Goal: Task Accomplishment & Management: Use online tool/utility

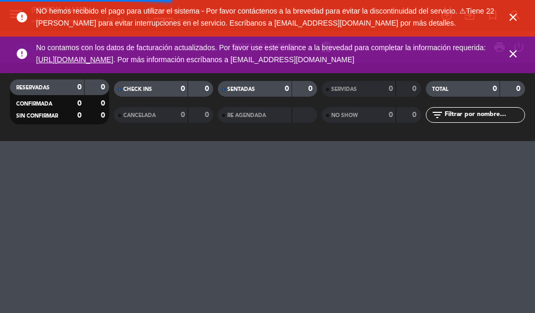
click at [508, 21] on icon "close" at bounding box center [513, 17] width 13 height 13
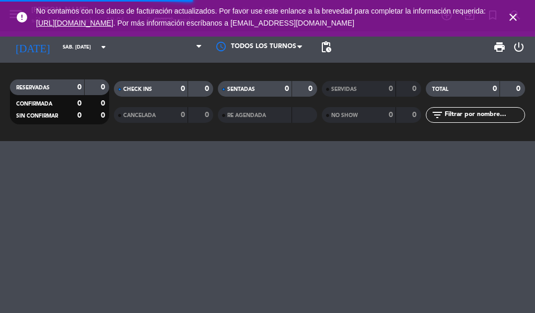
click at [513, 18] on icon "close" at bounding box center [513, 17] width 13 height 13
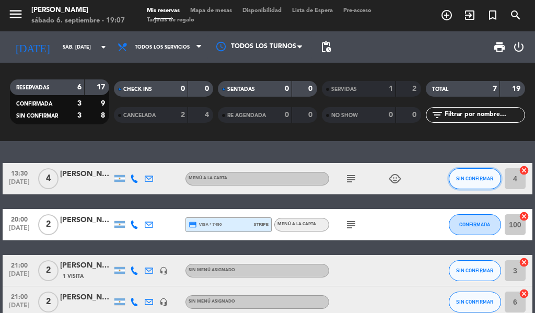
click at [463, 175] on button "SIN CONFIRMAR" at bounding box center [475, 178] width 52 height 21
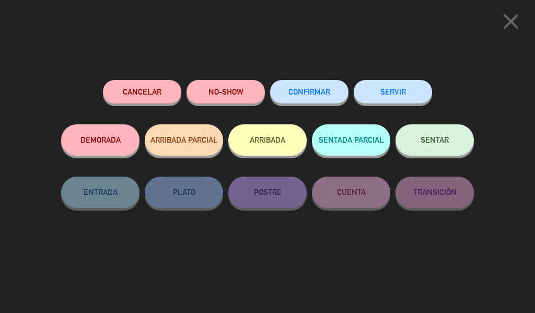
click at [393, 94] on button "SERVIR" at bounding box center [393, 92] width 78 height 24
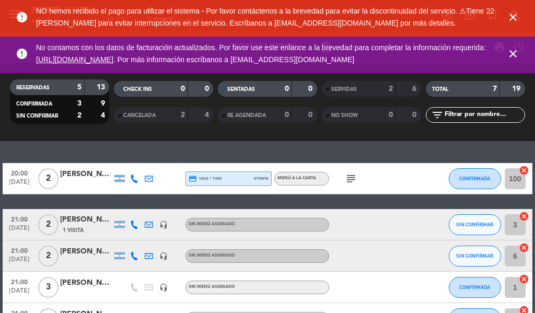
click at [517, 20] on icon "close" at bounding box center [513, 17] width 13 height 13
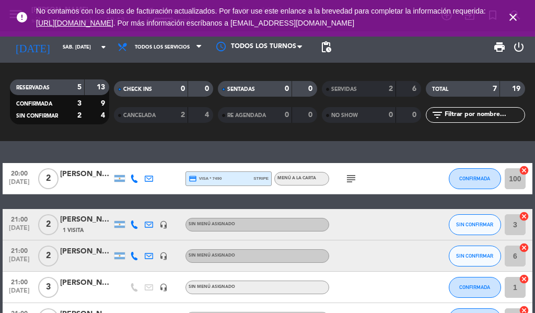
click at [516, 20] on icon "close" at bounding box center [513, 17] width 13 height 13
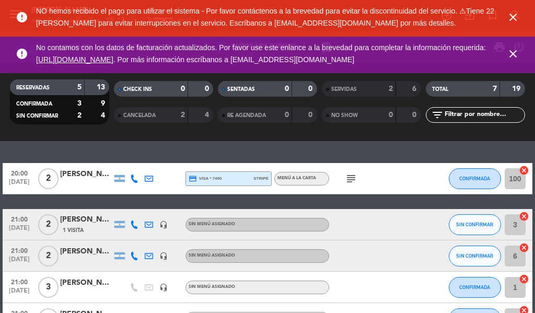
click at [515, 16] on icon "close" at bounding box center [513, 17] width 13 height 13
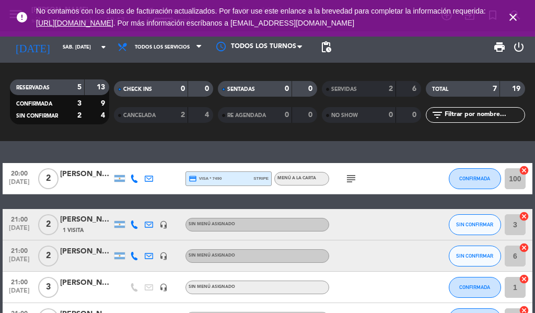
click at [519, 15] on icon "close" at bounding box center [513, 17] width 13 height 13
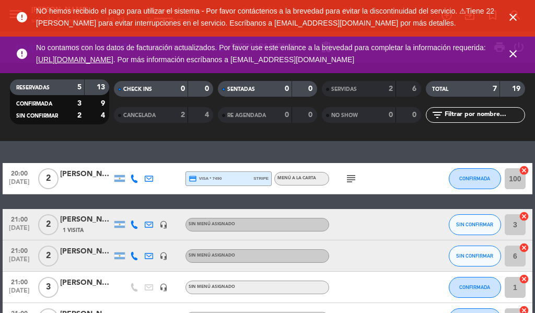
click at [511, 20] on icon "close" at bounding box center [513, 17] width 13 height 13
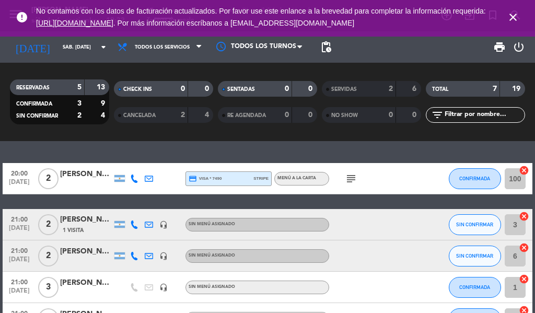
click at [509, 20] on icon "close" at bounding box center [513, 17] width 13 height 13
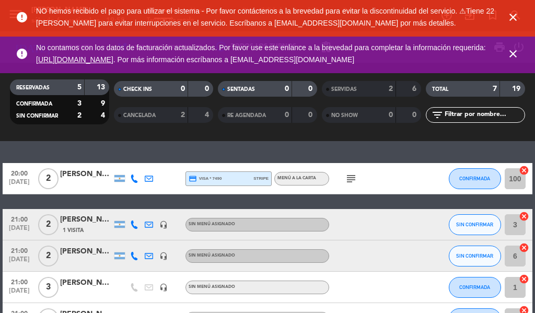
scroll to position [1, 0]
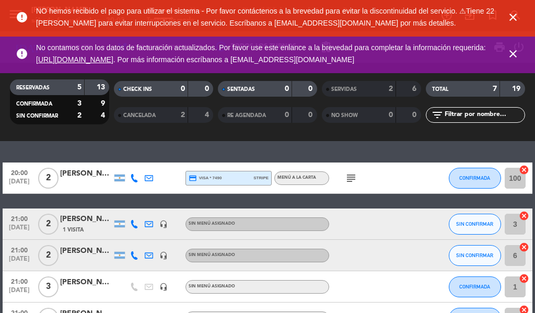
click at [514, 21] on icon "close" at bounding box center [513, 17] width 13 height 13
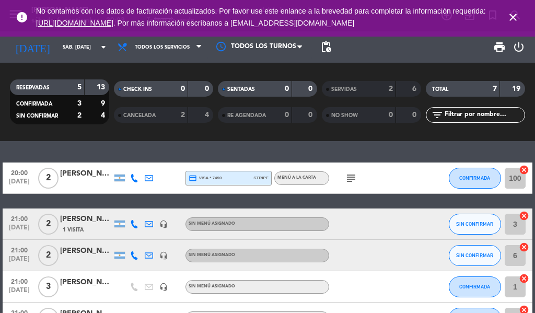
click at [510, 17] on icon "close" at bounding box center [513, 17] width 13 height 13
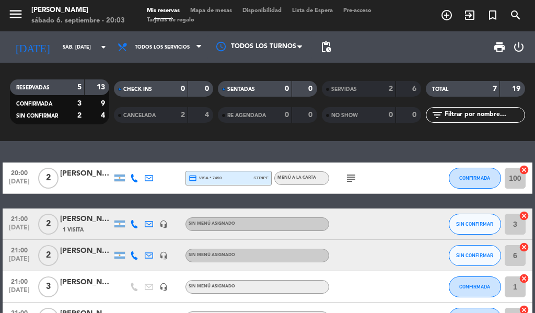
click at [467, 15] on icon "exit_to_app" at bounding box center [469, 15] width 13 height 13
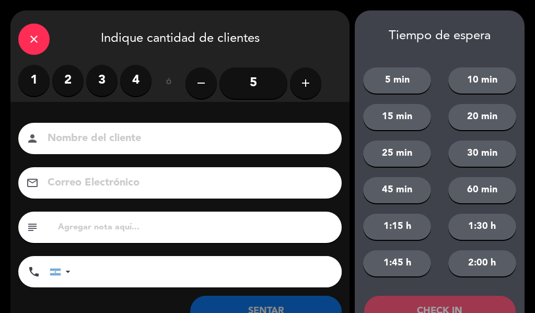
click at [138, 87] on label "4" at bounding box center [135, 80] width 31 height 31
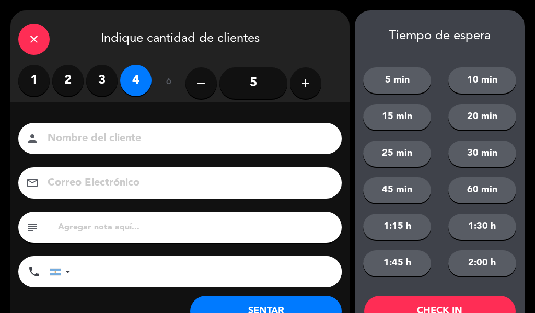
click at [142, 137] on input at bounding box center [188, 139] width 282 height 18
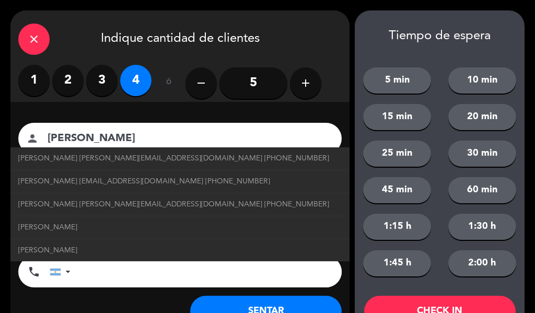
type input "[PERSON_NAME]"
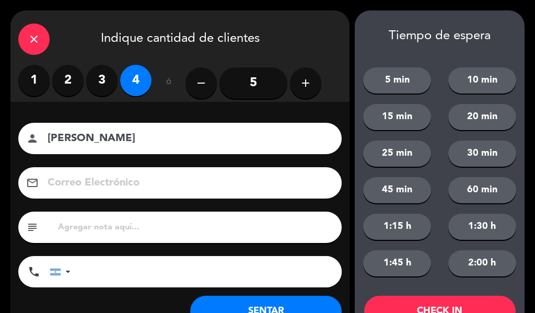
click at [33, 30] on div "close" at bounding box center [33, 39] width 31 height 31
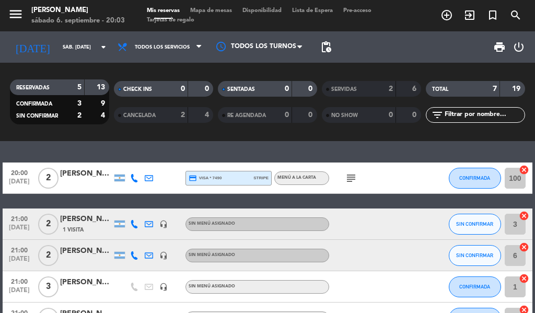
click at [445, 18] on icon "add_circle_outline" at bounding box center [446, 15] width 13 height 13
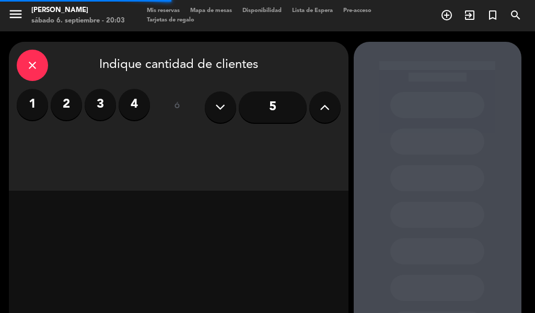
click at [136, 103] on label "4" at bounding box center [134, 104] width 31 height 31
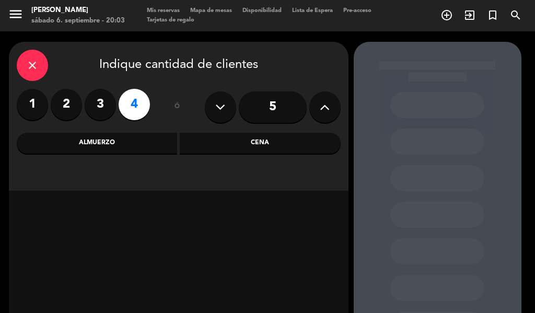
click at [272, 141] on div "Cena" at bounding box center [260, 143] width 161 height 21
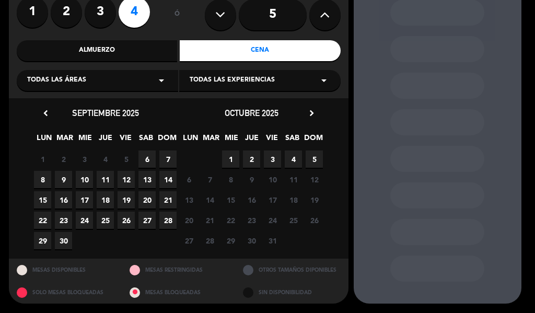
click at [147, 157] on span "6" at bounding box center [146, 158] width 17 height 17
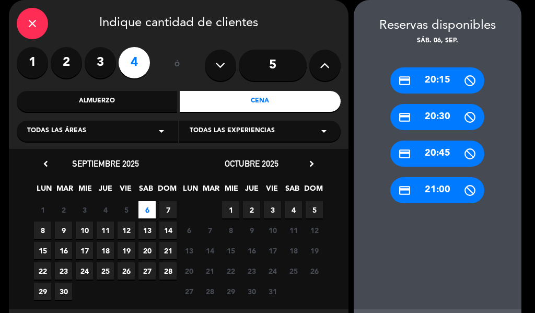
scroll to position [93, 0]
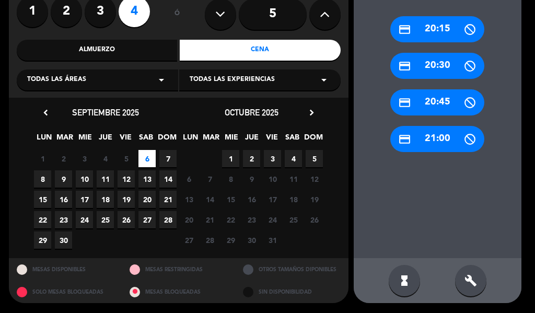
click at [475, 271] on div "build" at bounding box center [470, 280] width 31 height 31
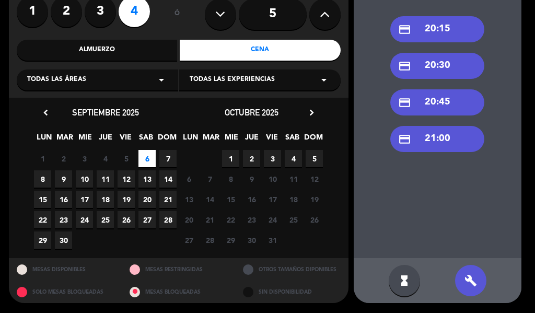
click at [450, 145] on div "credit_card 21:00" at bounding box center [437, 139] width 94 height 26
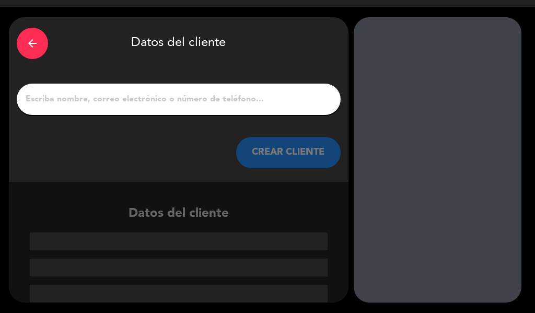
click at [205, 100] on input "1" at bounding box center [179, 99] width 308 height 15
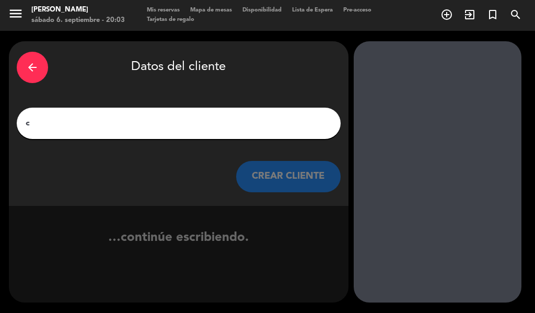
scroll to position [1, 0]
type input "c"
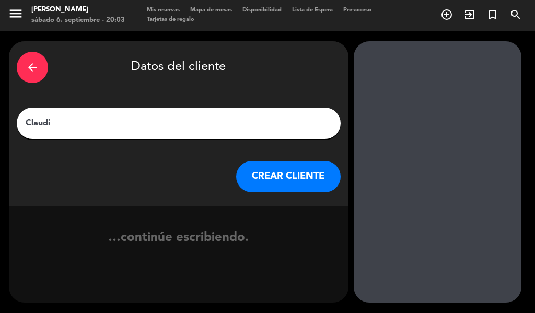
type input "[PERSON_NAME]"
click at [289, 168] on button "CREAR CLIENTE" at bounding box center [288, 176] width 105 height 31
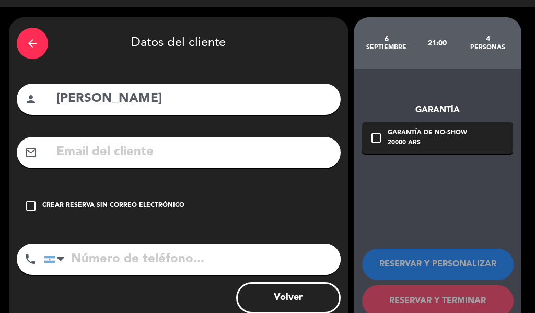
click at [109, 197] on div "check_box_outline_blank Crear reserva sin correo electrónico" at bounding box center [179, 205] width 324 height 31
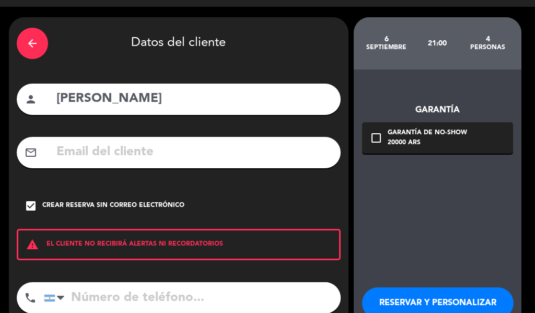
scroll to position [90, 0]
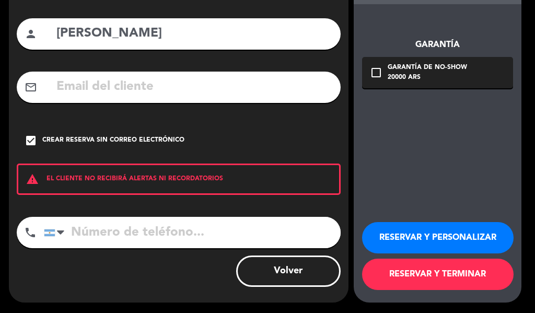
click at [440, 265] on button "RESERVAR Y TERMINAR" at bounding box center [438, 274] width 152 height 31
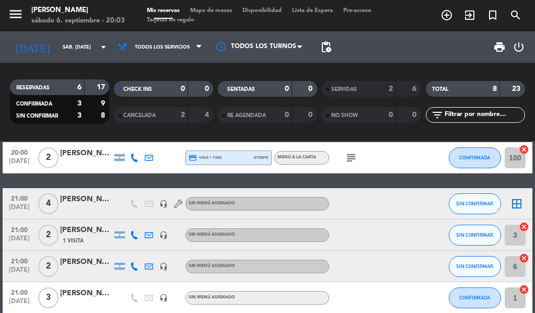
scroll to position [20, 0]
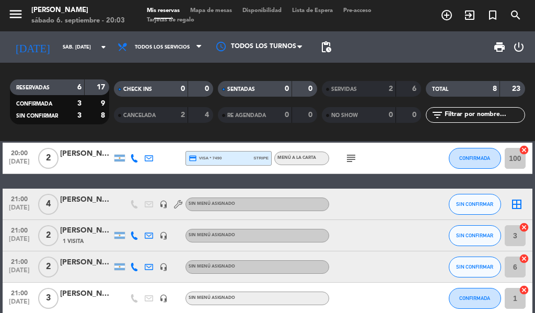
click at [517, 201] on icon "border_all" at bounding box center [516, 204] width 13 height 13
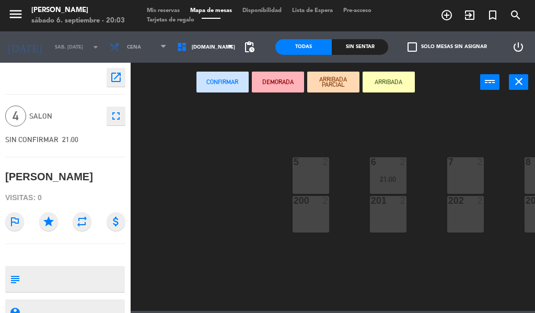
click at [307, 167] on div "5 2" at bounding box center [311, 162] width 37 height 10
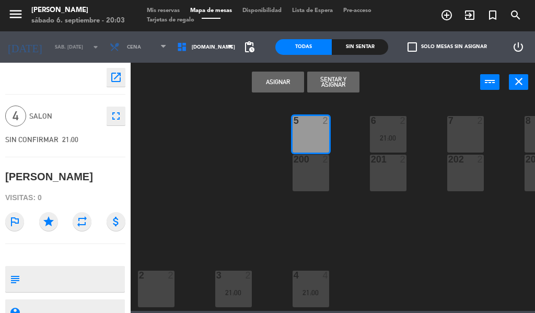
scroll to position [49, 0]
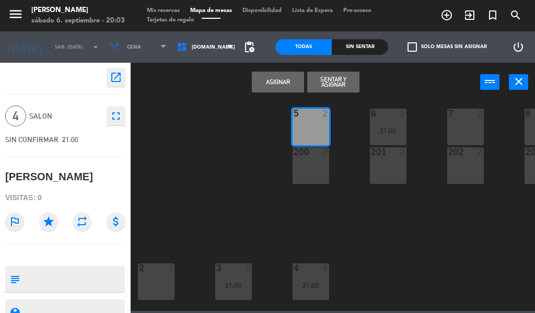
click at [316, 166] on div "200 2" at bounding box center [311, 165] width 37 height 37
click at [283, 91] on button "Asignar" at bounding box center [278, 82] width 52 height 21
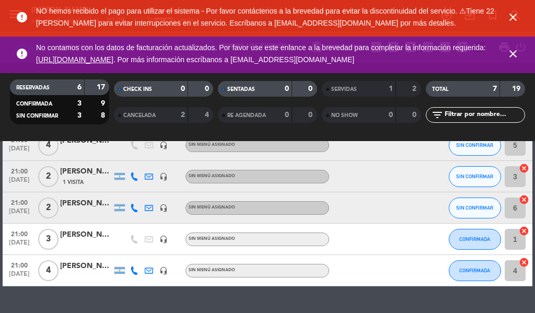
scroll to position [109, 0]
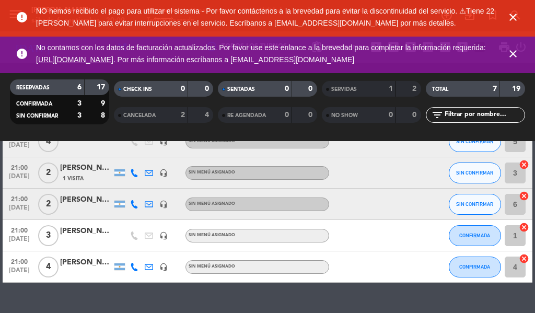
click at [525, 260] on icon "cancel" at bounding box center [524, 258] width 10 height 10
click at [524, 260] on icon "cancel" at bounding box center [524, 258] width 10 height 10
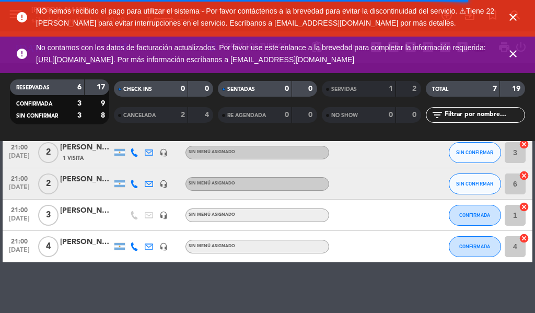
scroll to position [131, 0]
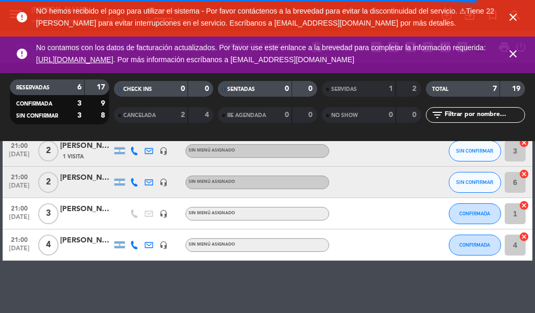
click at [525, 235] on icon "cancel" at bounding box center [524, 236] width 10 height 10
click at [524, 235] on icon "cancel" at bounding box center [524, 236] width 10 height 10
click at [517, 247] on input "4" at bounding box center [515, 245] width 21 height 21
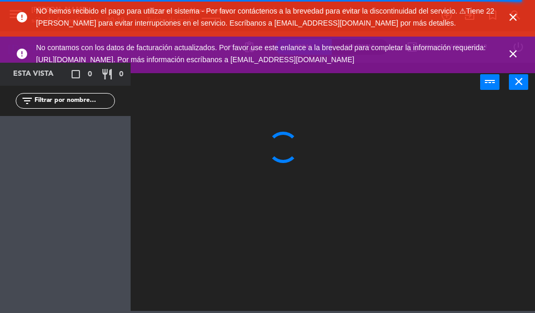
click at [510, 54] on icon "close" at bounding box center [513, 54] width 13 height 13
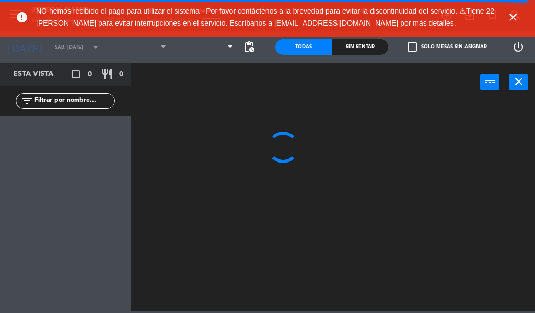
click at [512, 15] on icon "close" at bounding box center [513, 17] width 13 height 13
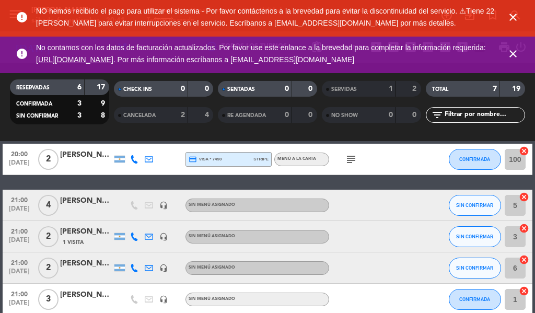
scroll to position [41, 0]
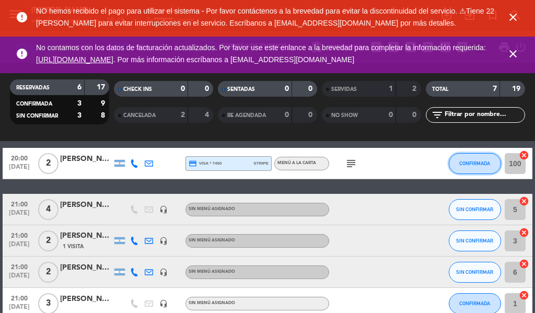
click at [467, 163] on span "CONFIRMADA" at bounding box center [474, 163] width 31 height 6
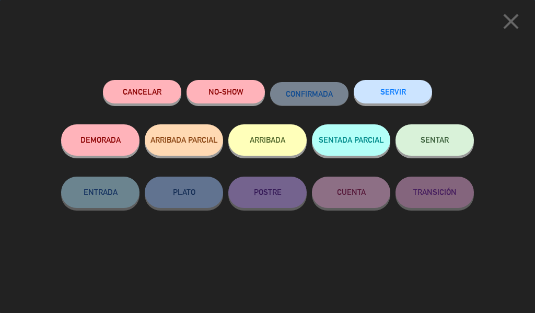
click at [379, 80] on div "SERVIR" at bounding box center [393, 102] width 78 height 44
click at [403, 91] on button "SERVIR" at bounding box center [393, 92] width 78 height 24
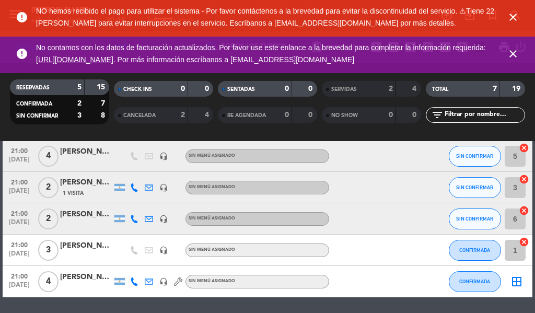
scroll to position [41, 0]
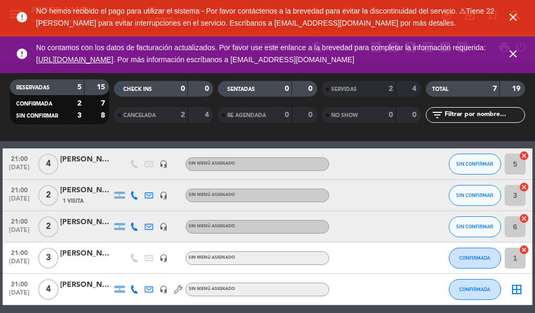
click at [516, 17] on icon "close" at bounding box center [513, 17] width 13 height 13
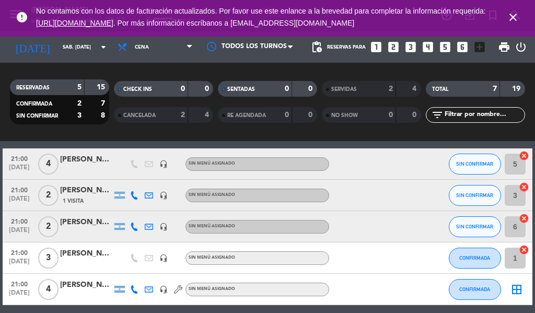
click at [516, 19] on icon "close" at bounding box center [513, 17] width 13 height 13
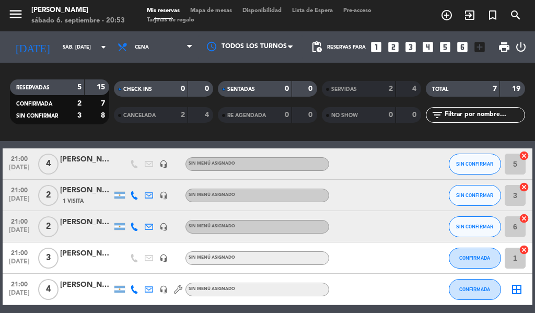
click at [472, 16] on icon "exit_to_app" at bounding box center [469, 15] width 13 height 13
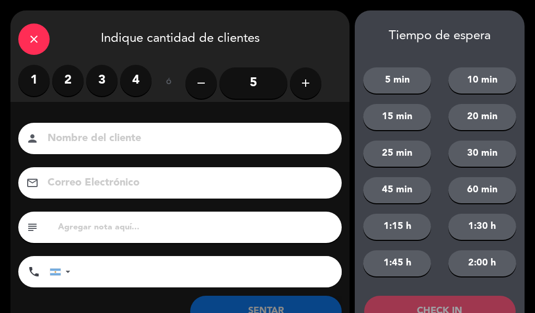
click at [30, 50] on div "close" at bounding box center [33, 39] width 31 height 31
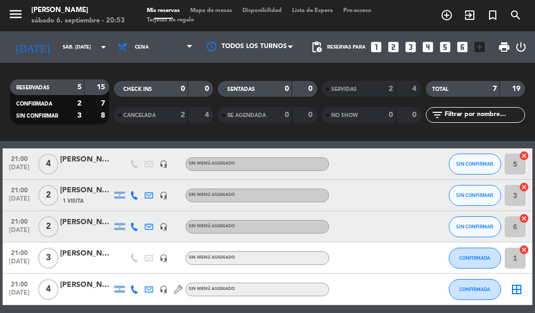
click at [442, 10] on icon "add_circle_outline" at bounding box center [446, 15] width 13 height 13
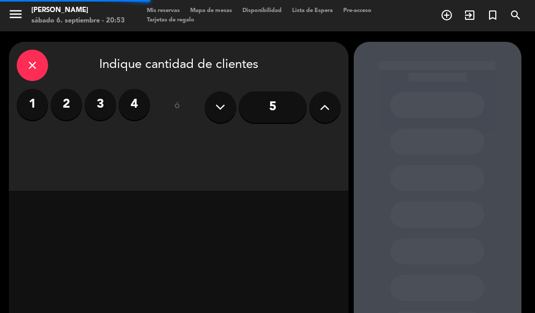
click at [101, 105] on label "3" at bounding box center [100, 104] width 31 height 31
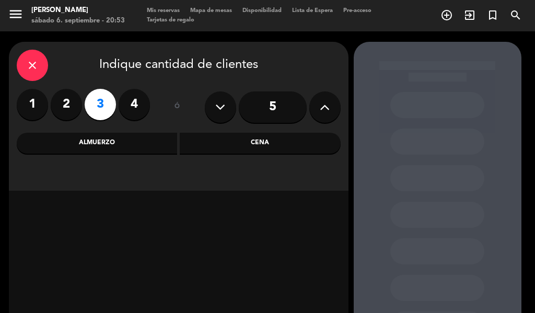
click at [244, 135] on div "Cena" at bounding box center [260, 143] width 161 height 21
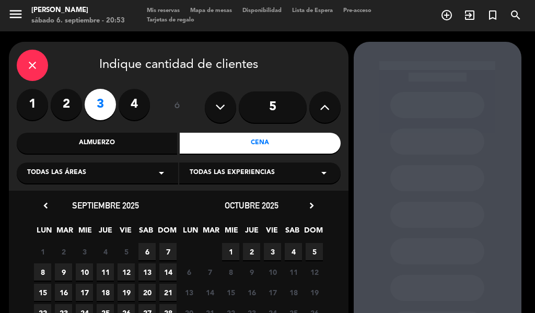
click at [147, 250] on span "6" at bounding box center [146, 251] width 17 height 17
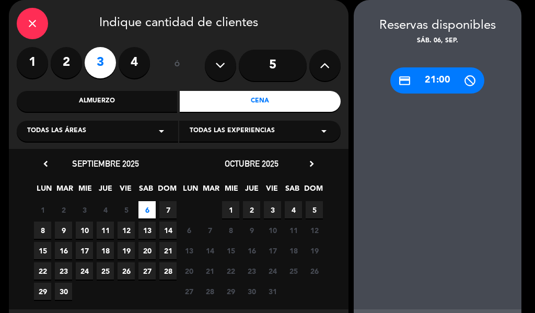
scroll to position [93, 0]
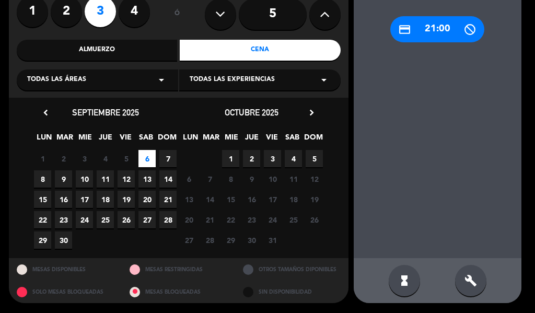
click at [465, 273] on div "build" at bounding box center [470, 280] width 31 height 31
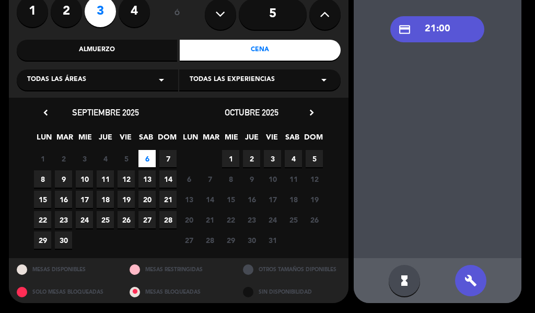
click at [438, 32] on div "credit_card 21:00" at bounding box center [437, 29] width 94 height 26
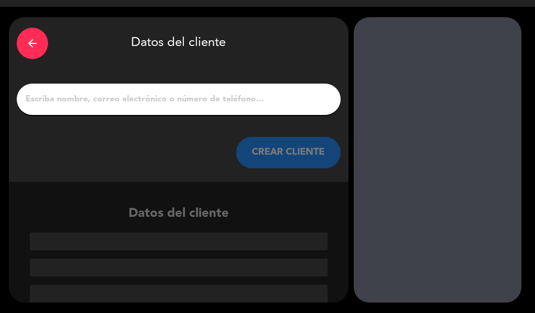
scroll to position [25, 0]
click at [211, 102] on input "1" at bounding box center [179, 99] width 308 height 15
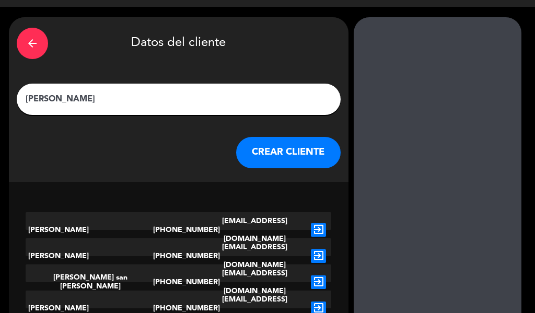
type input "Lautaro"
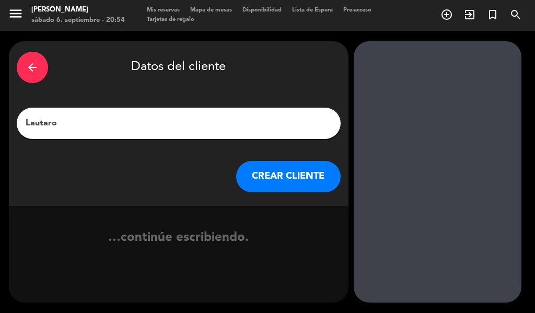
scroll to position [25, 0]
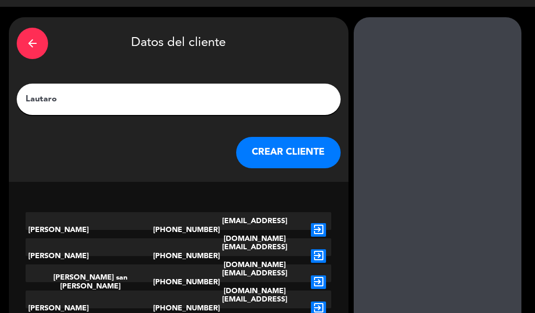
click at [288, 142] on button "CREAR CLIENTE" at bounding box center [288, 152] width 105 height 31
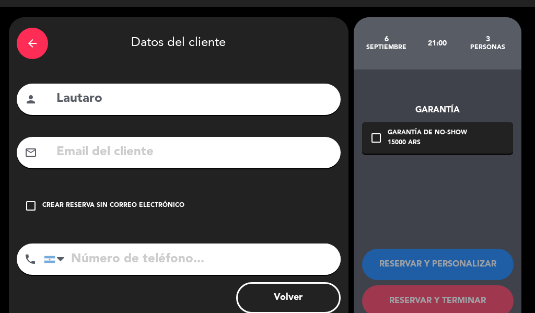
click at [150, 205] on div "Crear reserva sin correo electrónico" at bounding box center [113, 206] width 142 height 10
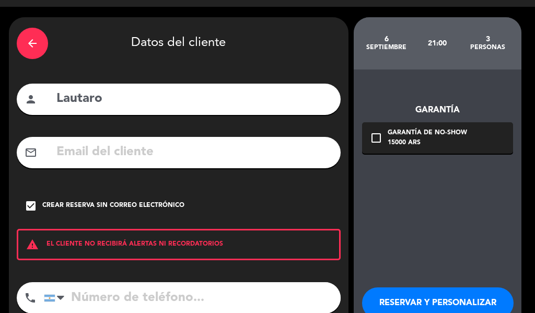
scroll to position [90, 0]
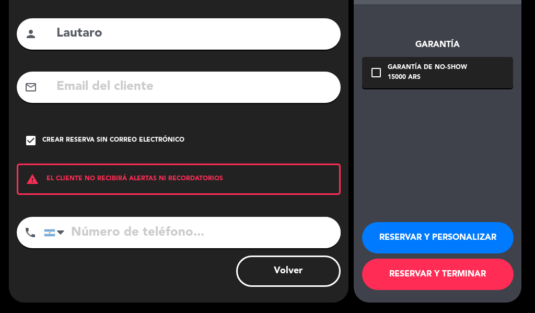
click at [436, 273] on button "RESERVAR Y TERMINAR" at bounding box center [438, 274] width 152 height 31
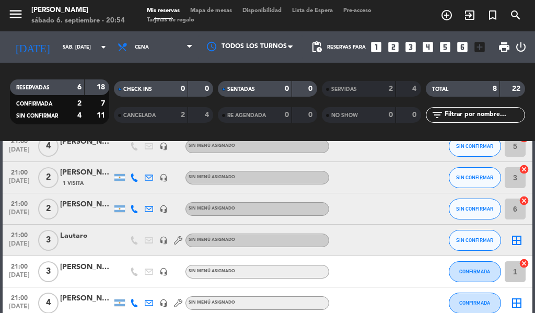
scroll to position [60, 0]
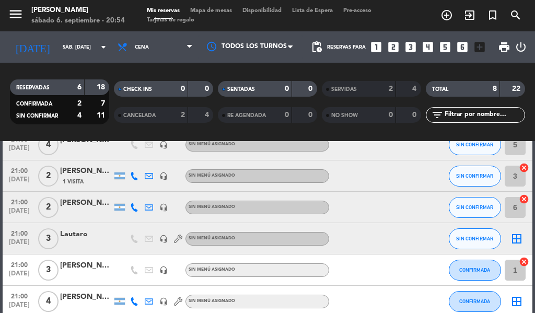
click at [518, 234] on icon "border_all" at bounding box center [516, 239] width 13 height 13
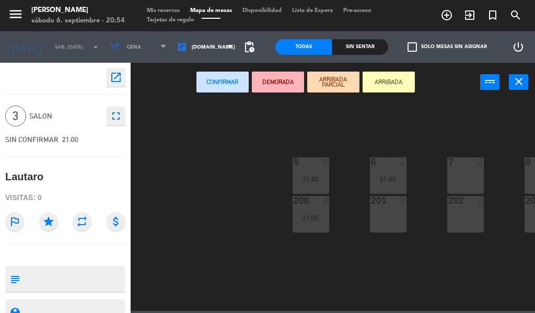
scroll to position [0, 34]
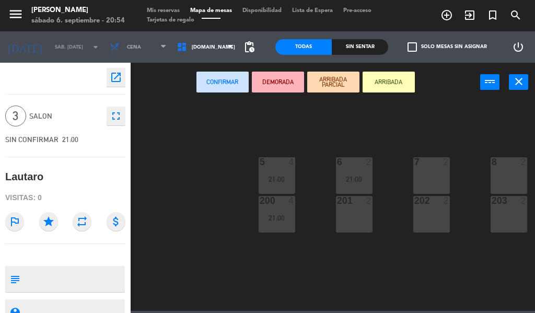
click at [422, 164] on div "7" at bounding box center [413, 161] width 17 height 9
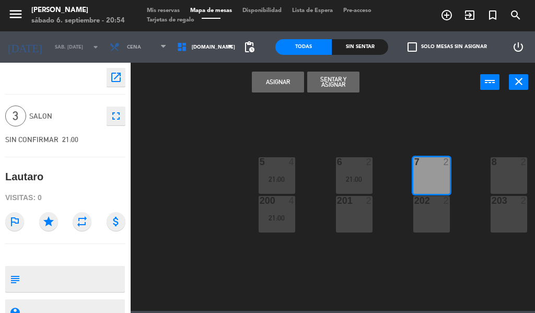
click at [435, 218] on div "202 2" at bounding box center [431, 214] width 37 height 37
click at [268, 75] on button "Asignar" at bounding box center [278, 82] width 52 height 21
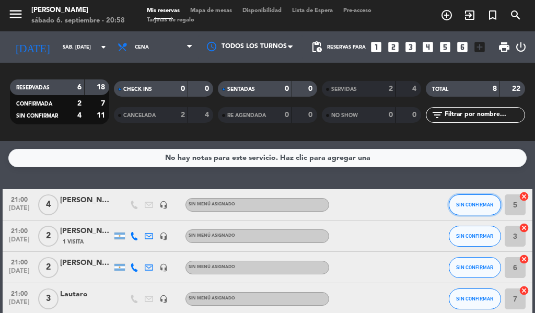
click at [467, 204] on span "SIN CONFIRMAR" at bounding box center [474, 205] width 37 height 6
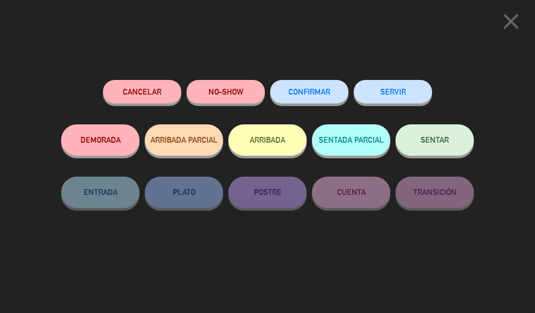
click at [398, 88] on button "SERVIR" at bounding box center [393, 92] width 78 height 24
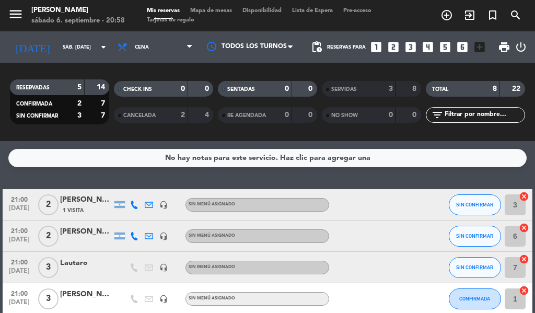
click at [467, 15] on icon "exit_to_app" at bounding box center [469, 15] width 13 height 13
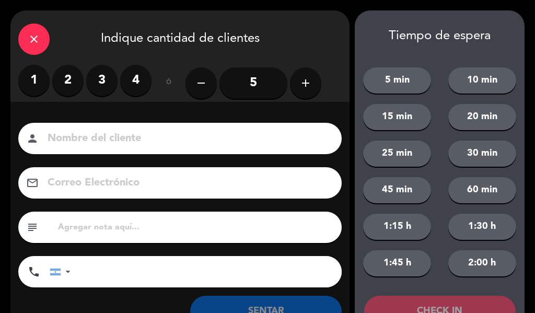
click at [38, 33] on icon "close" at bounding box center [34, 39] width 13 height 13
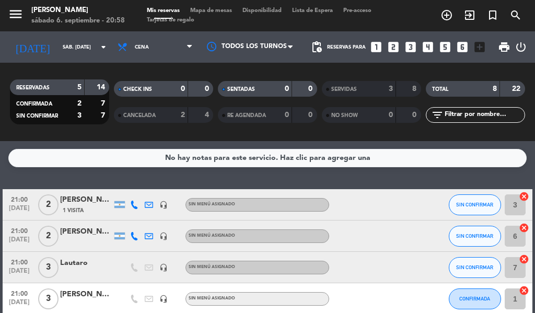
click at [444, 12] on icon "add_circle_outline" at bounding box center [446, 15] width 13 height 13
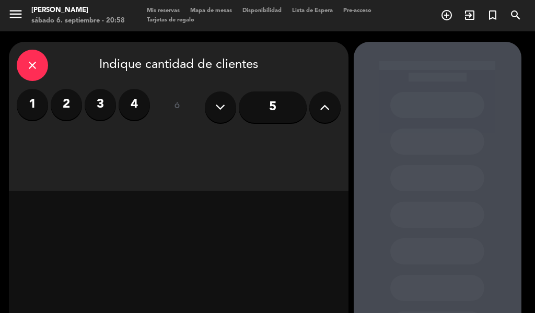
click at [64, 92] on label "2" at bounding box center [66, 104] width 31 height 31
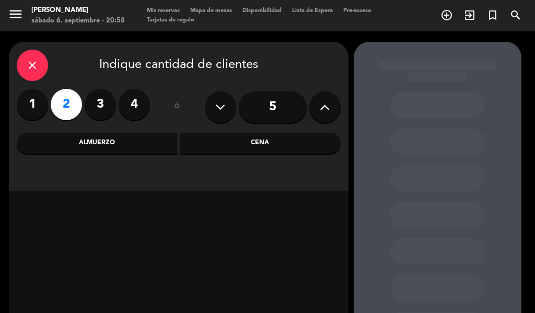
click at [258, 143] on div "Cena" at bounding box center [260, 143] width 161 height 21
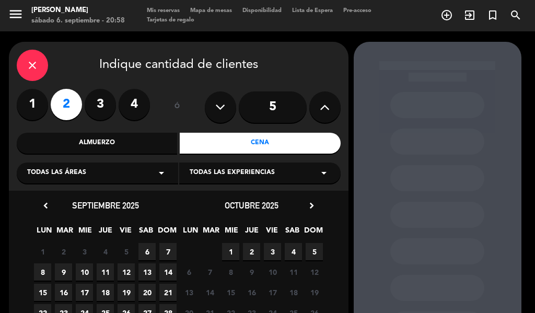
click at [149, 243] on span "6" at bounding box center [146, 251] width 17 height 17
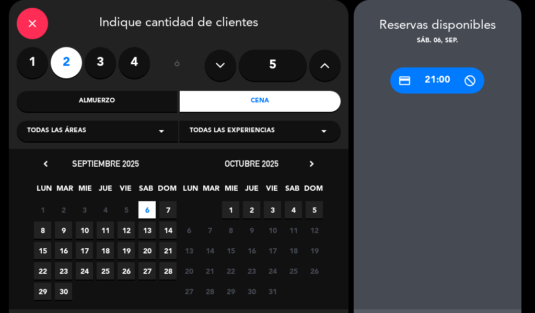
scroll to position [93, 0]
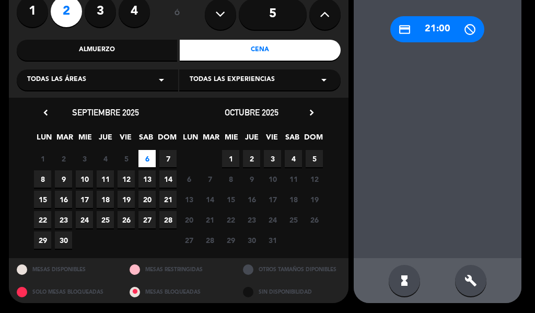
click at [479, 280] on div "build" at bounding box center [470, 280] width 31 height 31
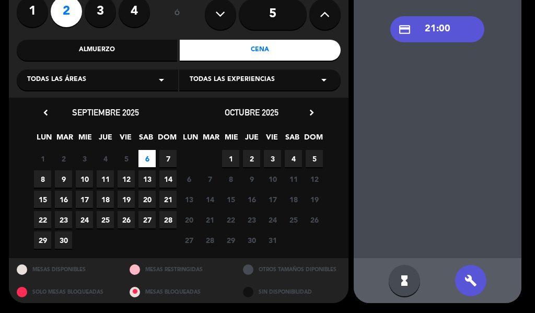
click at [443, 30] on div "credit_card 21:00" at bounding box center [437, 29] width 94 height 26
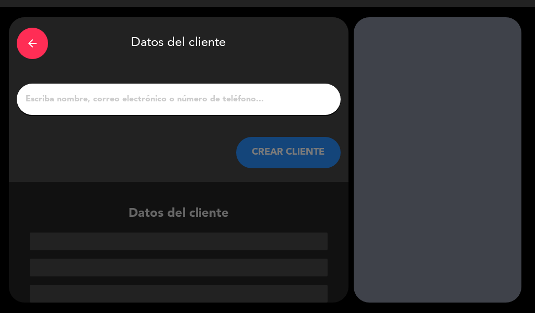
scroll to position [25, 0]
click at [187, 96] on input "1" at bounding box center [179, 99] width 308 height 15
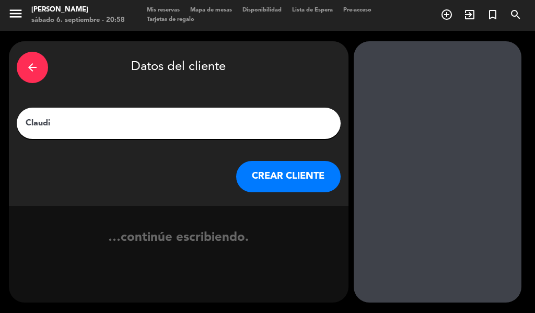
type input "[PERSON_NAME]"
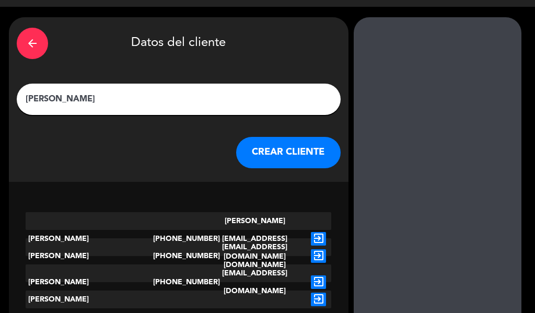
click at [293, 146] on button "CREAR CLIENTE" at bounding box center [288, 152] width 105 height 31
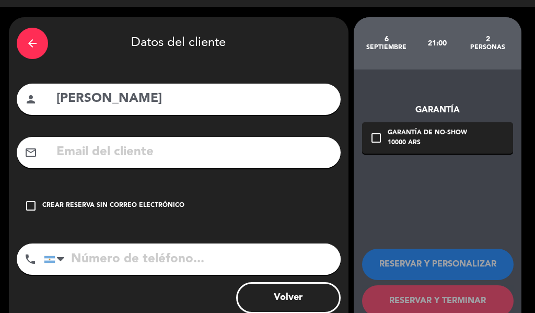
scroll to position [51, 0]
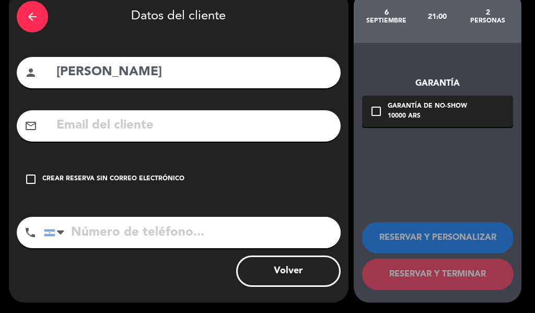
click at [135, 176] on div "Crear reserva sin correo electrónico" at bounding box center [113, 179] width 142 height 10
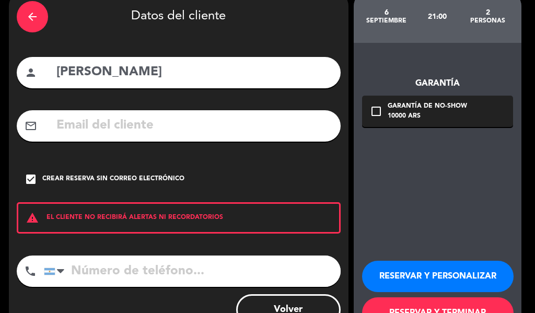
scroll to position [90, 0]
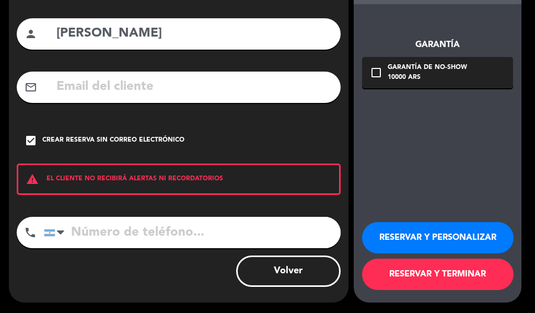
click at [424, 235] on button "RESERVAR Y PERSONALIZAR" at bounding box center [438, 237] width 152 height 31
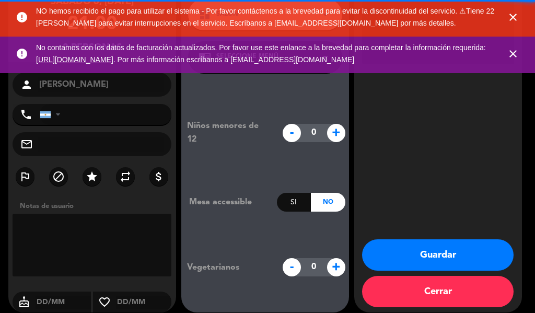
scroll to position [97, 0]
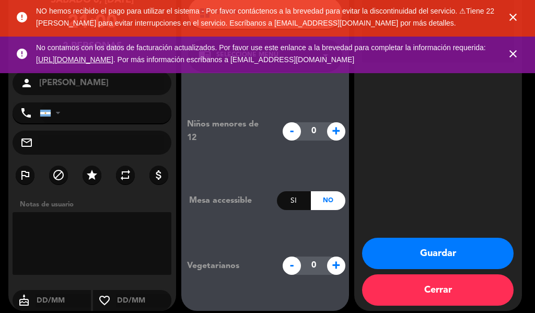
click at [425, 246] on button "Guardar" at bounding box center [438, 253] width 152 height 31
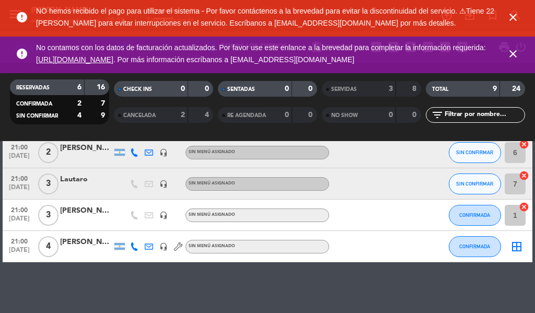
scroll to position [117, 0]
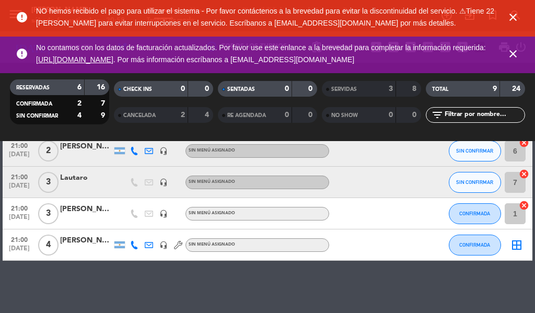
click at [518, 245] on icon "border_all" at bounding box center [516, 245] width 13 height 13
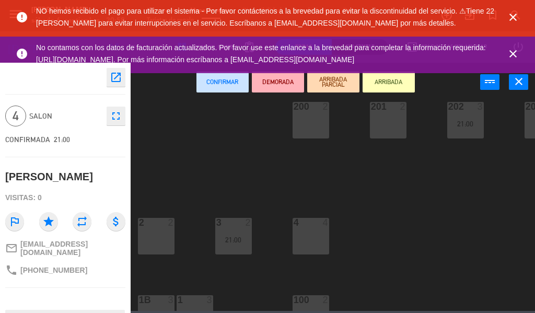
scroll to position [96, 0]
click at [307, 233] on div "4 4" at bounding box center [311, 234] width 37 height 37
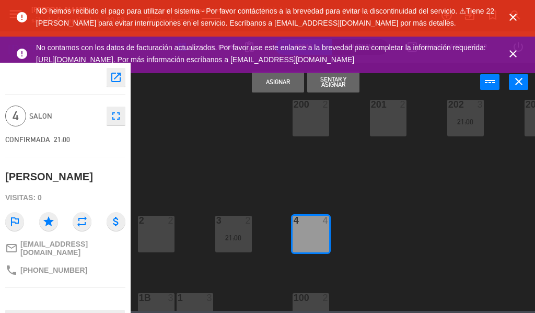
click at [282, 82] on button "Asignar" at bounding box center [278, 82] width 52 height 21
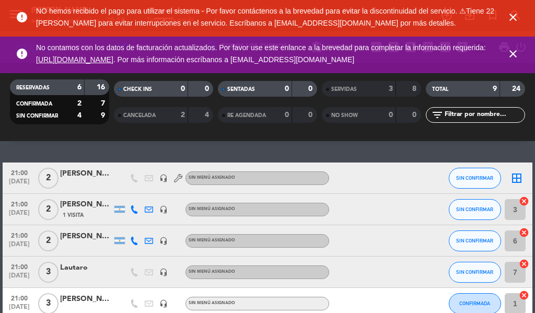
scroll to position [20, 0]
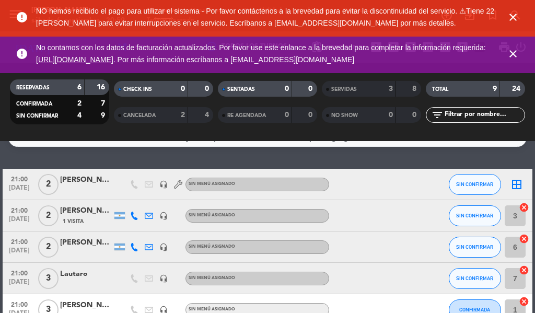
click at [512, 186] on icon "border_all" at bounding box center [516, 184] width 13 height 13
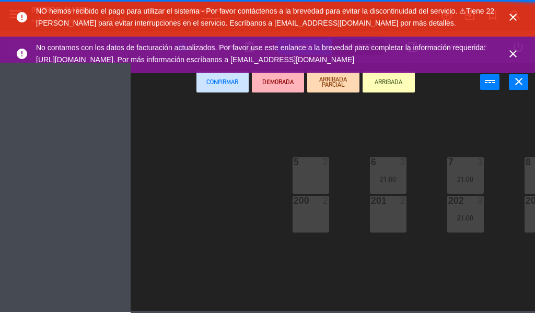
click at [507, 13] on icon "close" at bounding box center [513, 17] width 13 height 13
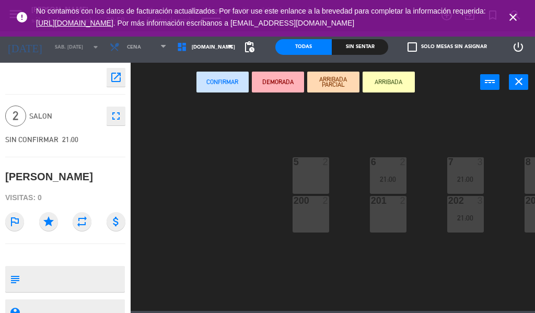
click at [516, 15] on icon "close" at bounding box center [513, 17] width 13 height 13
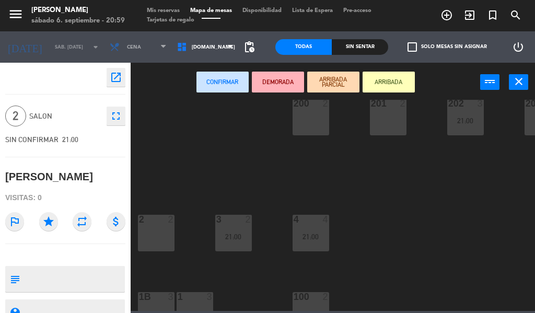
scroll to position [121, 0]
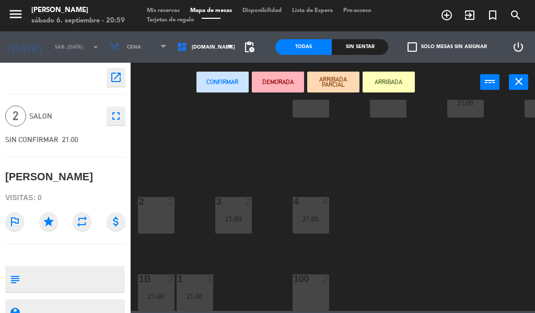
click at [154, 206] on div "2 2" at bounding box center [156, 215] width 37 height 37
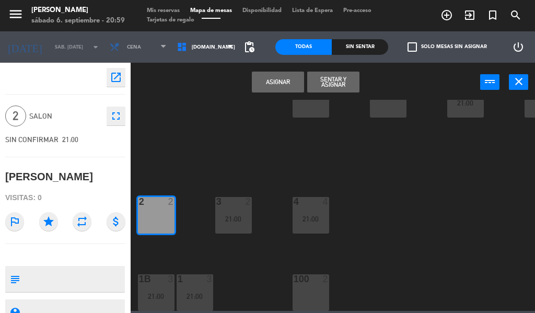
click at [277, 84] on button "Asignar" at bounding box center [278, 82] width 52 height 21
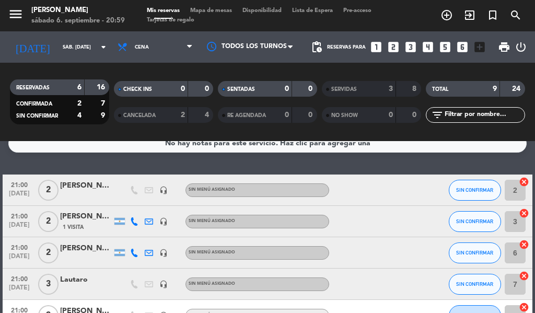
scroll to position [14, 0]
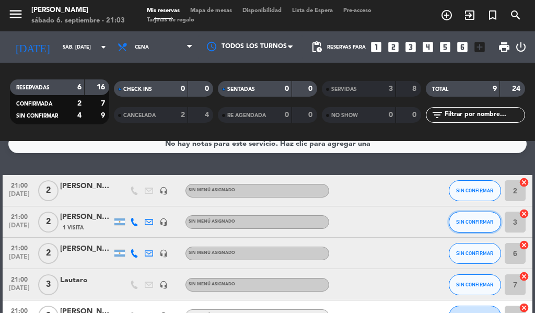
click at [475, 222] on span "SIN CONFIRMAR" at bounding box center [474, 222] width 37 height 6
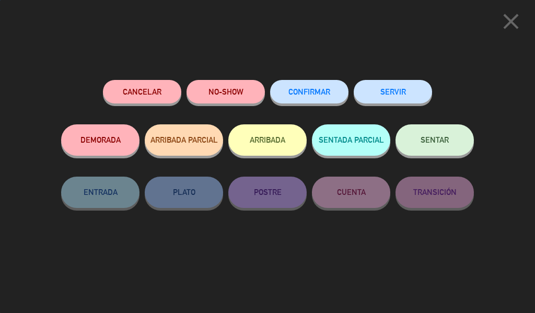
click at [412, 85] on button "SERVIR" at bounding box center [393, 92] width 78 height 24
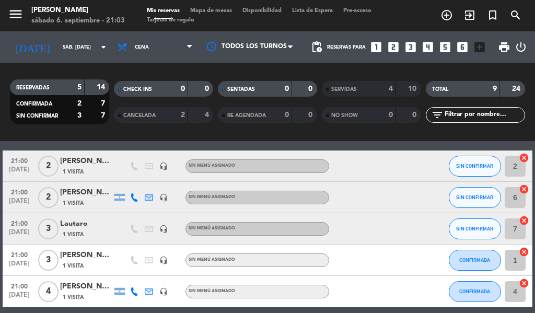
scroll to position [36, 0]
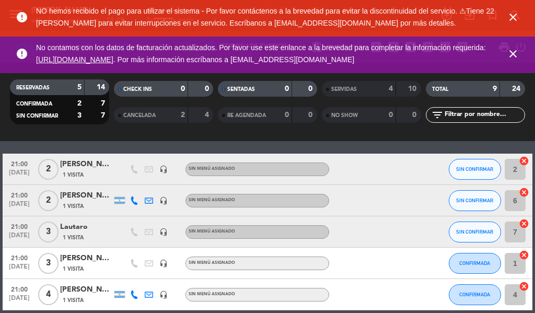
click at [513, 20] on icon "close" at bounding box center [513, 17] width 13 height 13
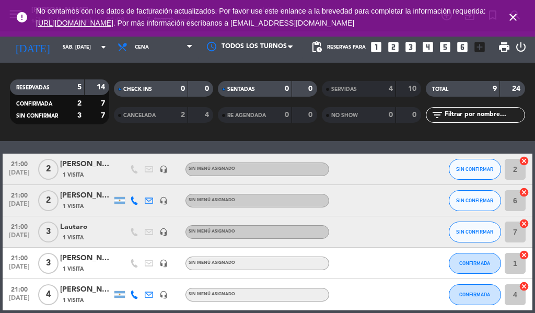
click at [510, 22] on icon "close" at bounding box center [513, 17] width 13 height 13
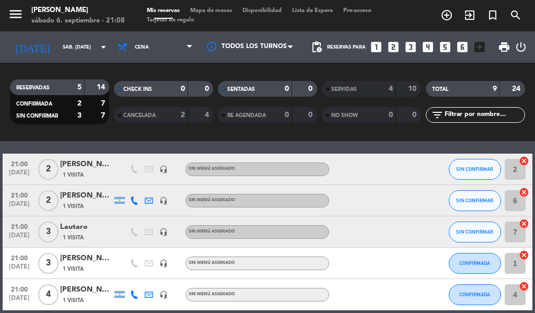
click at [470, 12] on icon "exit_to_app" at bounding box center [469, 15] width 13 height 13
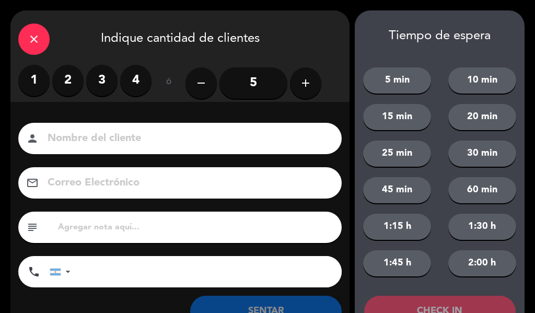
click at [78, 69] on label "2" at bounding box center [67, 80] width 31 height 31
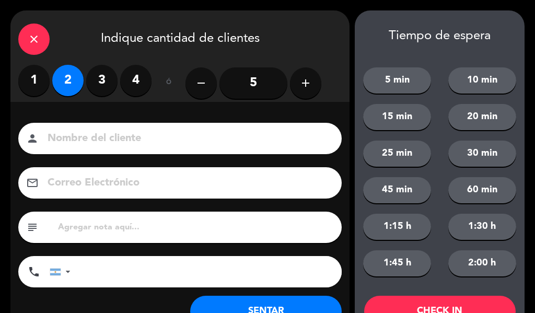
click at [112, 135] on input at bounding box center [188, 139] width 282 height 18
type input "[PERSON_NAME]"
click at [477, 147] on button "30 min" at bounding box center [482, 154] width 68 height 26
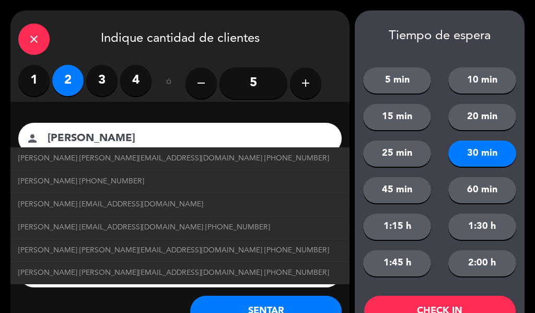
scroll to position [40, 0]
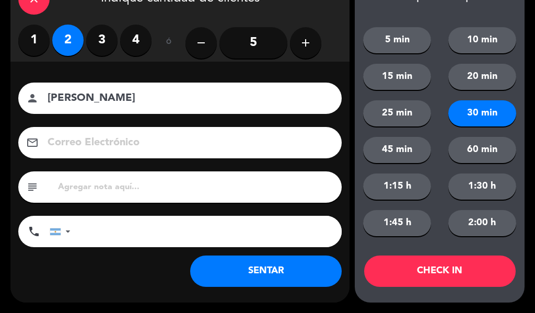
click at [457, 265] on button "CHECK IN" at bounding box center [440, 271] width 152 height 31
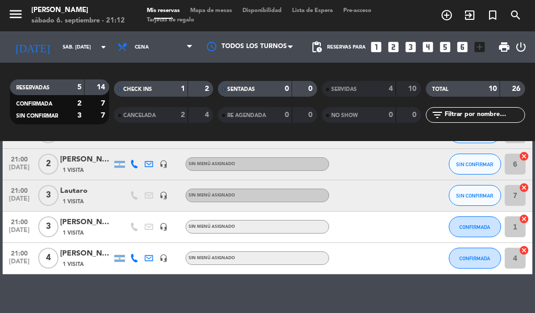
scroll to position [196, 0]
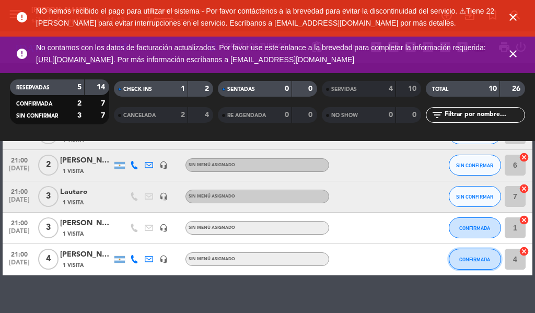
click at [460, 262] on button "CONFIRMADA" at bounding box center [475, 259] width 52 height 21
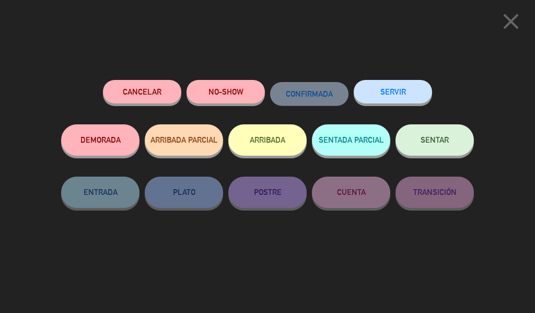
click at [402, 92] on button "SERVIR" at bounding box center [393, 92] width 78 height 24
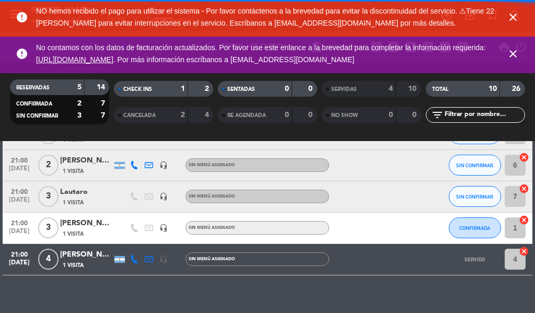
scroll to position [179, 0]
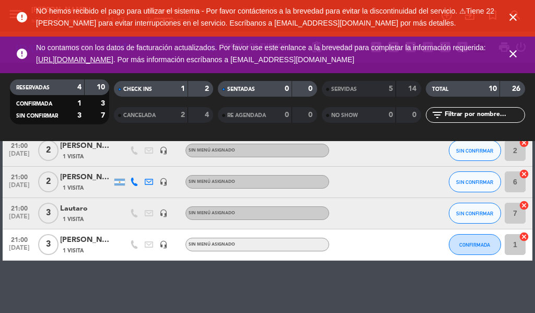
click at [513, 22] on icon "close" at bounding box center [513, 17] width 13 height 13
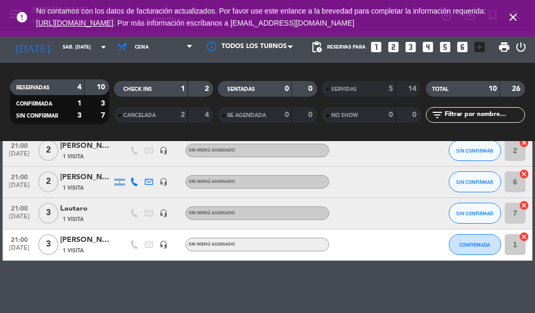
click at [513, 21] on icon "close" at bounding box center [513, 17] width 13 height 13
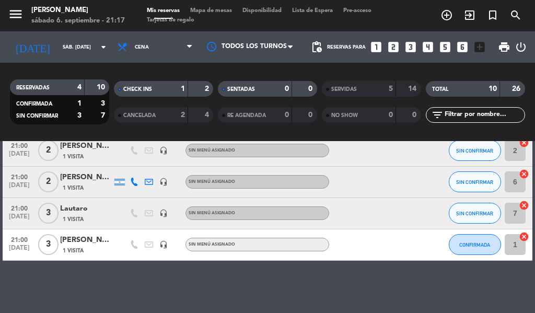
click at [465, 16] on icon "exit_to_app" at bounding box center [469, 15] width 13 height 13
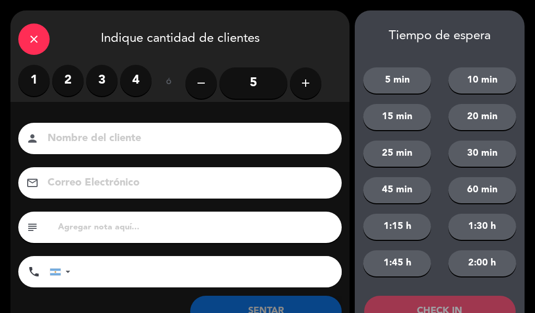
click at [95, 80] on label "3" at bounding box center [101, 80] width 31 height 31
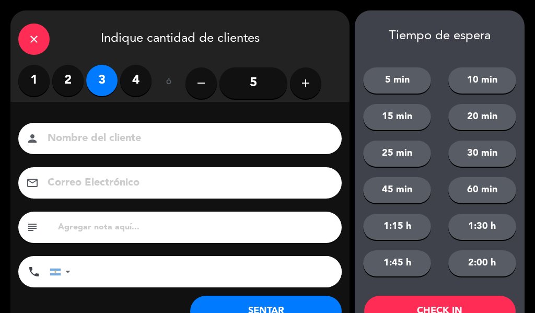
click at [112, 131] on input at bounding box center [188, 139] width 282 height 18
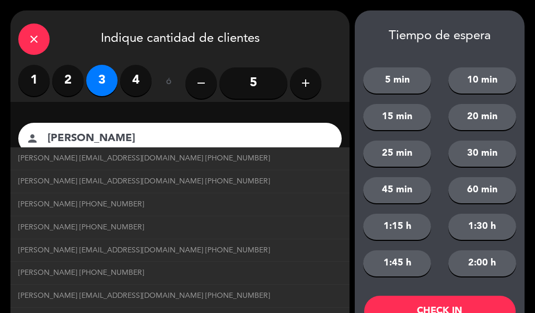
type input "[PERSON_NAME]"
click at [403, 150] on button "25 min" at bounding box center [397, 154] width 68 height 26
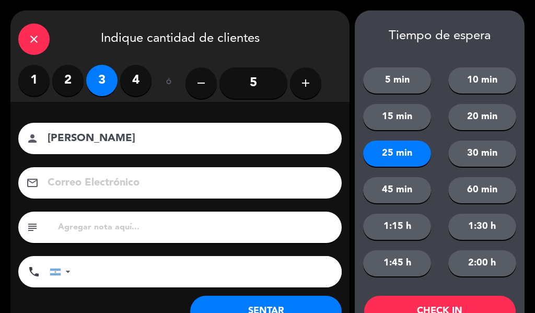
scroll to position [40, 0]
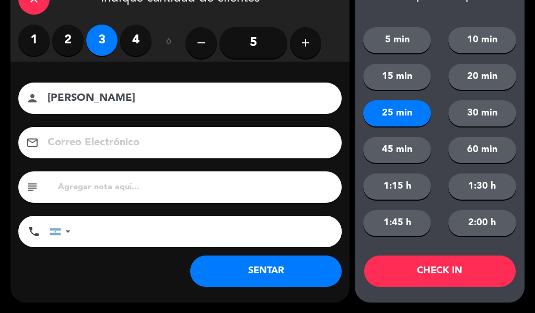
click at [444, 268] on button "CHECK IN" at bounding box center [440, 271] width 152 height 31
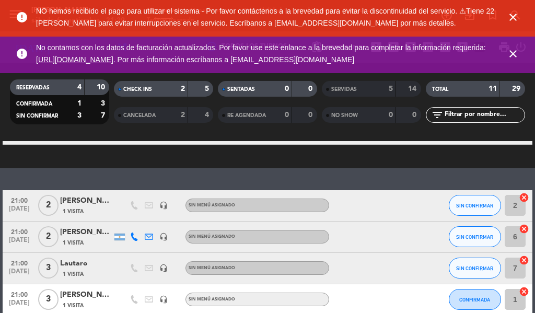
scroll to position [190, 0]
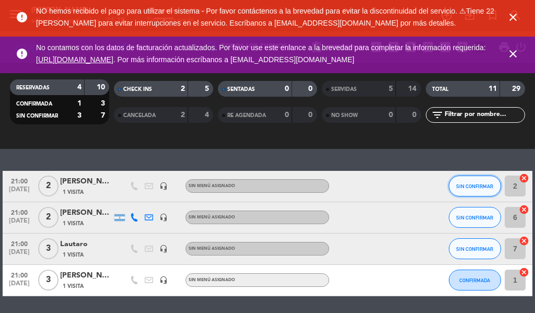
click at [468, 186] on span "SIN CONFIRMAR" at bounding box center [474, 186] width 37 height 6
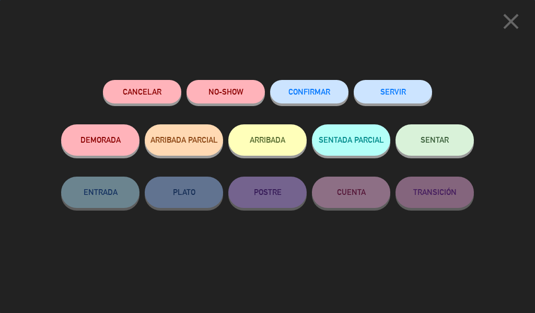
click at [390, 94] on button "SERVIR" at bounding box center [393, 92] width 78 height 24
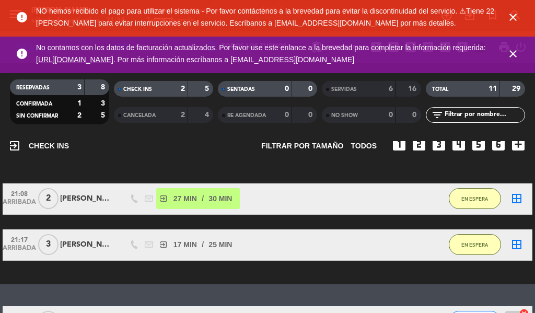
scroll to position [61, 0]
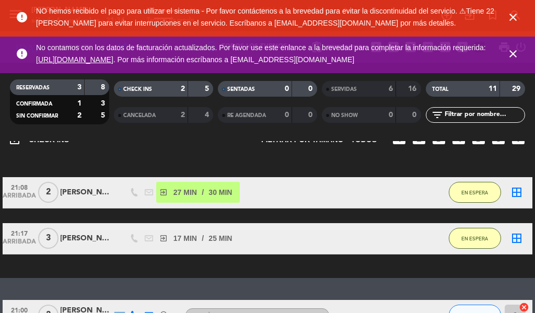
click at [515, 55] on icon "close" at bounding box center [513, 54] width 13 height 13
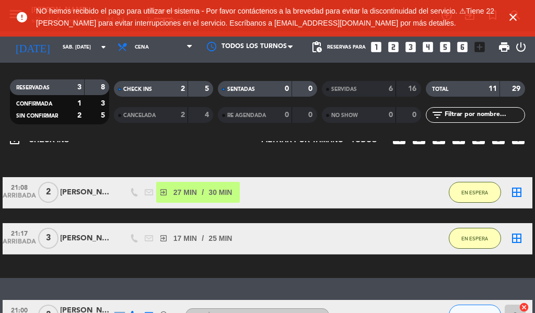
click at [508, 17] on icon "close" at bounding box center [513, 17] width 13 height 13
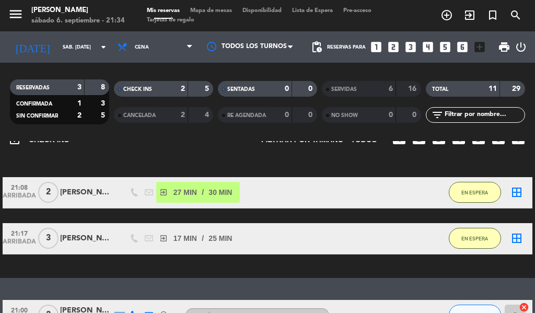
click at [473, 13] on icon "exit_to_app" at bounding box center [469, 15] width 13 height 13
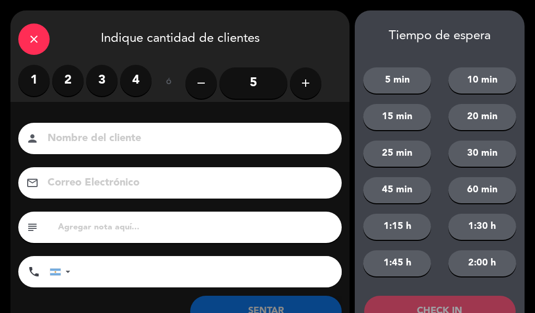
click at [180, 136] on input at bounding box center [188, 139] width 282 height 18
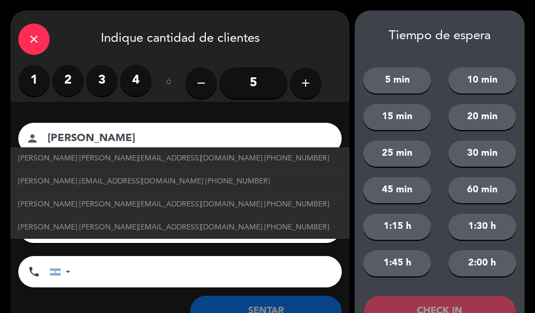
type input "[PERSON_NAME]"
click at [105, 84] on label "3" at bounding box center [101, 80] width 31 height 31
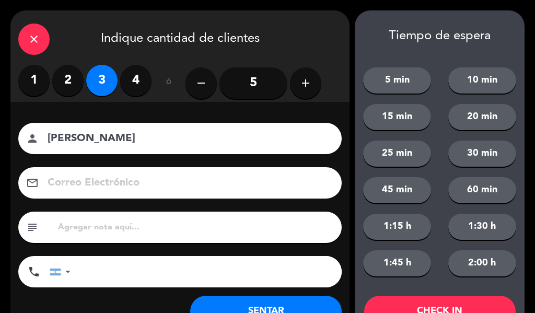
click at [198, 230] on input "text" at bounding box center [195, 227] width 277 height 15
click at [175, 265] on input "tel" at bounding box center [211, 271] width 261 height 31
click at [152, 222] on input "text" at bounding box center [195, 227] width 277 height 15
type input "preferiblemente adentro"
click at [485, 116] on button "20 min" at bounding box center [482, 117] width 68 height 26
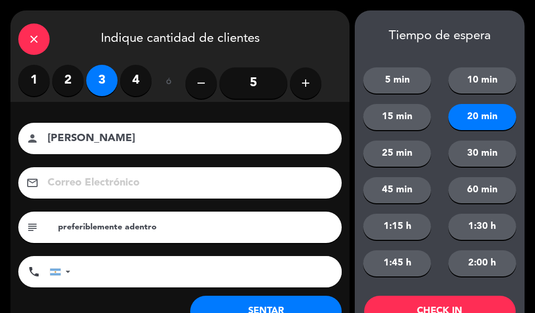
click at [476, 299] on button "CHECK IN" at bounding box center [440, 311] width 152 height 31
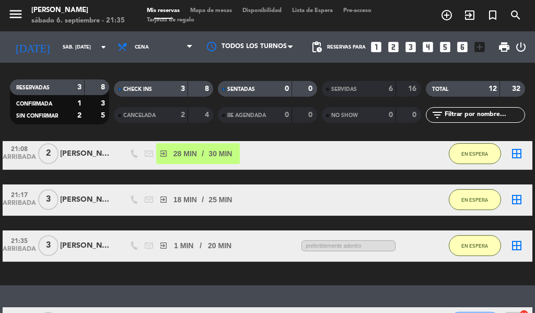
scroll to position [84, 0]
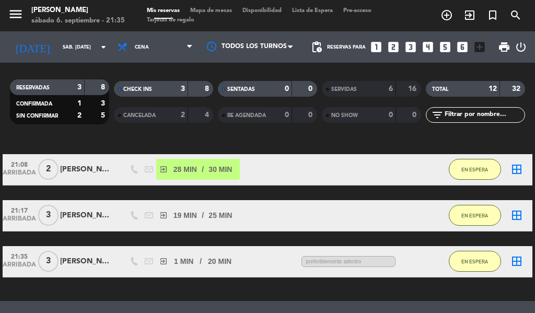
click at [466, 10] on icon "exit_to_app" at bounding box center [469, 15] width 13 height 13
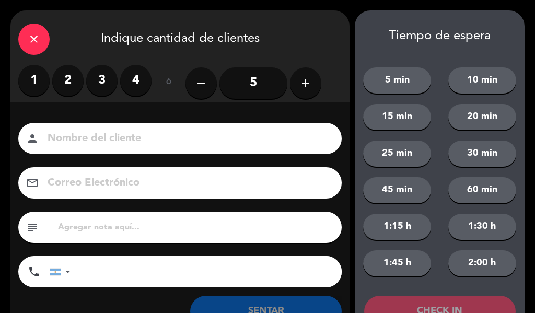
click at [399, 157] on button "25 min" at bounding box center [397, 154] width 68 height 26
click at [184, 134] on input at bounding box center [188, 139] width 282 height 18
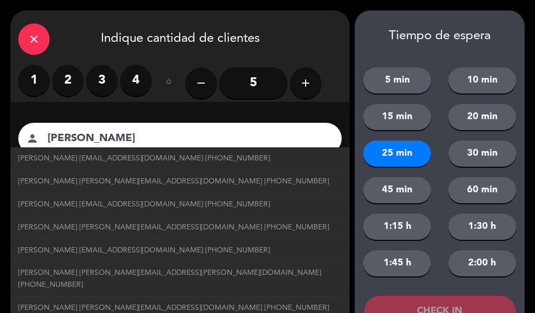
type input "[PERSON_NAME]"
click at [302, 30] on div "close Indique cantidad de clientes" at bounding box center [179, 37] width 339 height 54
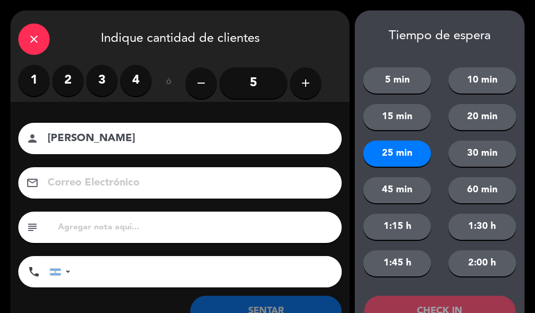
click at [107, 76] on label "3" at bounding box center [101, 80] width 31 height 31
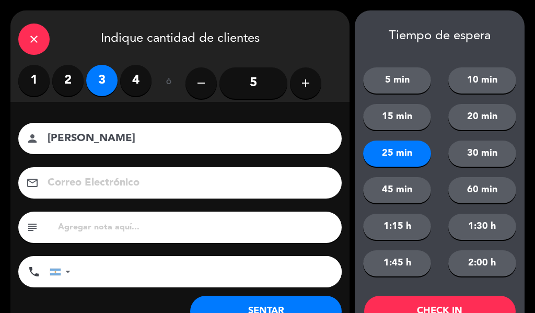
click at [473, 305] on button "CHECK IN" at bounding box center [440, 311] width 152 height 31
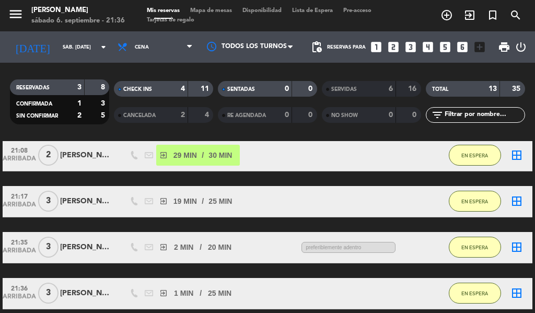
scroll to position [95, 0]
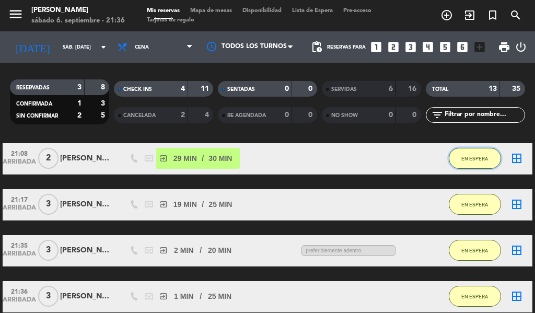
click at [474, 158] on span "EN ESPERA" at bounding box center [474, 159] width 27 height 6
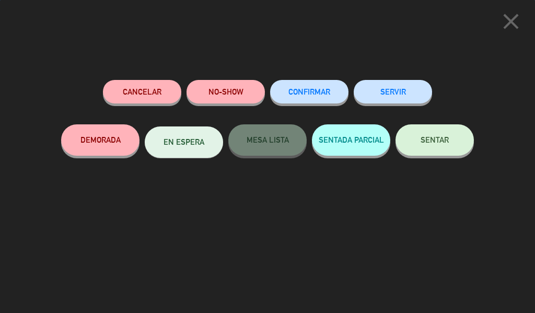
click at [393, 88] on button "SERVIR" at bounding box center [393, 92] width 78 height 24
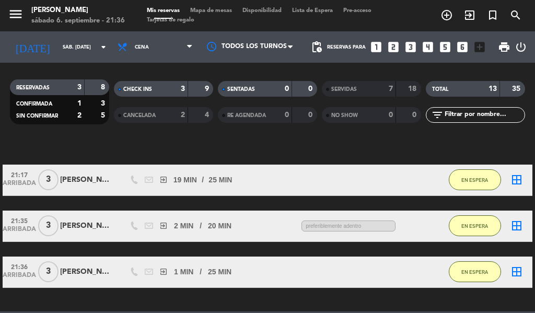
scroll to position [79, 0]
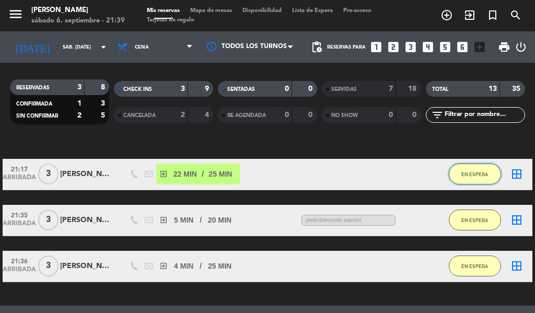
click at [474, 174] on span "EN ESPERA" at bounding box center [474, 174] width 27 height 6
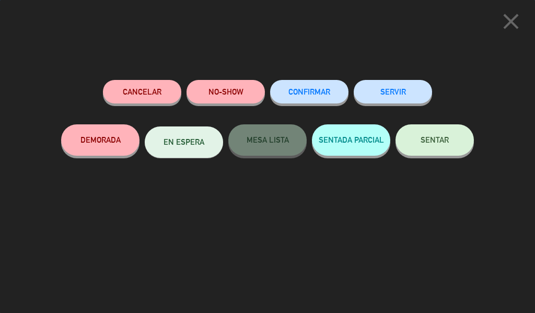
click at [421, 100] on button "SERVIR" at bounding box center [393, 92] width 78 height 24
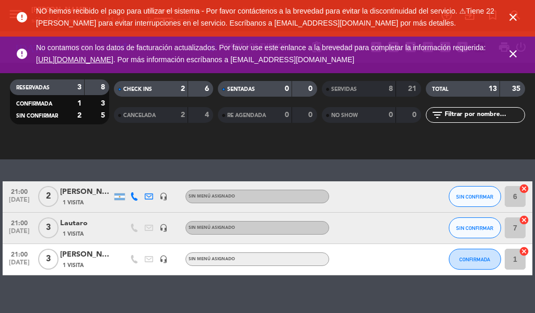
scroll to position [182, 0]
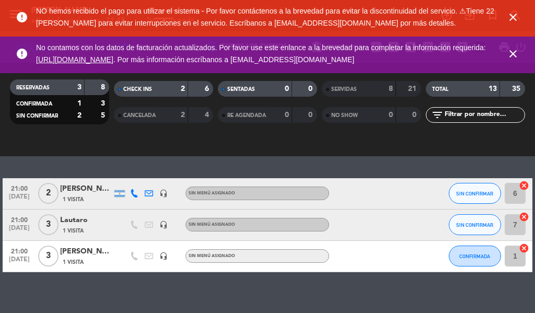
click at [513, 16] on icon "close" at bounding box center [513, 17] width 13 height 13
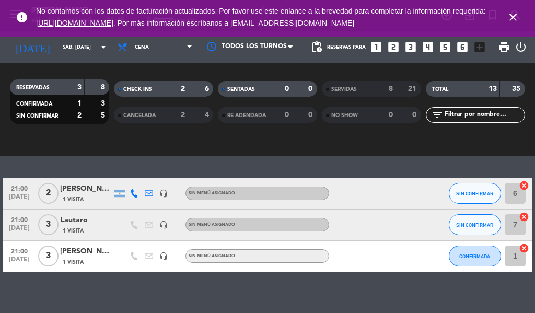
click at [514, 15] on icon "close" at bounding box center [513, 17] width 13 height 13
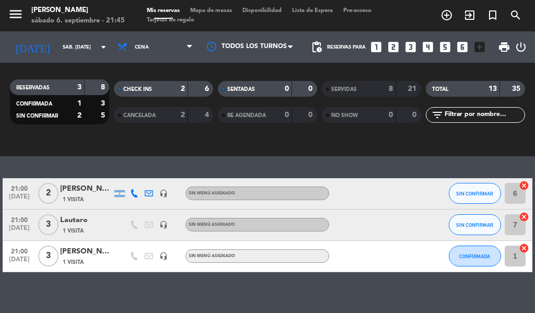
click at [467, 14] on icon "exit_to_app" at bounding box center [469, 15] width 13 height 13
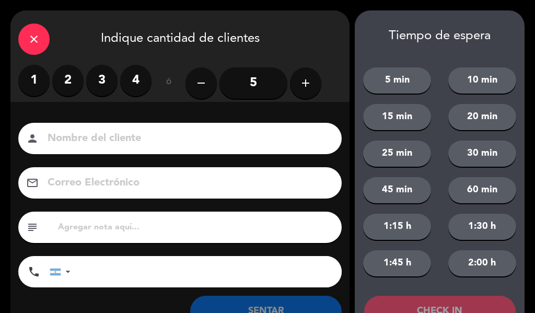
click at [75, 82] on label "2" at bounding box center [67, 80] width 31 height 31
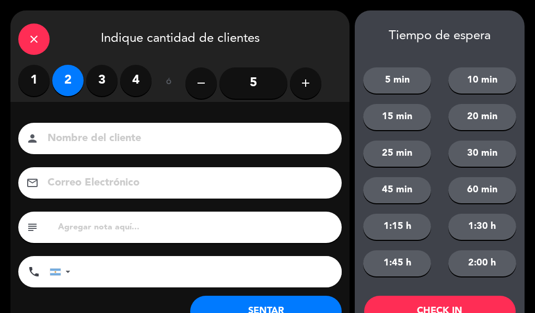
click at [83, 116] on div "Nombre del cliente person Correo Electrónico email subject phone [GEOGRAPHIC_DA…" at bounding box center [179, 222] width 339 height 241
click at [104, 143] on input at bounding box center [188, 139] width 282 height 18
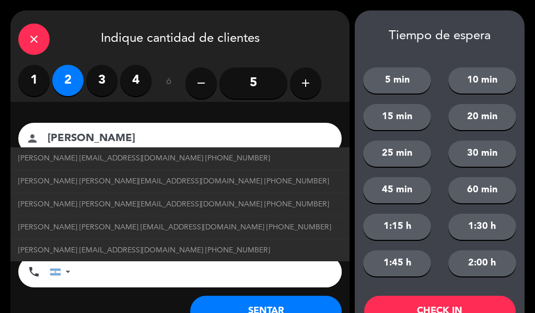
type input "[PERSON_NAME]"
click at [408, 150] on button "25 min" at bounding box center [397, 154] width 68 height 26
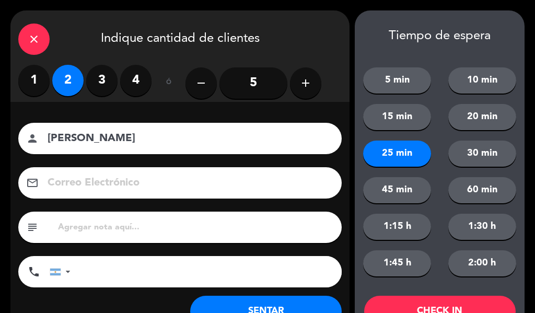
scroll to position [40, 0]
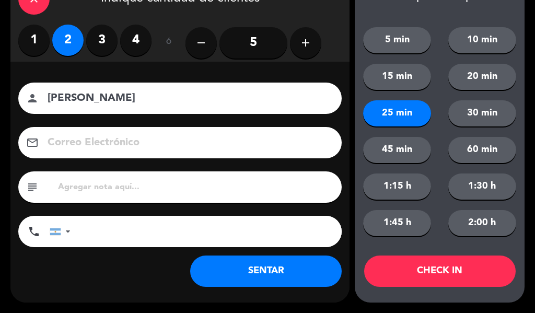
click at [446, 275] on button "CHECK IN" at bounding box center [440, 271] width 152 height 31
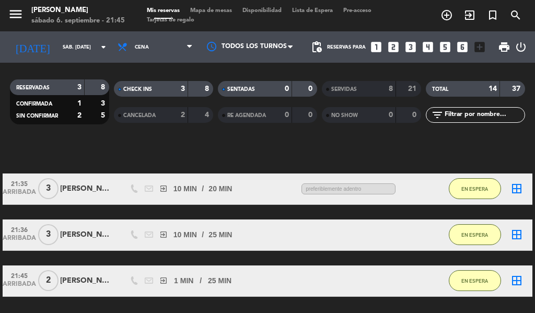
scroll to position [89, 0]
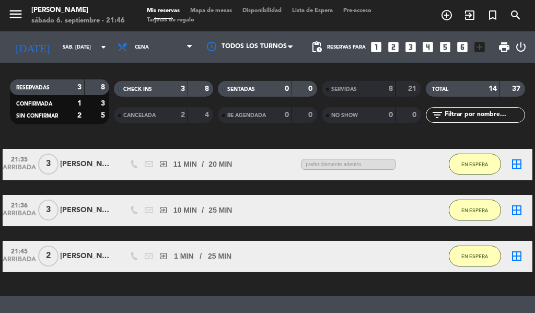
click at [472, 11] on icon "exit_to_app" at bounding box center [469, 15] width 13 height 13
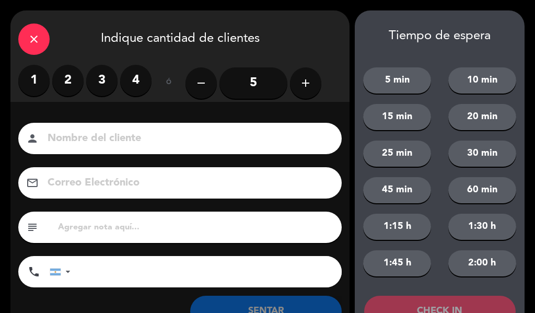
click at [64, 84] on label "2" at bounding box center [67, 80] width 31 height 31
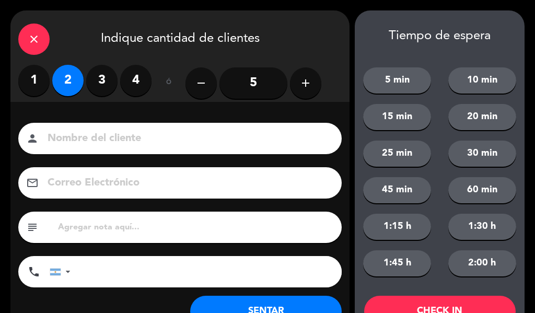
click at [103, 131] on input at bounding box center [188, 139] width 282 height 18
type input "[PERSON_NAME]"
click at [485, 117] on button "20 min" at bounding box center [482, 117] width 68 height 26
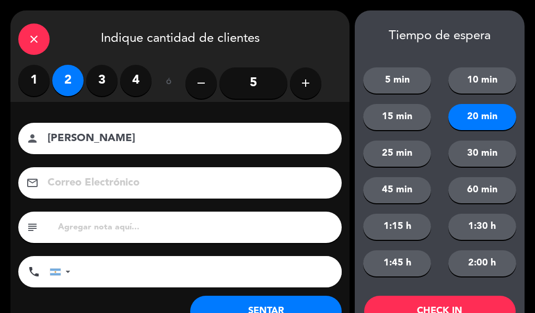
scroll to position [40, 0]
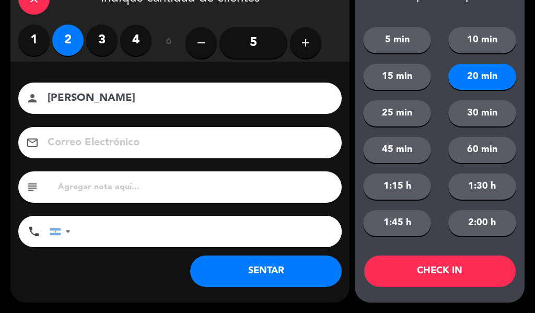
click at [452, 262] on button "CHECK IN" at bounding box center [440, 271] width 152 height 31
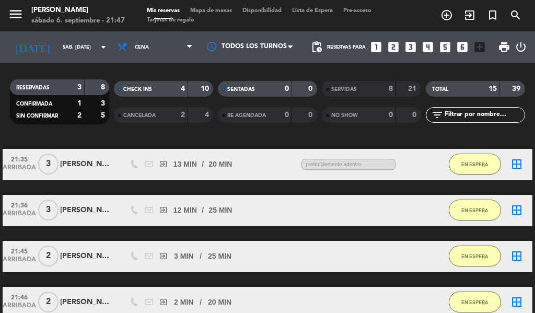
scroll to position [91, 0]
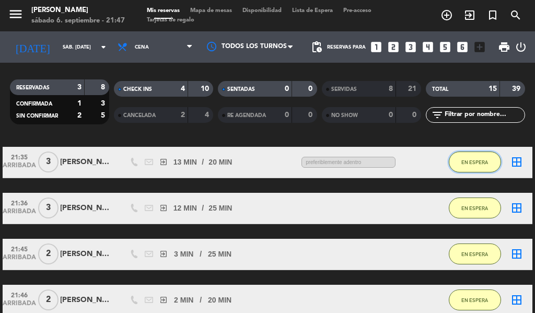
click at [459, 155] on button "EN ESPERA" at bounding box center [475, 162] width 52 height 21
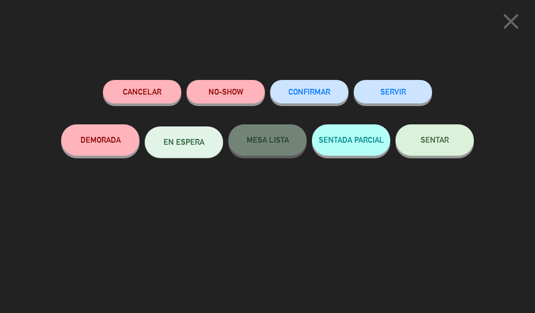
click at [398, 90] on button "SERVIR" at bounding box center [393, 92] width 78 height 24
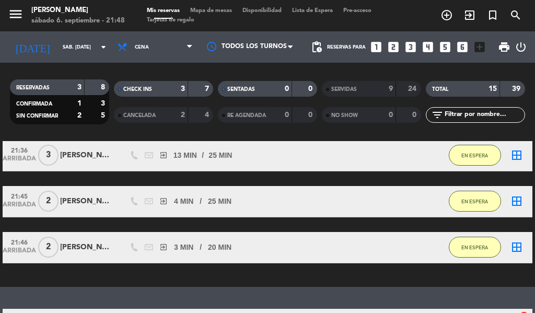
scroll to position [91, 0]
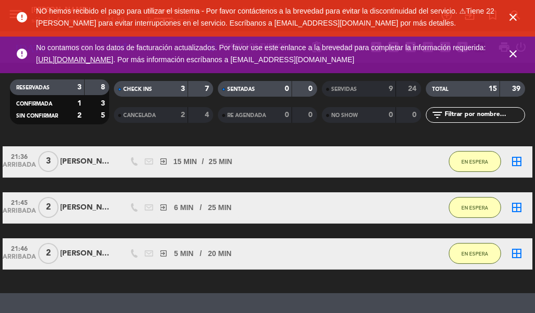
click at [518, 21] on icon "close" at bounding box center [513, 17] width 13 height 13
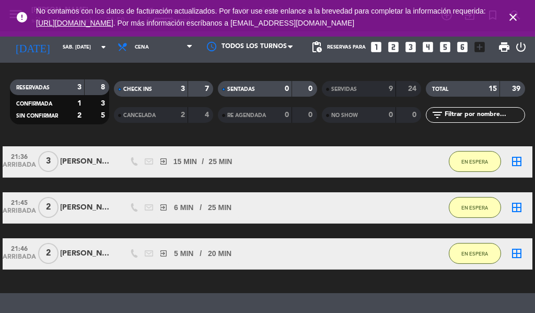
click at [514, 19] on icon "close" at bounding box center [513, 17] width 13 height 13
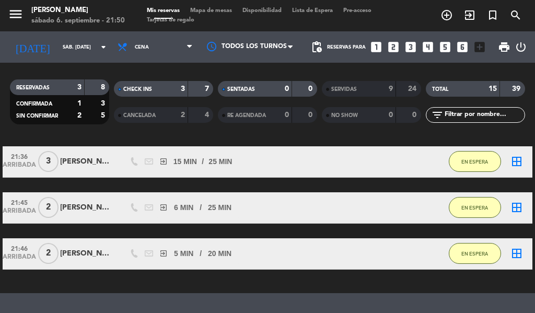
click at [472, 15] on icon "exit_to_app" at bounding box center [469, 15] width 13 height 13
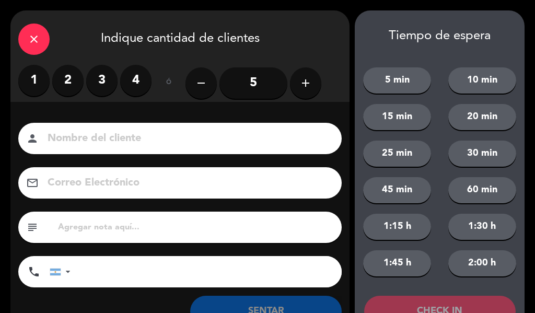
click at [74, 86] on label "2" at bounding box center [67, 80] width 31 height 31
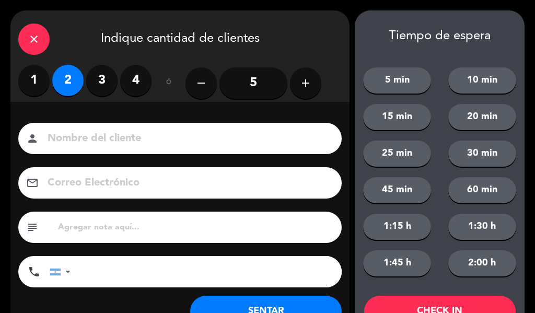
click at [84, 132] on input at bounding box center [188, 139] width 282 height 18
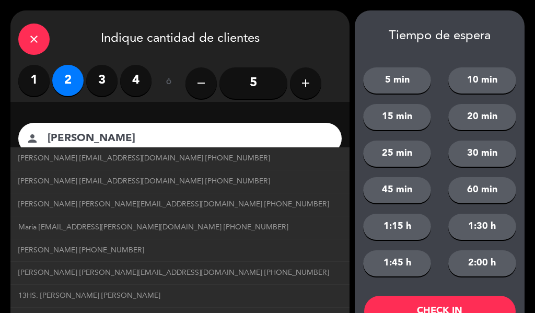
type input "[PERSON_NAME]"
click at [485, 114] on button "20 min" at bounding box center [482, 117] width 68 height 26
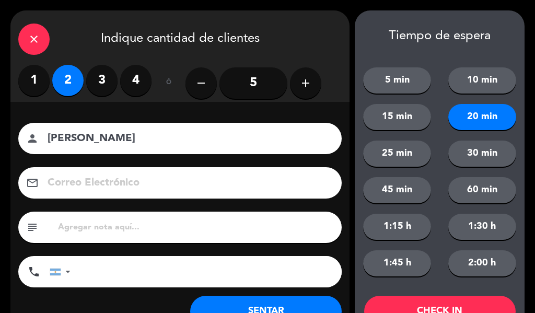
scroll to position [40, 0]
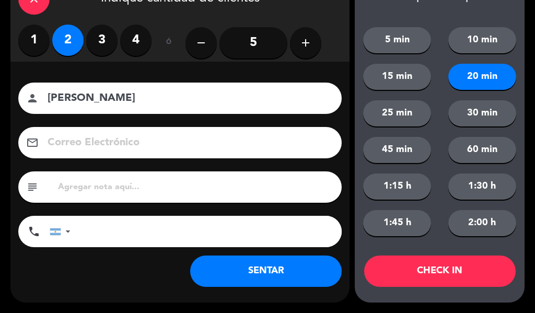
click at [464, 271] on button "CHECK IN" at bounding box center [440, 271] width 152 height 31
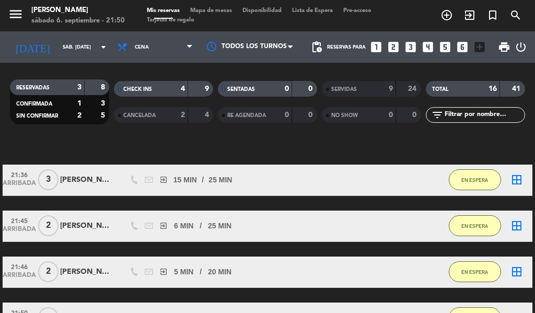
scroll to position [71, 0]
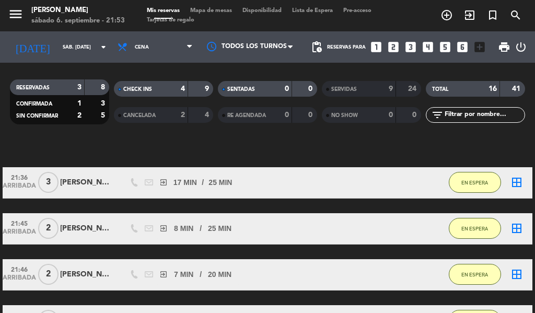
click at [465, 17] on icon "exit_to_app" at bounding box center [469, 15] width 13 height 13
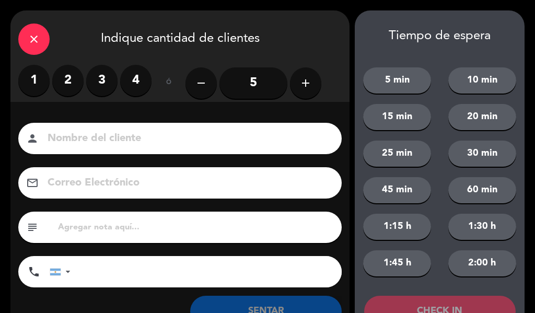
click at [77, 78] on label "2" at bounding box center [67, 80] width 31 height 31
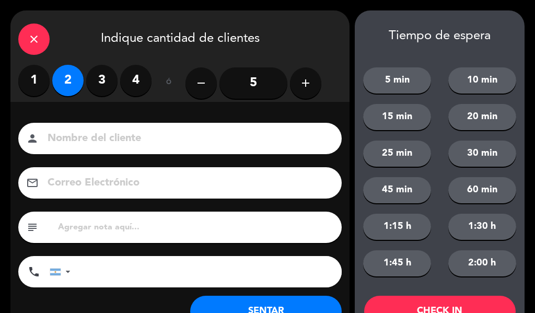
click at [120, 139] on input at bounding box center [188, 139] width 282 height 18
type input "[PERSON_NAME]"
click at [482, 116] on button "20 min" at bounding box center [482, 117] width 68 height 26
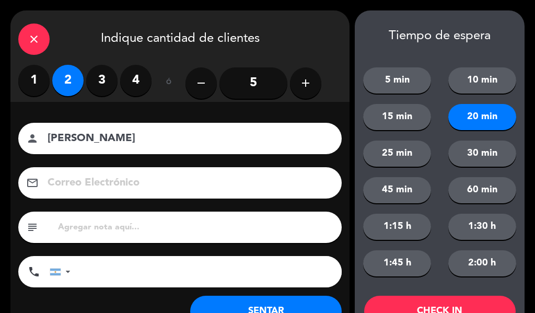
scroll to position [40, 0]
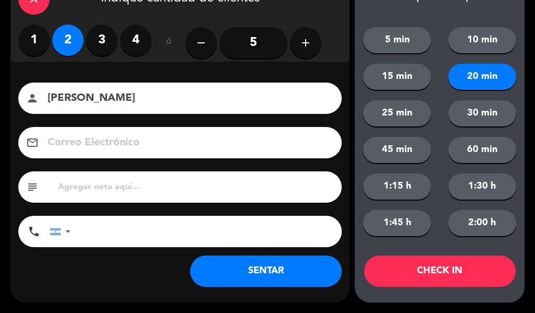
click at [456, 266] on button "CHECK IN" at bounding box center [440, 271] width 152 height 31
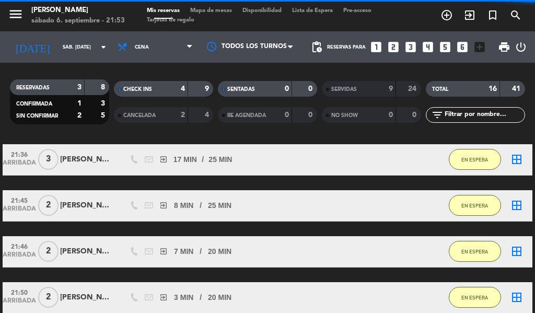
scroll to position [68, 0]
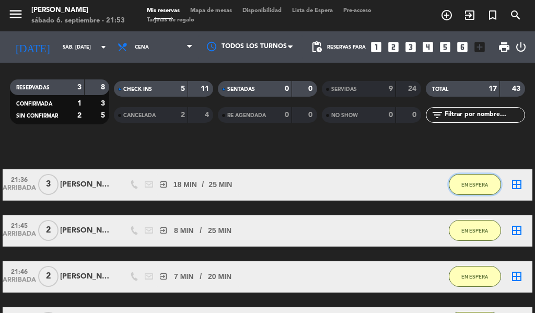
click at [482, 185] on span "EN ESPERA" at bounding box center [474, 185] width 27 height 6
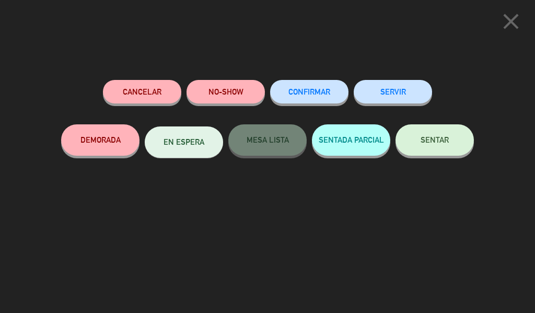
click at [511, 25] on icon "close" at bounding box center [511, 21] width 26 height 26
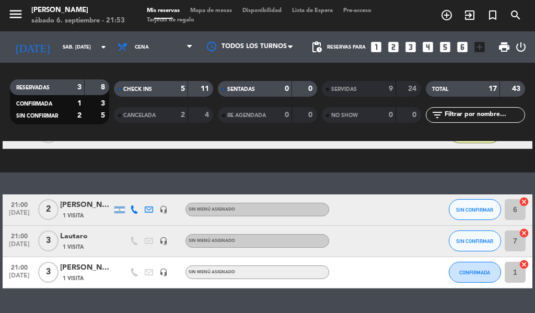
scroll to position [316, 0]
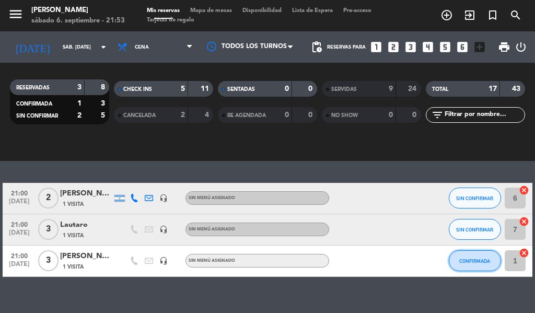
click at [484, 255] on button "CONFIRMADA" at bounding box center [475, 260] width 52 height 21
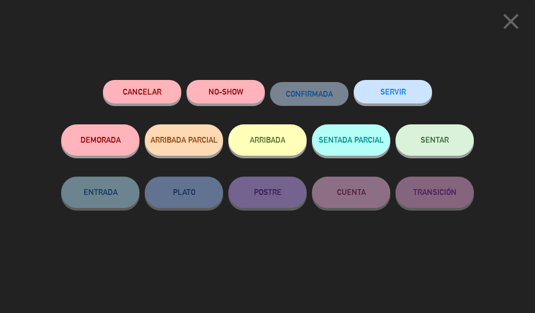
click at [395, 93] on button "SERVIR" at bounding box center [393, 92] width 78 height 24
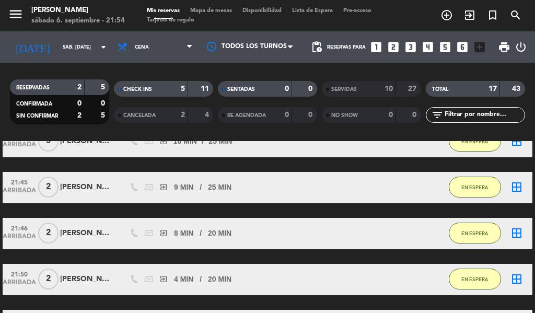
scroll to position [80, 0]
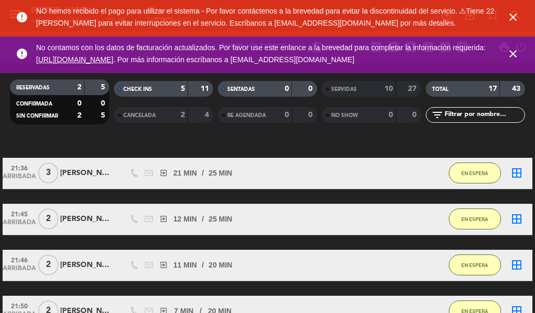
click at [513, 17] on icon "close" at bounding box center [513, 17] width 13 height 13
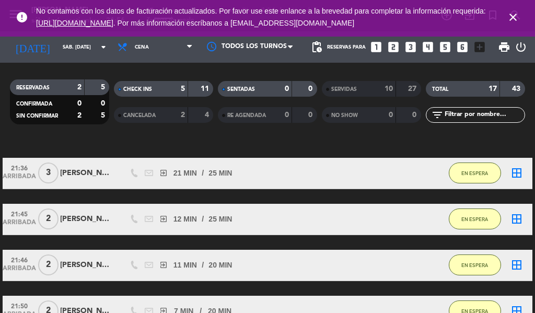
click at [513, 21] on icon "close" at bounding box center [513, 17] width 13 height 13
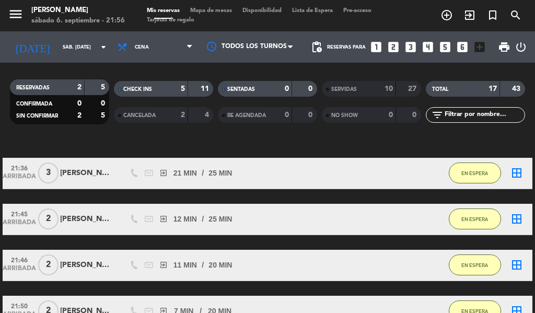
click at [468, 20] on icon "exit_to_app" at bounding box center [469, 15] width 13 height 13
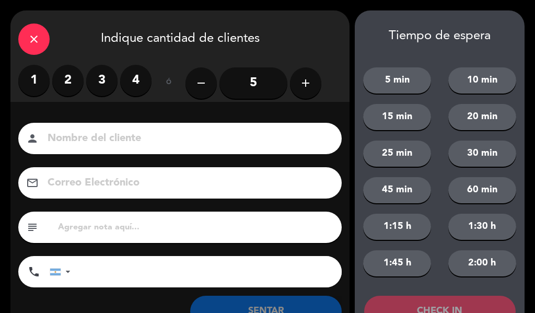
click at [71, 73] on label "2" at bounding box center [67, 80] width 31 height 31
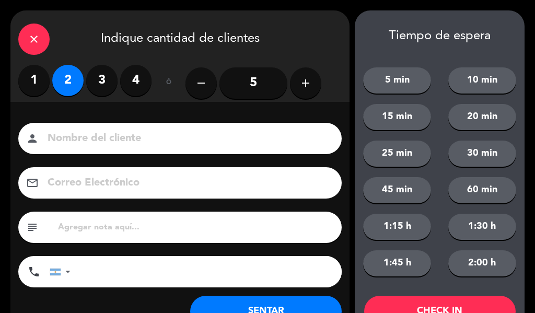
click at [96, 132] on input at bounding box center [188, 139] width 282 height 18
type input "carolina"
click at [479, 118] on button "20 min" at bounding box center [482, 117] width 68 height 26
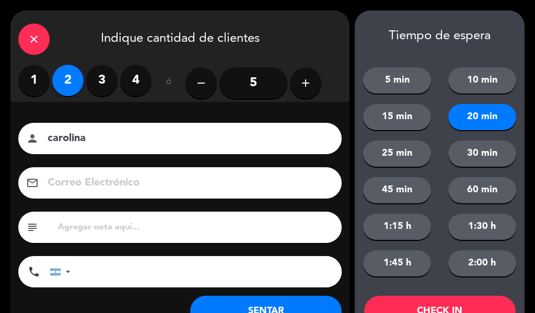
scroll to position [40, 0]
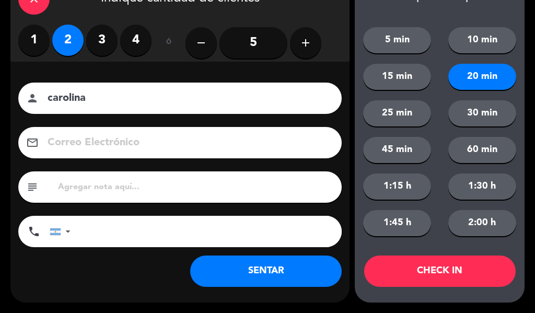
click at [437, 268] on button "CHECK IN" at bounding box center [440, 271] width 152 height 31
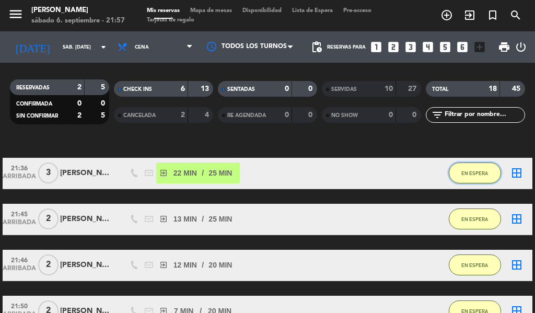
click at [469, 170] on span "EN ESPERA" at bounding box center [474, 173] width 27 height 6
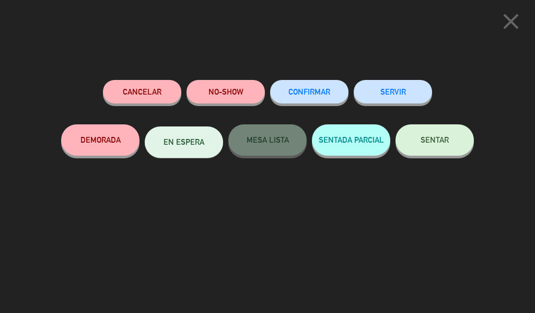
click at [391, 90] on button "SERVIR" at bounding box center [393, 92] width 78 height 24
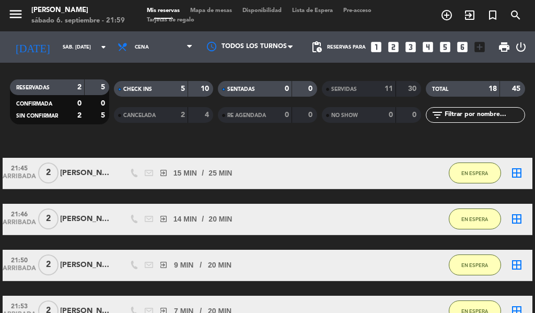
click at [468, 12] on icon "exit_to_app" at bounding box center [469, 15] width 13 height 13
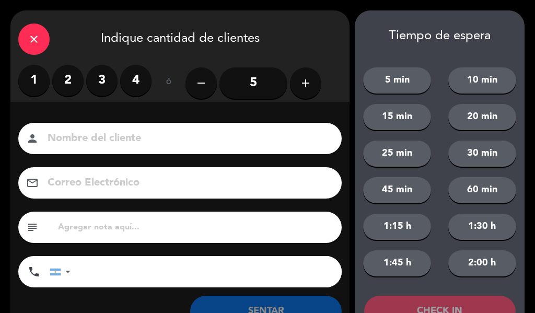
click at [207, 139] on input at bounding box center [188, 139] width 282 height 18
type input "lorelay"
click at [483, 118] on button "20 min" at bounding box center [482, 117] width 68 height 26
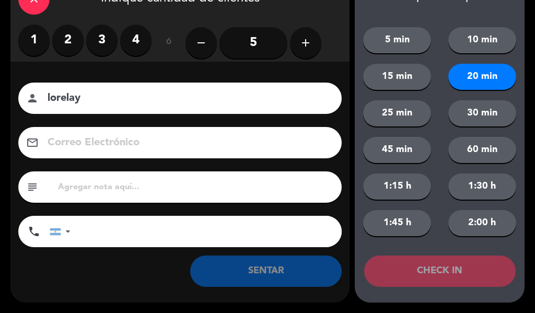
click at [67, 34] on label "2" at bounding box center [67, 40] width 31 height 31
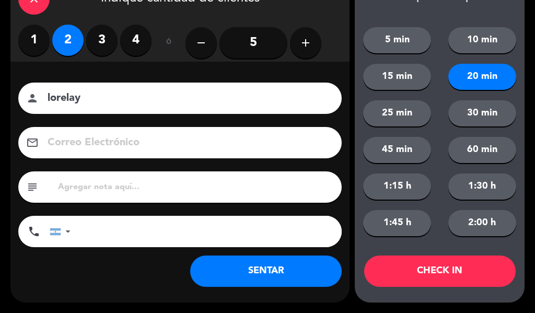
click at [458, 266] on button "CHECK IN" at bounding box center [440, 271] width 152 height 31
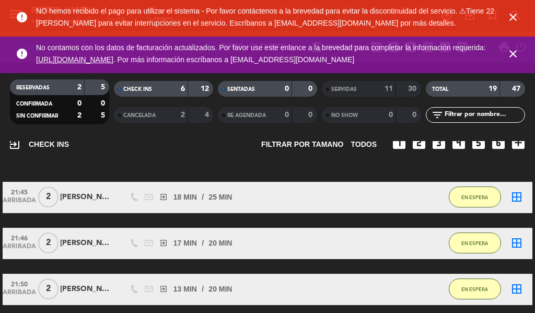
scroll to position [55, 0]
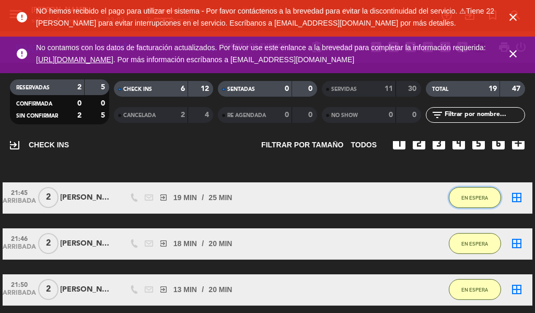
click at [471, 198] on span "EN ESPERA" at bounding box center [474, 198] width 27 height 6
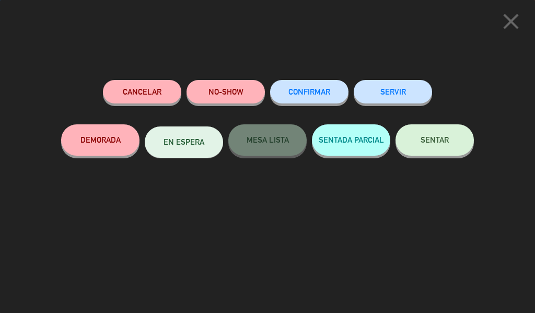
click at [410, 82] on button "SERVIR" at bounding box center [393, 92] width 78 height 24
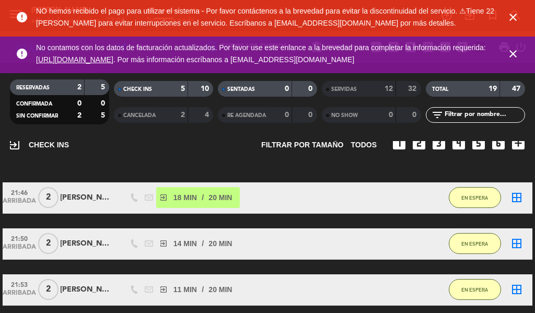
click at [513, 56] on icon "close" at bounding box center [513, 54] width 13 height 13
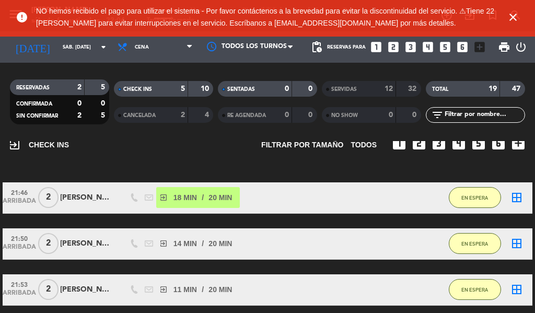
click at [511, 20] on icon "close" at bounding box center [513, 17] width 13 height 13
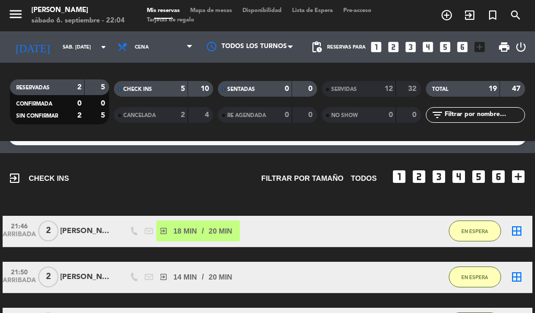
scroll to position [0, 0]
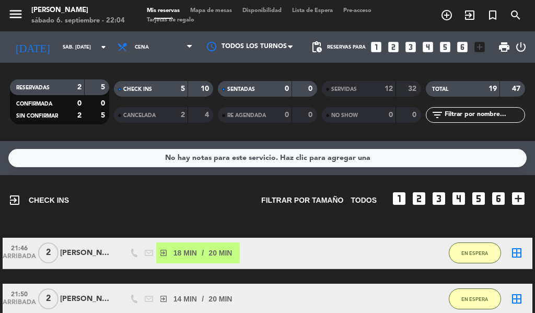
click at [467, 16] on icon "exit_to_app" at bounding box center [469, 15] width 13 height 13
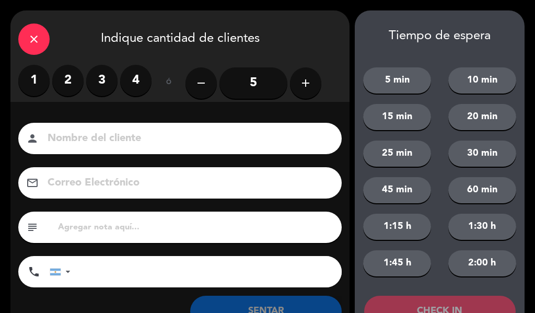
click at [80, 88] on label "2" at bounding box center [67, 80] width 31 height 31
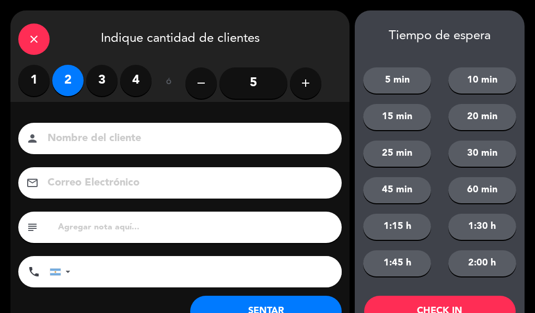
click at [236, 132] on input at bounding box center [188, 139] width 282 height 18
click at [79, 132] on input at bounding box center [188, 139] width 282 height 18
click at [76, 138] on input at bounding box center [188, 139] width 282 height 18
click at [480, 114] on button "20 min" at bounding box center [482, 117] width 68 height 26
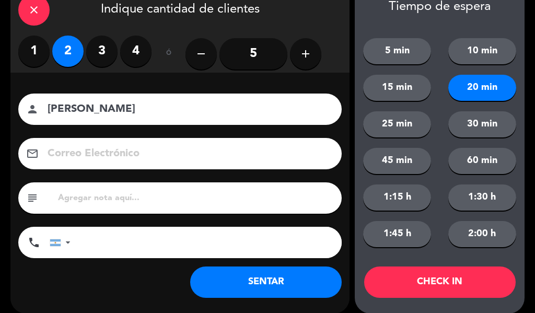
scroll to position [40, 0]
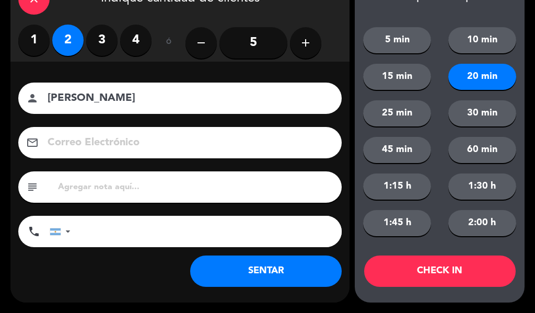
click at [58, 99] on input "[PERSON_NAME]" at bounding box center [188, 98] width 282 height 18
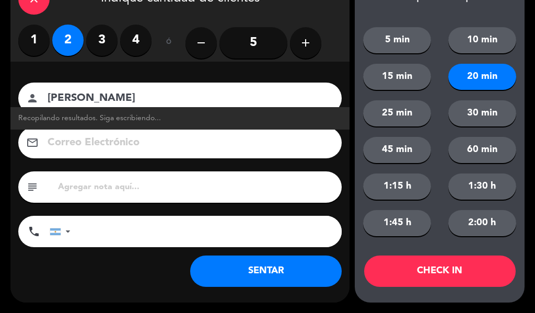
type input "[PERSON_NAME]"
click at [429, 275] on button "CHECK IN" at bounding box center [440, 271] width 152 height 31
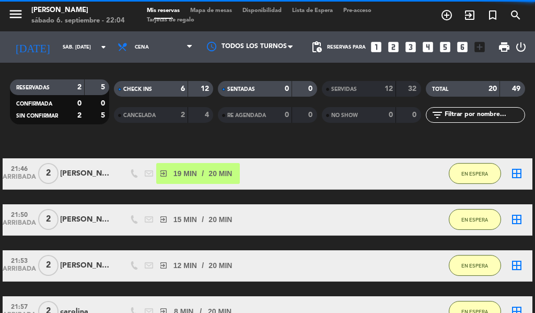
scroll to position [79, 0]
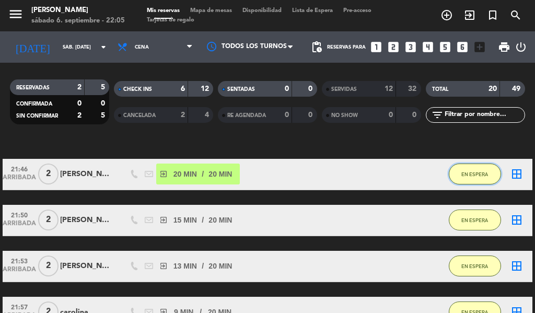
click at [476, 173] on span "EN ESPERA" at bounding box center [474, 174] width 27 height 6
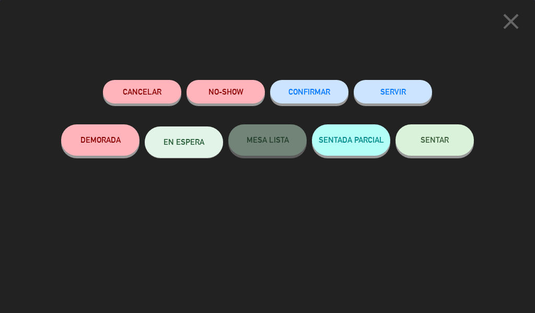
click at [414, 86] on button "SERVIR" at bounding box center [393, 92] width 78 height 24
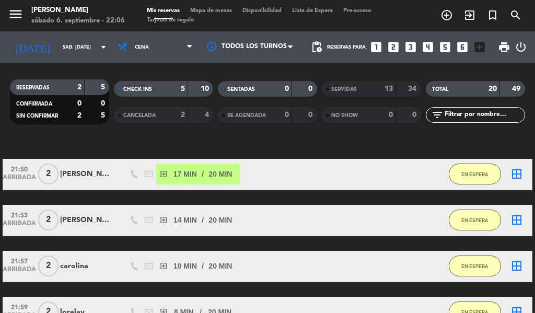
click at [466, 13] on icon "exit_to_app" at bounding box center [469, 15] width 13 height 13
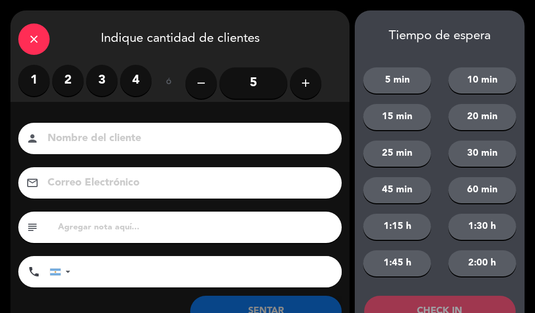
click at [66, 88] on label "2" at bounding box center [67, 80] width 31 height 31
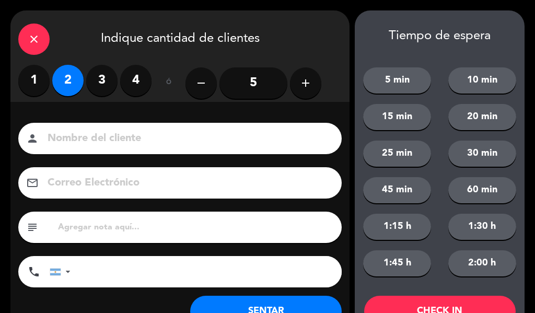
click at [101, 135] on input at bounding box center [188, 139] width 282 height 18
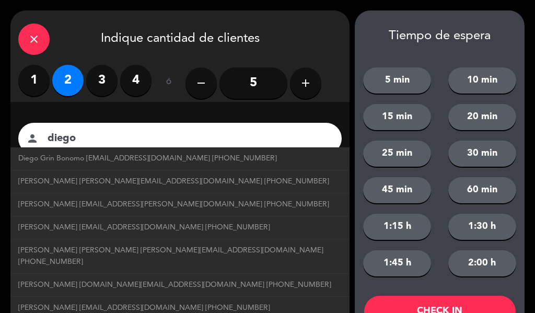
type input "diego"
click at [473, 126] on button "20 min" at bounding box center [482, 117] width 68 height 26
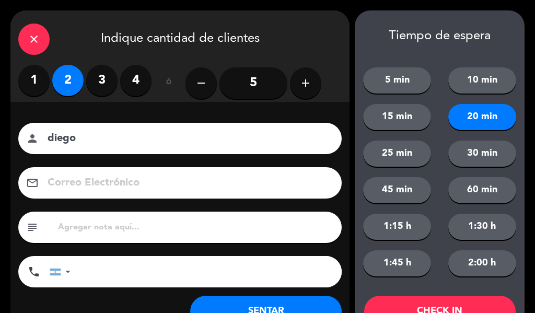
scroll to position [40, 0]
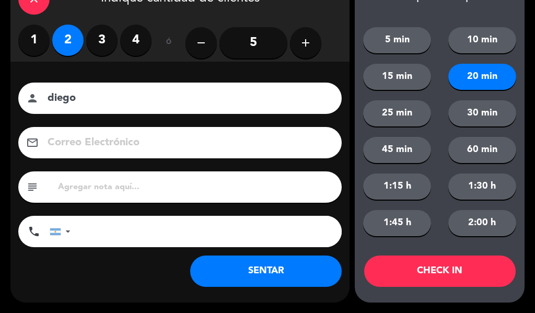
click at [447, 280] on button "CHECK IN" at bounding box center [440, 271] width 152 height 31
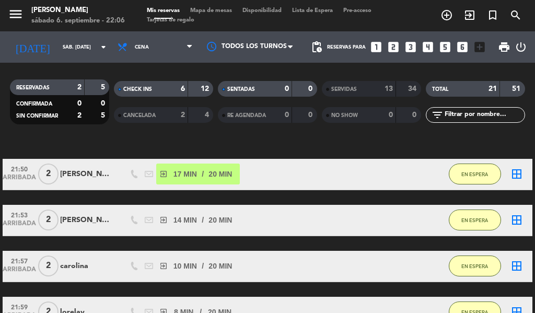
click at [449, 17] on icon "add_circle_outline" at bounding box center [446, 15] width 13 height 13
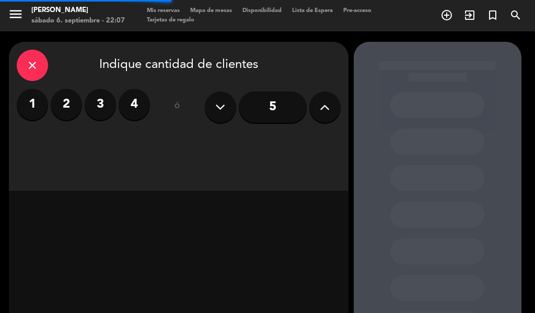
click at [42, 77] on div "close" at bounding box center [32, 65] width 31 height 31
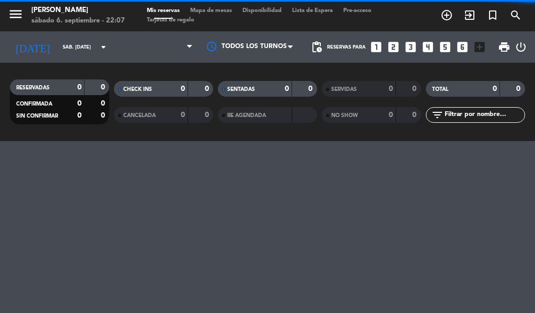
click at [469, 15] on icon "exit_to_app" at bounding box center [469, 15] width 13 height 13
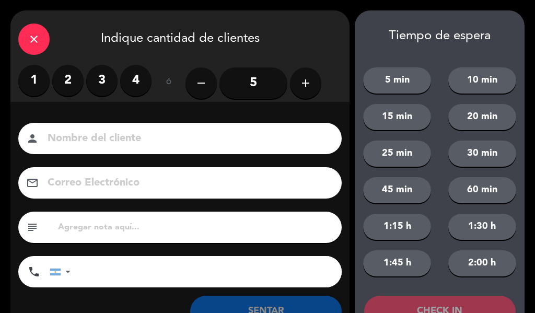
click at [263, 82] on input "5" at bounding box center [253, 82] width 68 height 31
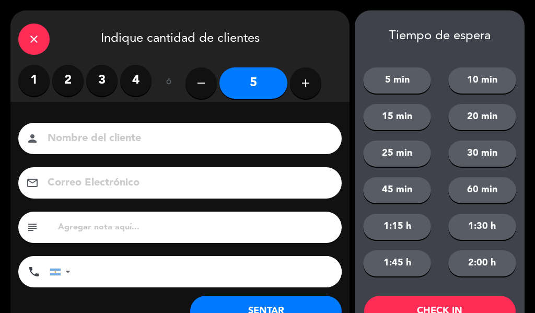
click at [195, 135] on input at bounding box center [188, 139] width 282 height 18
click at [34, 29] on div "close" at bounding box center [33, 39] width 31 height 31
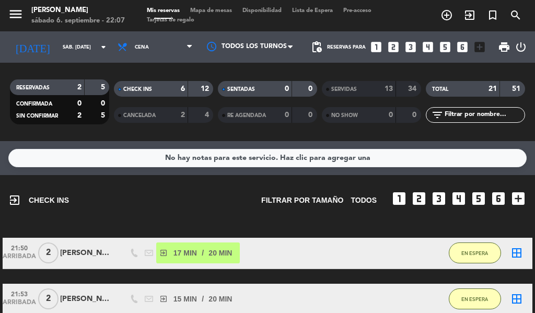
click at [466, 16] on icon "exit_to_app" at bounding box center [469, 15] width 13 height 13
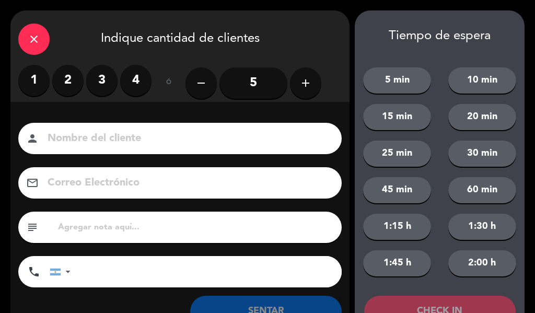
click at [260, 81] on input "5" at bounding box center [253, 82] width 68 height 31
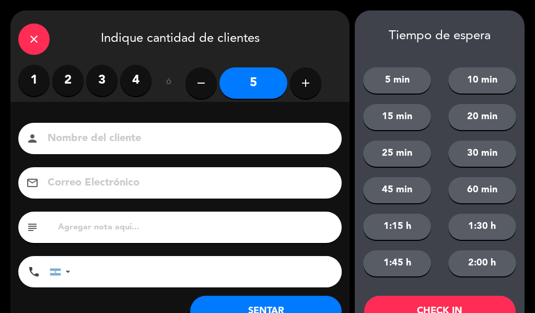
click at [226, 133] on input at bounding box center [188, 139] width 282 height 18
click at [218, 131] on input at bounding box center [188, 139] width 282 height 18
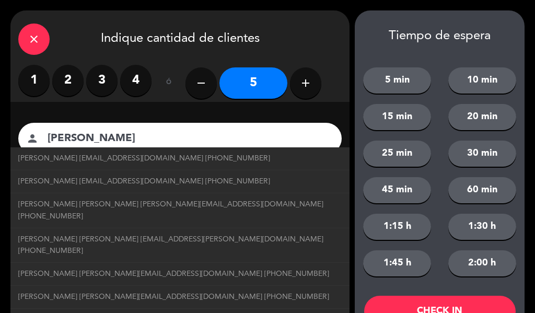
type input "[PERSON_NAME]"
click at [482, 119] on button "20 min" at bounding box center [482, 117] width 68 height 26
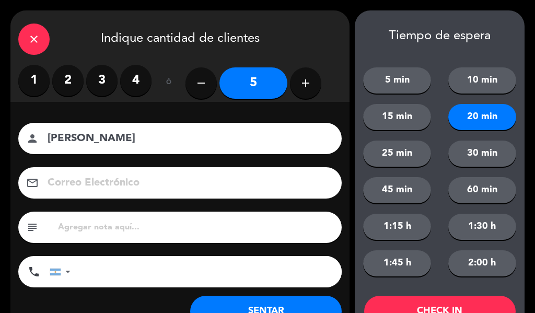
scroll to position [40, 0]
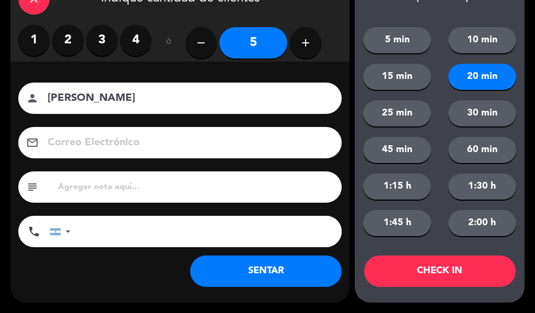
click at [409, 113] on button "25 min" at bounding box center [397, 113] width 68 height 26
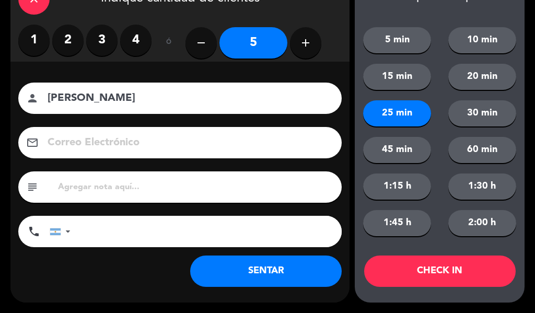
click at [485, 119] on button "30 min" at bounding box center [482, 113] width 68 height 26
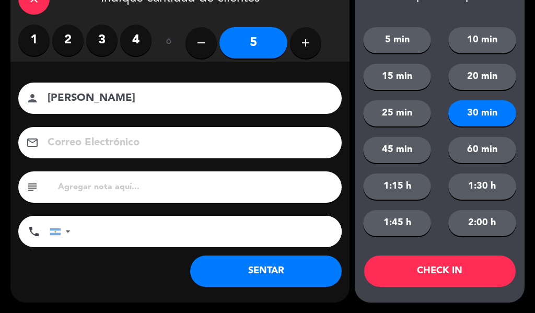
click at [449, 268] on button "CHECK IN" at bounding box center [440, 271] width 152 height 31
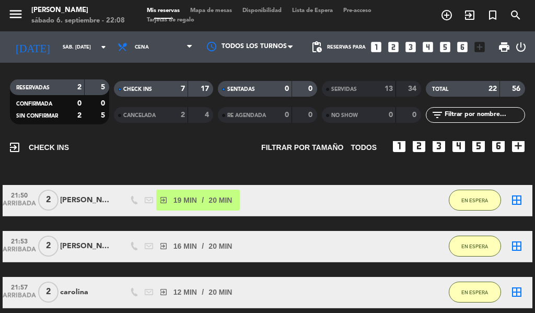
scroll to position [54, 0]
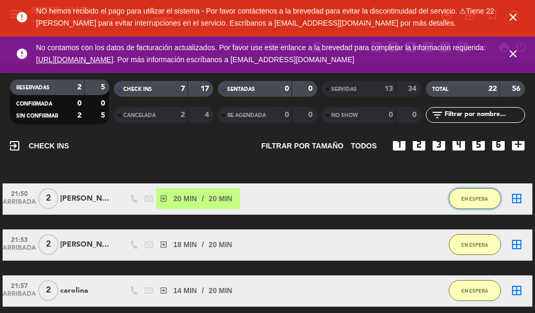
click at [477, 196] on span "EN ESPERA" at bounding box center [474, 199] width 27 height 6
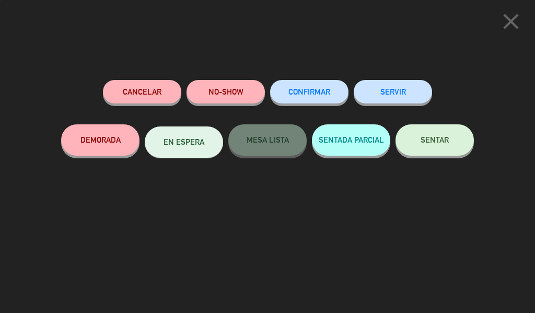
click at [416, 103] on button "SERVIR" at bounding box center [393, 92] width 78 height 24
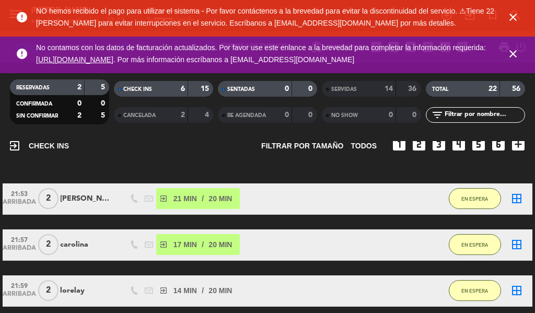
scroll to position [86, 0]
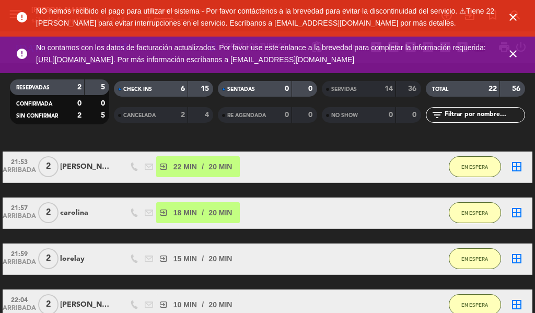
click at [510, 16] on icon "close" at bounding box center [513, 17] width 13 height 13
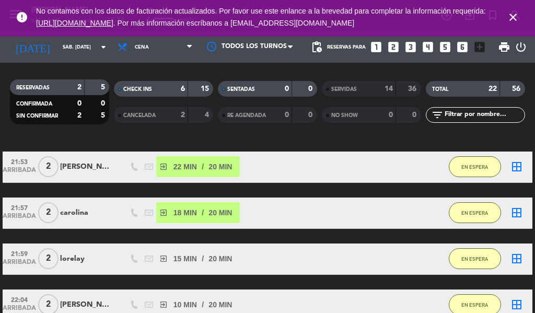
click at [513, 19] on icon "close" at bounding box center [513, 17] width 13 height 13
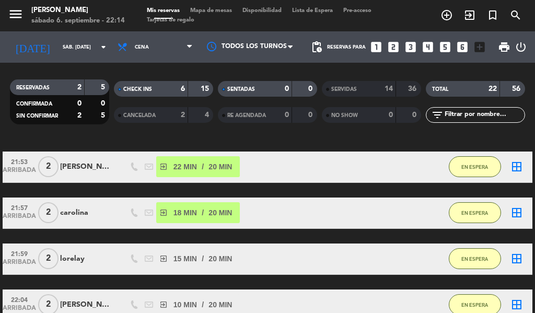
click at [466, 15] on icon "exit_to_app" at bounding box center [469, 15] width 13 height 13
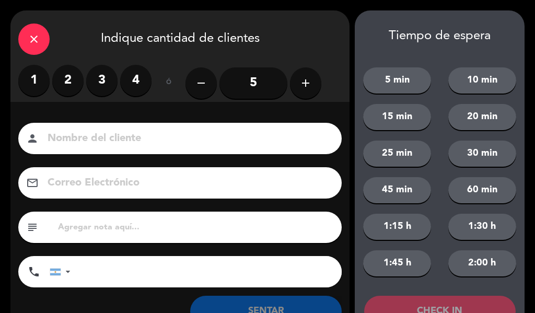
click at [64, 79] on label "2" at bounding box center [67, 80] width 31 height 31
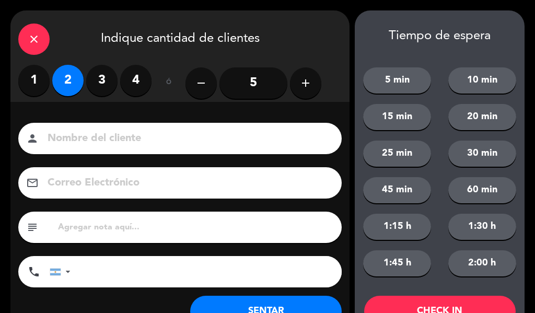
click at [100, 132] on input at bounding box center [188, 139] width 282 height 18
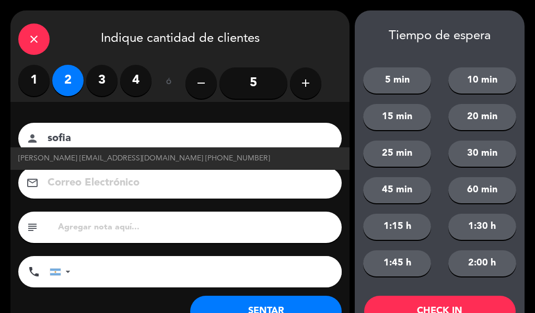
type input "sofia"
click at [477, 107] on button "20 min" at bounding box center [482, 117] width 68 height 26
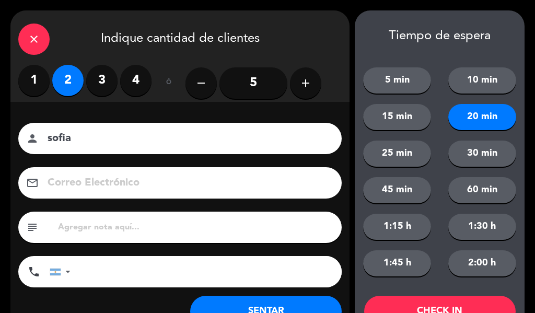
scroll to position [40, 0]
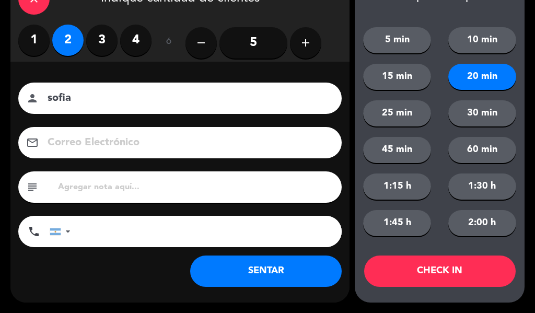
click at [407, 108] on button "25 min" at bounding box center [397, 113] width 68 height 26
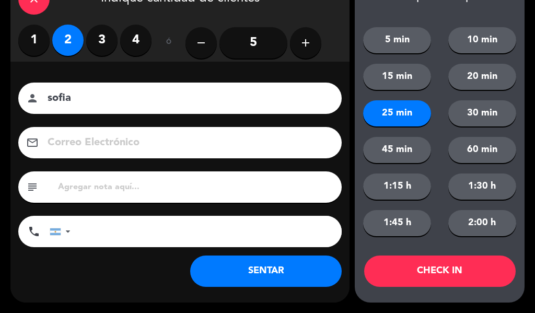
click at [471, 274] on button "CHECK IN" at bounding box center [440, 271] width 152 height 31
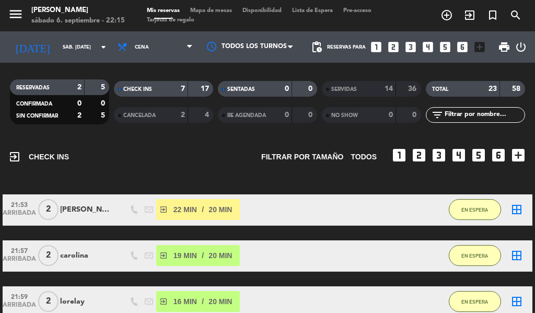
scroll to position [39, 0]
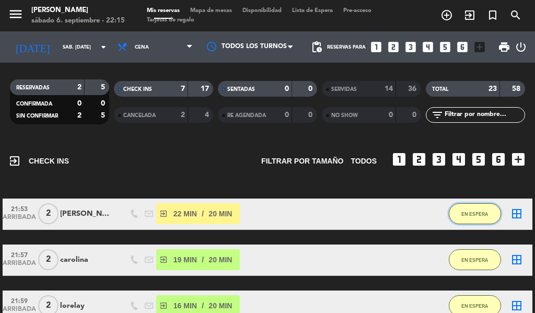
click at [479, 221] on button "EN ESPERA" at bounding box center [475, 213] width 52 height 21
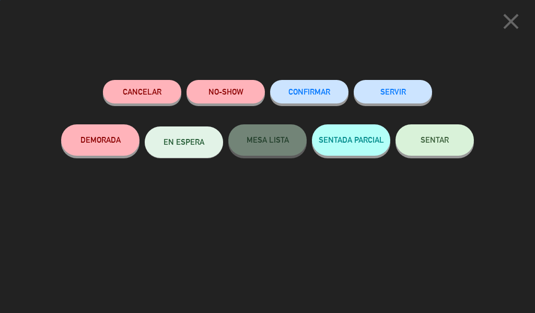
click at [387, 98] on button "SERVIR" at bounding box center [393, 92] width 78 height 24
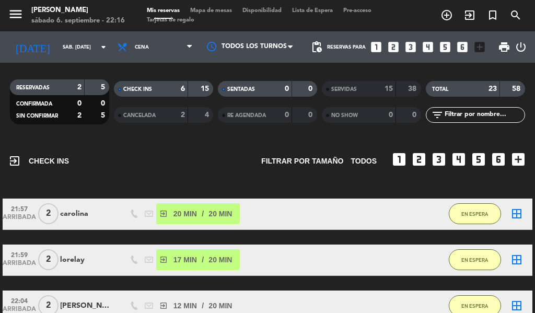
scroll to position [39, 0]
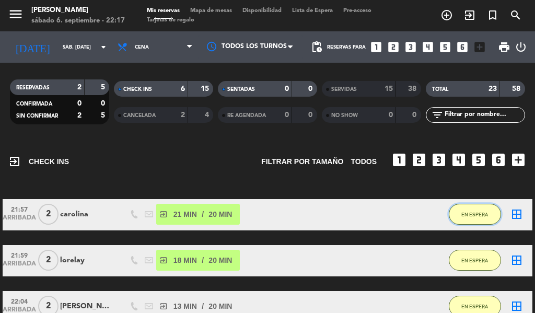
click at [469, 204] on button "EN ESPERA" at bounding box center [475, 214] width 52 height 21
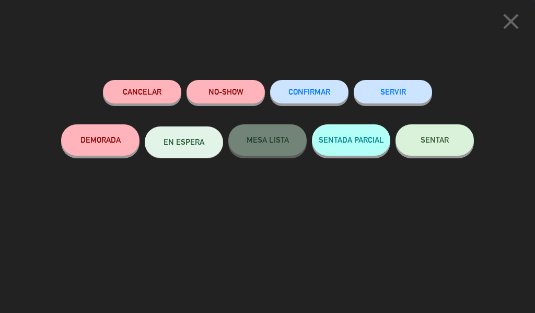
click at [403, 92] on button "SERVIR" at bounding box center [393, 92] width 78 height 24
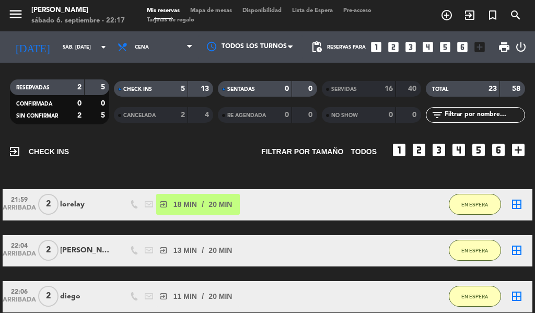
scroll to position [48, 0]
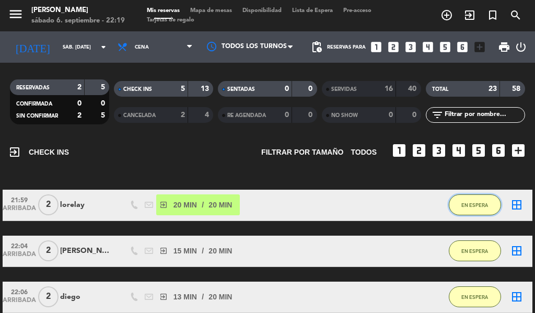
click at [484, 198] on button "EN ESPERA" at bounding box center [475, 204] width 52 height 21
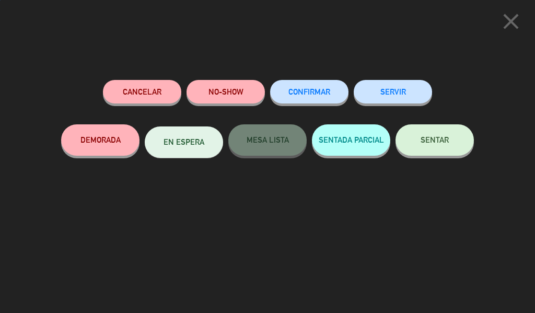
click at [406, 88] on button "SERVIR" at bounding box center [393, 92] width 78 height 24
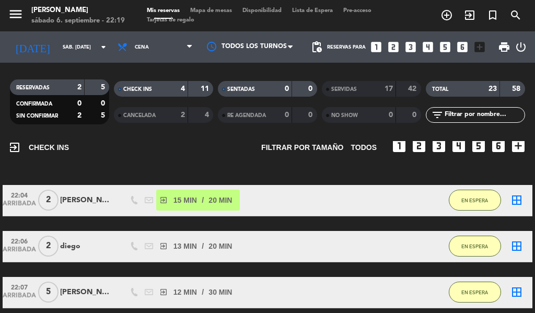
scroll to position [52, 0]
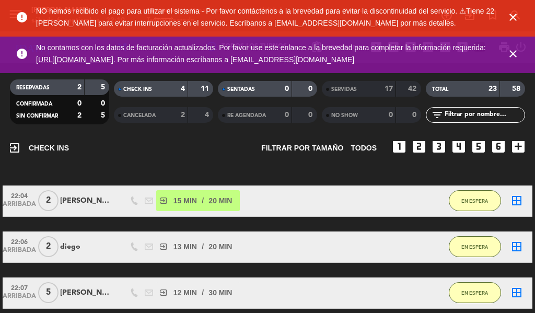
click at [517, 14] on icon "close" at bounding box center [513, 17] width 13 height 13
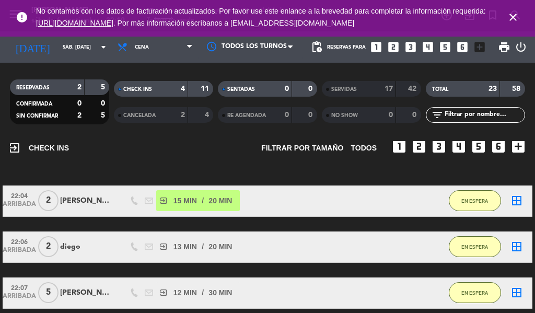
click at [515, 15] on icon "close" at bounding box center [513, 17] width 13 height 13
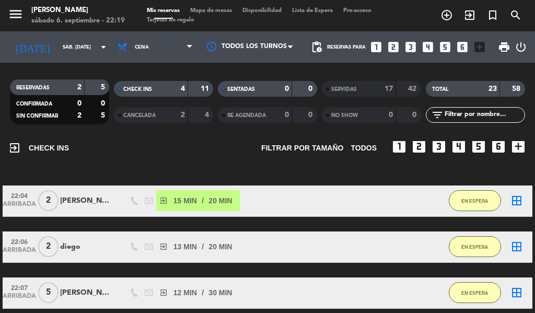
click at [470, 18] on icon "exit_to_app" at bounding box center [469, 15] width 13 height 13
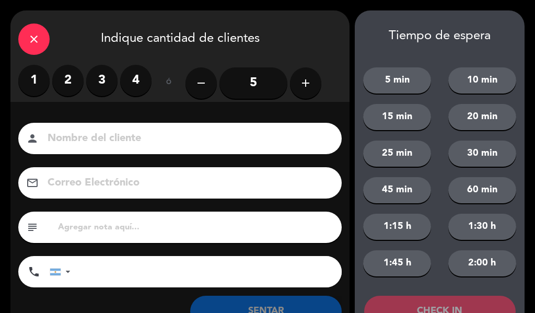
click at [100, 85] on label "3" at bounding box center [101, 80] width 31 height 31
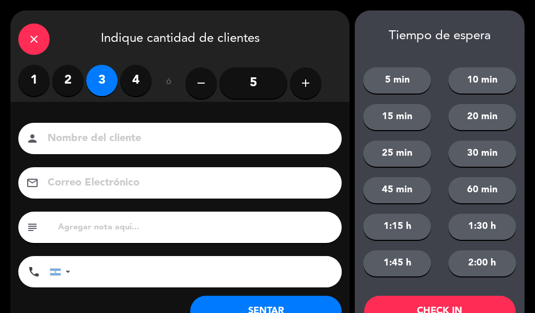
click at [106, 133] on input at bounding box center [188, 139] width 282 height 18
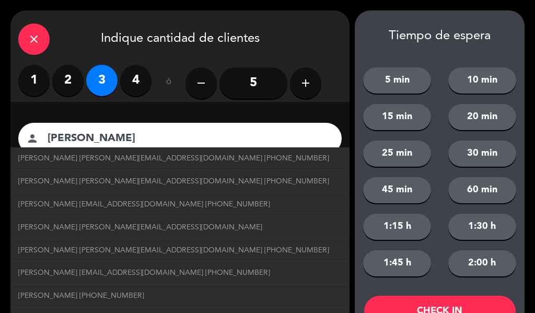
type input "[PERSON_NAME]"
click at [397, 145] on button "25 min" at bounding box center [397, 154] width 68 height 26
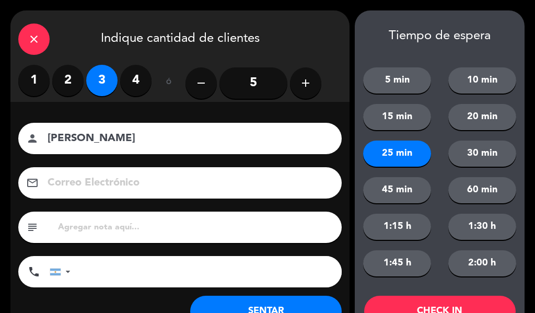
scroll to position [40, 0]
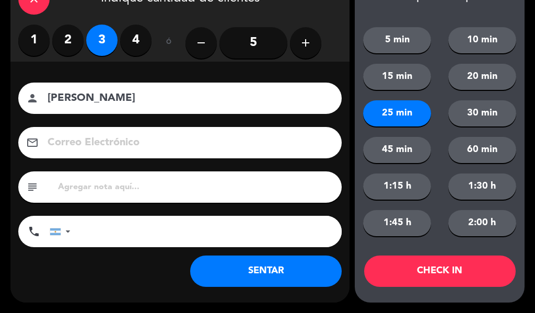
click at [453, 280] on button "CHECK IN" at bounding box center [440, 271] width 152 height 31
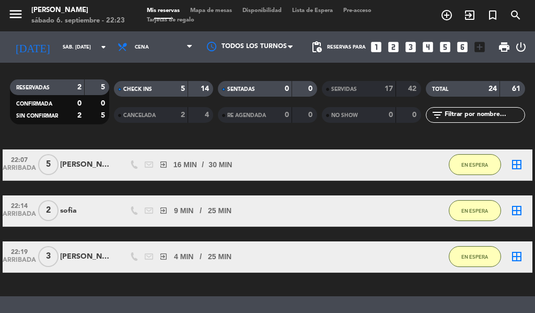
scroll to position [300, 0]
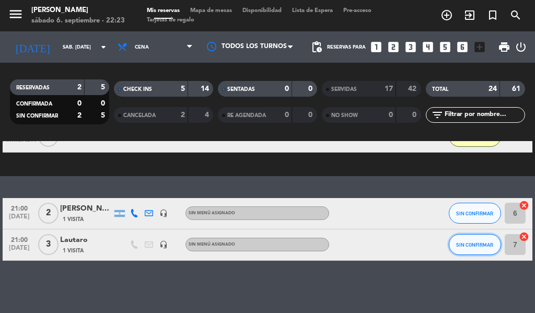
click at [469, 245] on span "SIN CONFIRMAR" at bounding box center [474, 245] width 37 height 6
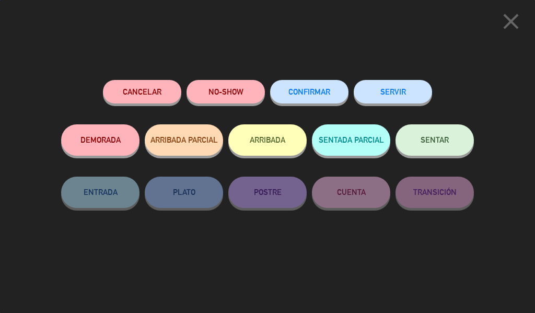
click at [392, 87] on button "SERVIR" at bounding box center [393, 92] width 78 height 24
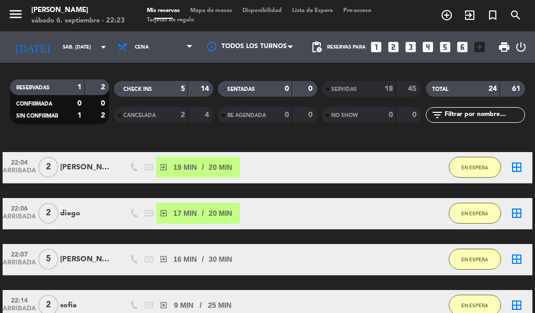
scroll to position [85, 0]
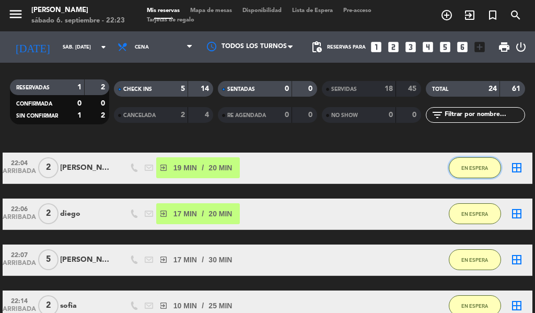
click at [476, 166] on span "EN ESPERA" at bounding box center [474, 168] width 27 height 6
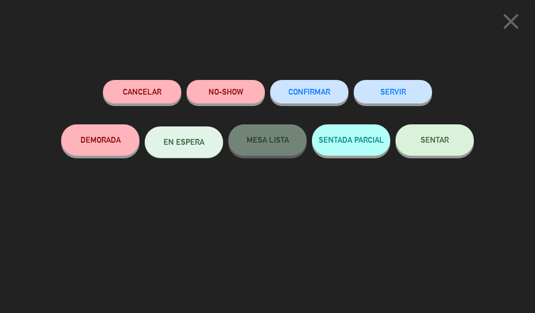
click at [395, 85] on button "SERVIR" at bounding box center [393, 92] width 78 height 24
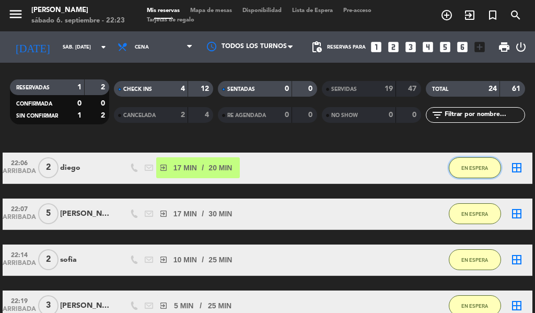
click at [478, 168] on span "EN ESPERA" at bounding box center [474, 168] width 27 height 6
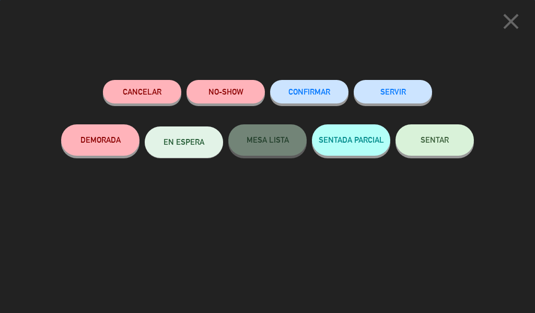
click at [385, 83] on button "SERVIR" at bounding box center [393, 92] width 78 height 24
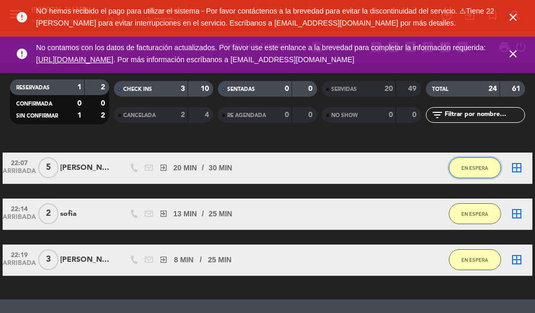
click at [468, 167] on span "EN ESPERA" at bounding box center [474, 168] width 27 height 6
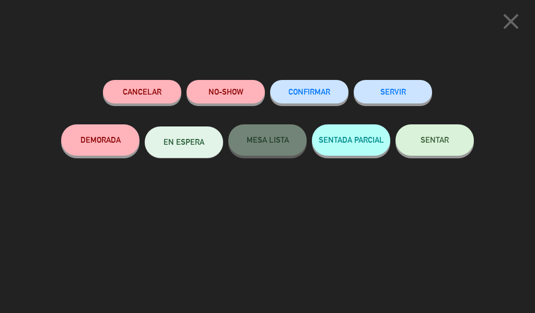
click at [403, 84] on button "SERVIR" at bounding box center [393, 92] width 78 height 24
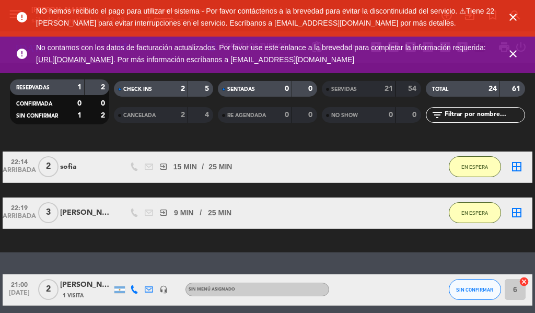
scroll to position [104, 0]
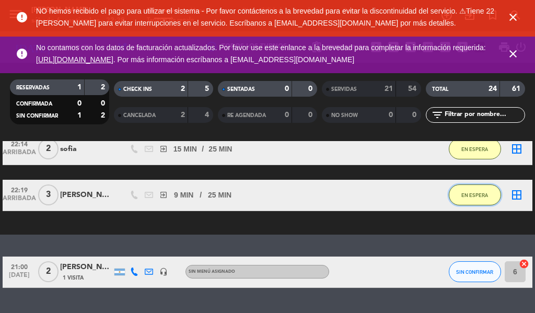
click at [473, 195] on span "EN ESPERA" at bounding box center [474, 195] width 27 height 6
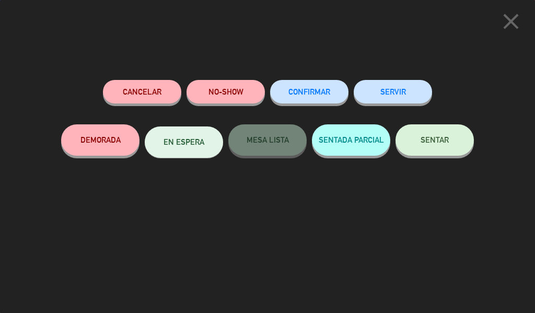
click at [393, 103] on button "SERVIR" at bounding box center [393, 92] width 78 height 24
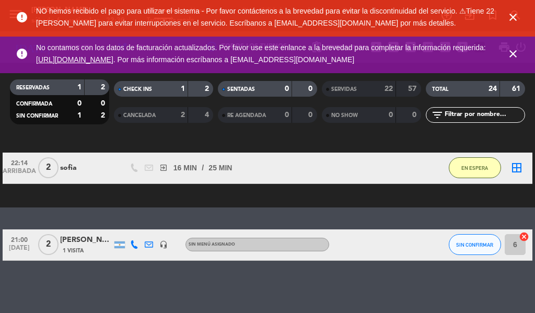
scroll to position [0, 0]
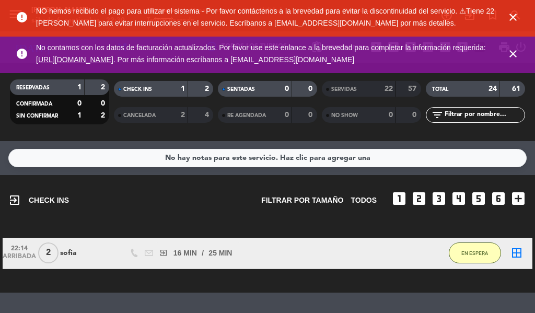
click at [513, 56] on icon "close" at bounding box center [513, 54] width 13 height 13
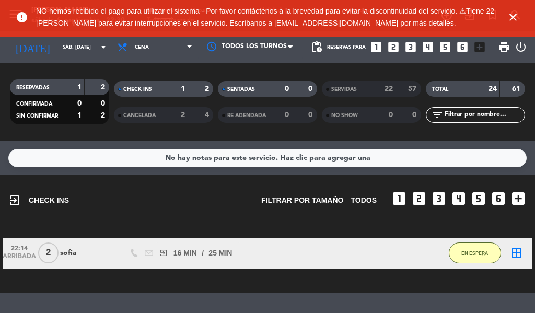
click at [510, 18] on icon "close" at bounding box center [513, 17] width 13 height 13
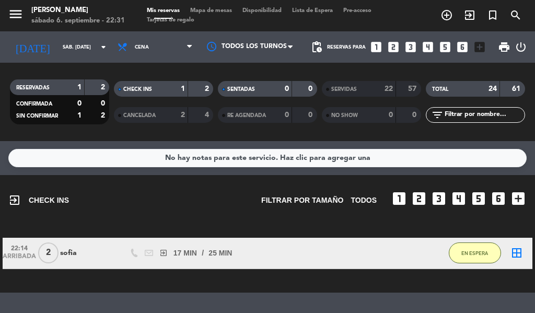
click at [472, 18] on icon "exit_to_app" at bounding box center [469, 15] width 13 height 13
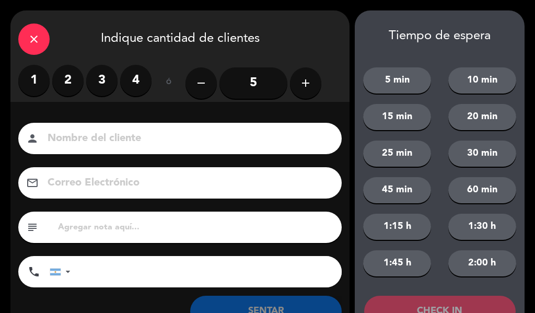
click at [79, 83] on label "2" at bounding box center [67, 80] width 31 height 31
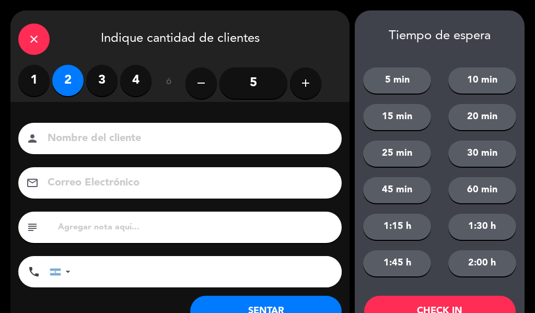
click at [102, 131] on input at bounding box center [188, 139] width 282 height 18
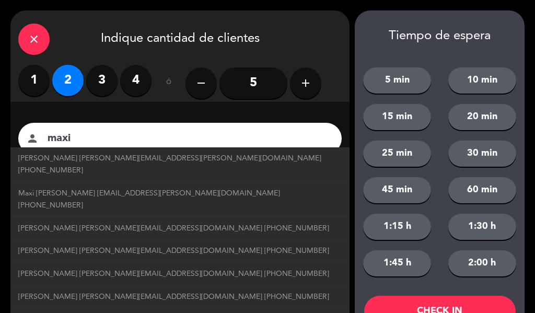
type input "maxi"
click at [490, 118] on button "20 min" at bounding box center [482, 117] width 68 height 26
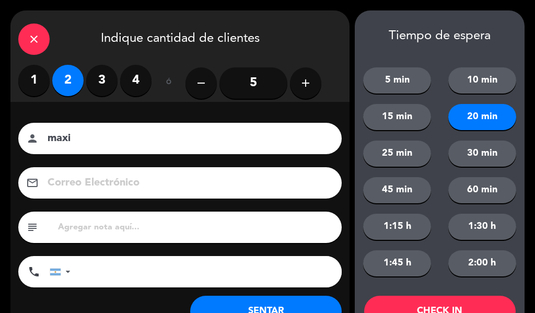
scroll to position [40, 0]
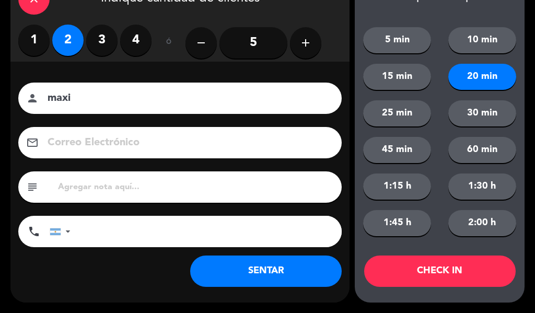
click at [408, 118] on button "25 min" at bounding box center [397, 113] width 68 height 26
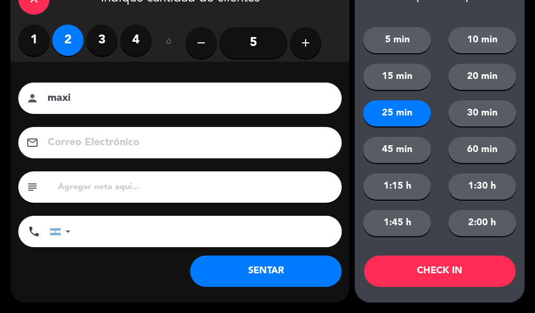
click at [461, 275] on button "CHECK IN" at bounding box center [440, 271] width 152 height 31
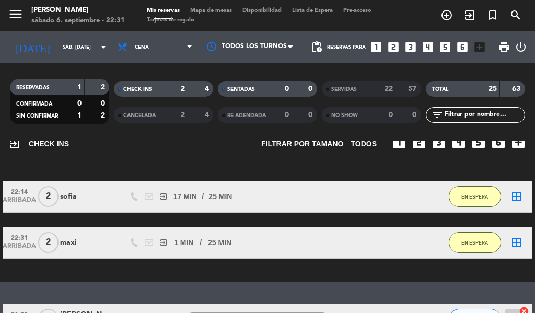
scroll to position [66, 0]
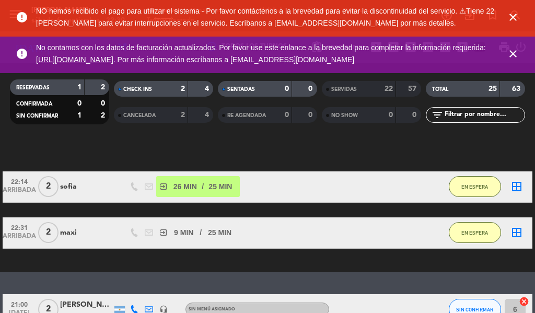
click at [510, 17] on icon "close" at bounding box center [513, 17] width 13 height 13
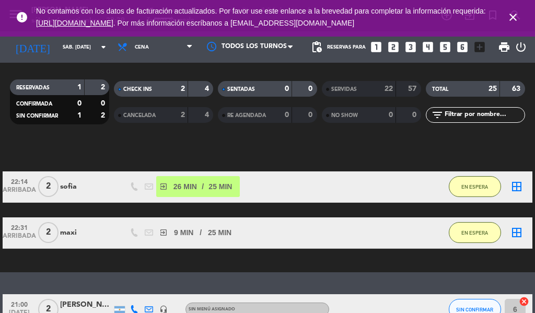
click at [510, 17] on icon "close" at bounding box center [513, 17] width 13 height 13
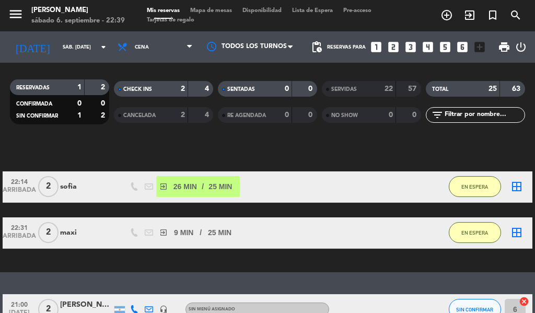
click at [465, 17] on icon "exit_to_app" at bounding box center [469, 15] width 13 height 13
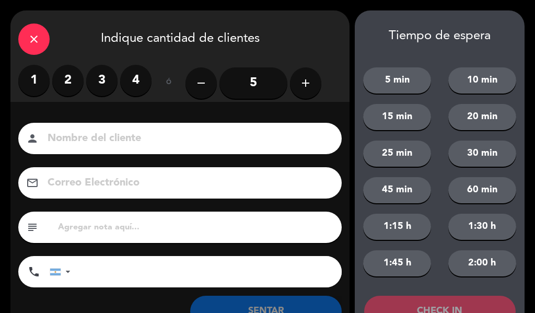
click at [74, 79] on label "2" at bounding box center [67, 80] width 31 height 31
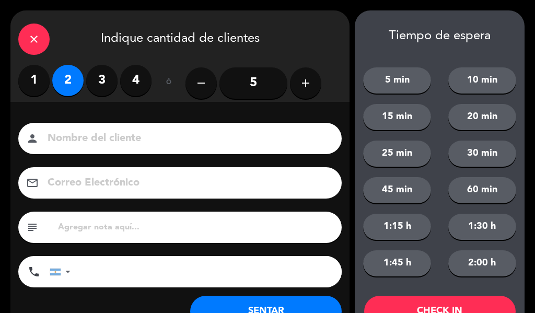
click at [110, 134] on input at bounding box center [188, 139] width 282 height 18
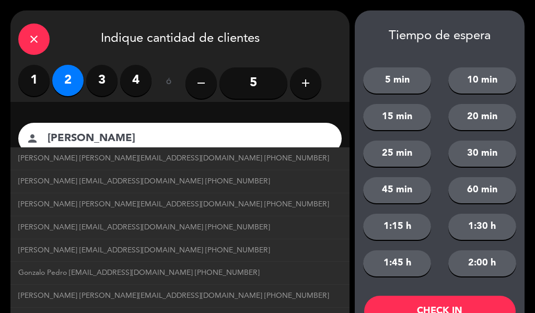
type input "[PERSON_NAME]"
click at [420, 153] on button "25 min" at bounding box center [397, 154] width 68 height 26
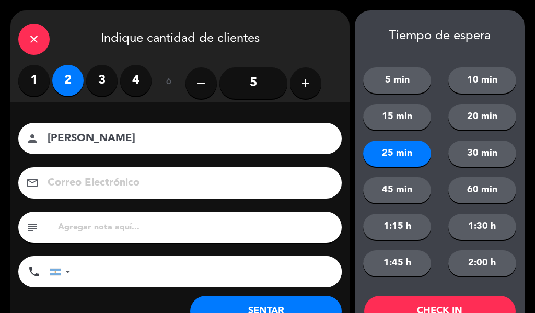
scroll to position [40, 0]
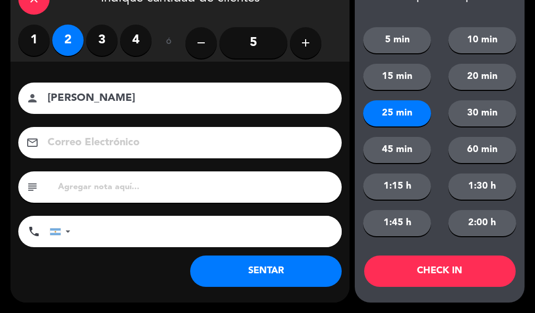
click at [442, 268] on button "CHECK IN" at bounding box center [440, 271] width 152 height 31
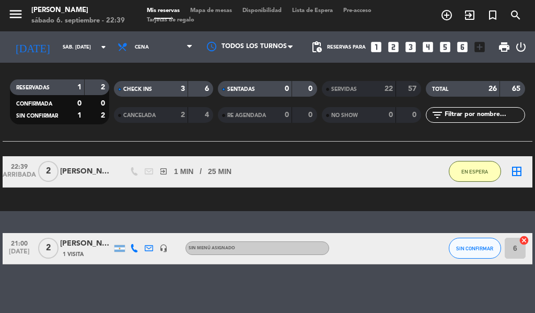
scroll to position [177, 0]
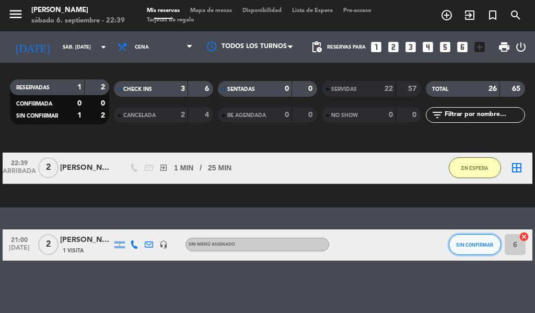
click at [471, 245] on span "SIN CONFIRMAR" at bounding box center [474, 245] width 37 height 6
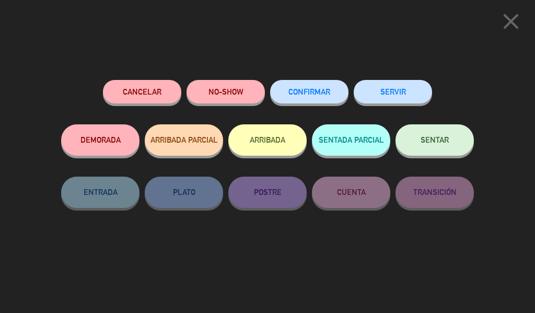
click at [397, 92] on button "SERVIR" at bounding box center [393, 92] width 78 height 24
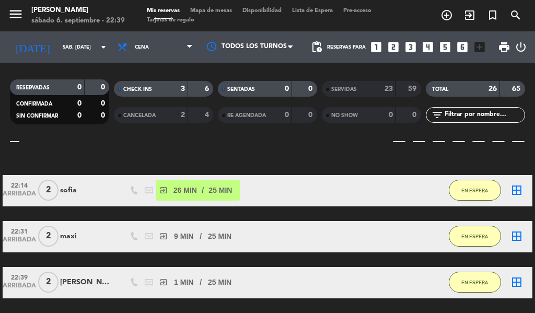
scroll to position [57, 0]
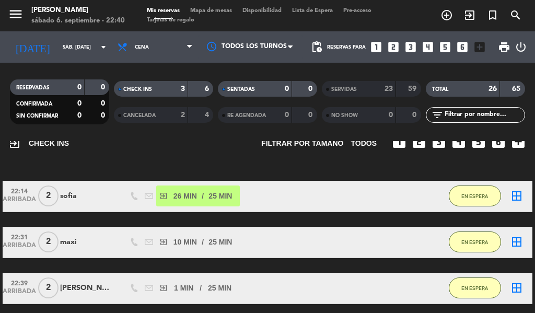
click at [471, 15] on icon "exit_to_app" at bounding box center [469, 15] width 13 height 13
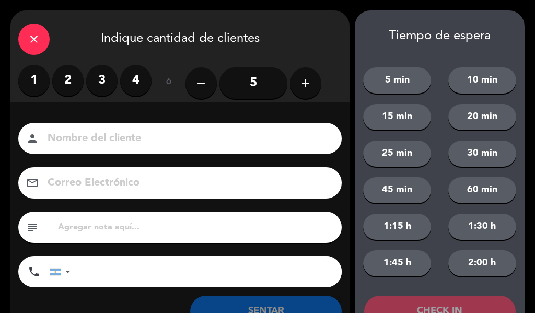
click at [75, 78] on label "2" at bounding box center [67, 80] width 31 height 31
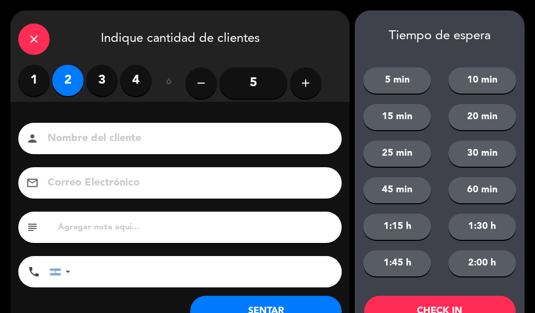
click at [106, 130] on input at bounding box center [188, 139] width 282 height 18
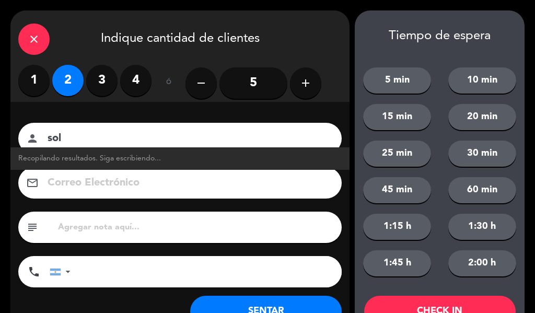
type input "sol"
click at [426, 159] on button "25 min" at bounding box center [397, 154] width 68 height 26
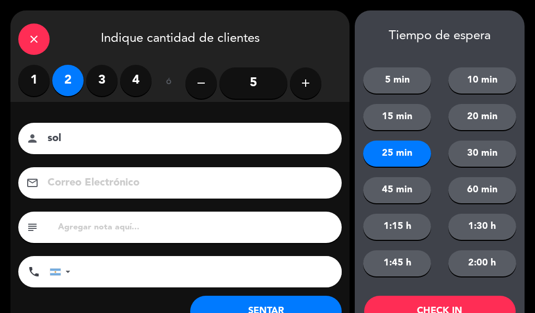
scroll to position [40, 0]
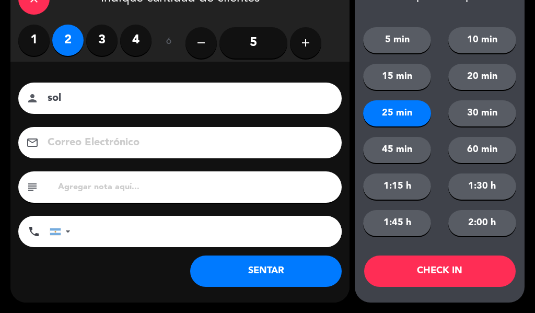
click at [455, 264] on button "CHECK IN" at bounding box center [440, 271] width 152 height 31
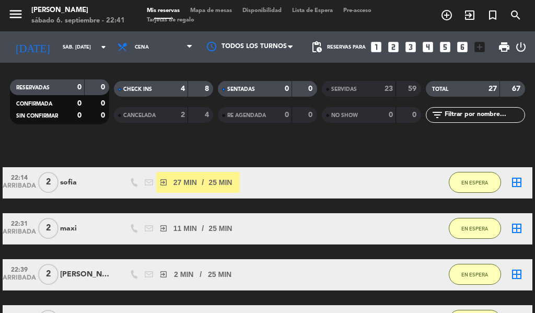
scroll to position [69, 0]
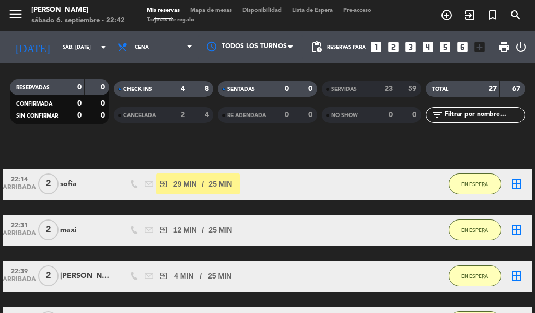
click at [466, 19] on icon "exit_to_app" at bounding box center [469, 15] width 13 height 13
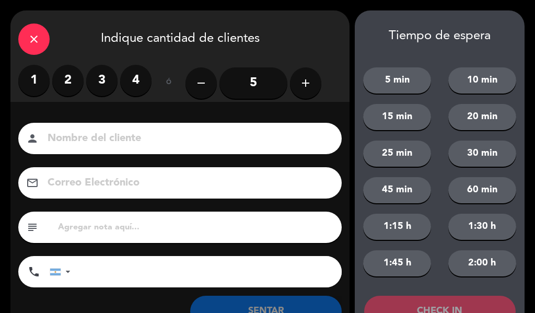
click at [61, 82] on label "2" at bounding box center [67, 80] width 31 height 31
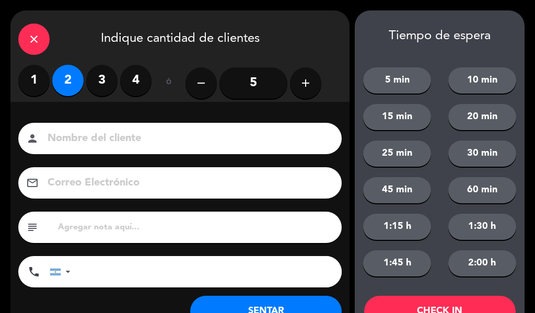
click at [97, 142] on input at bounding box center [188, 139] width 282 height 18
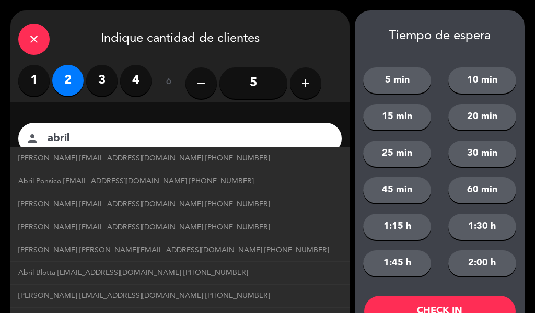
type input "abril"
click at [402, 153] on button "25 min" at bounding box center [397, 154] width 68 height 26
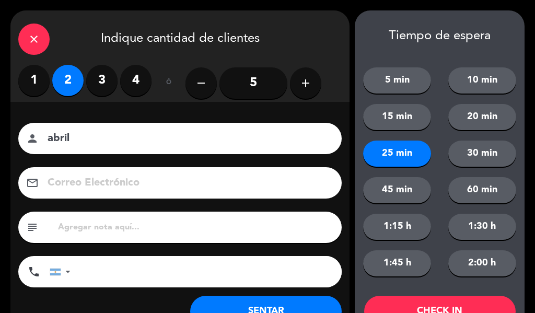
click at [485, 118] on button "20 min" at bounding box center [482, 117] width 68 height 26
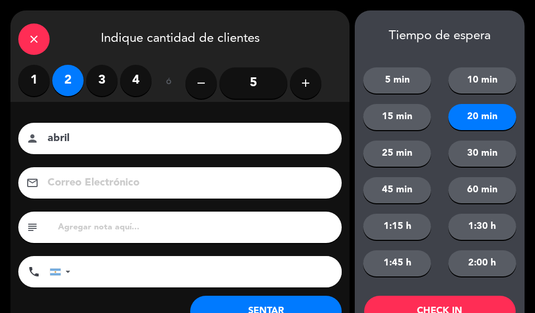
click at [440, 248] on div "5 min 10 min 15 min 20 min 25 min 30 min 45 min 60 min 1:15 h 1:30 h 1:45 h 2:0…" at bounding box center [440, 165] width 170 height 243
click at [445, 299] on button "CHECK IN" at bounding box center [440, 311] width 152 height 31
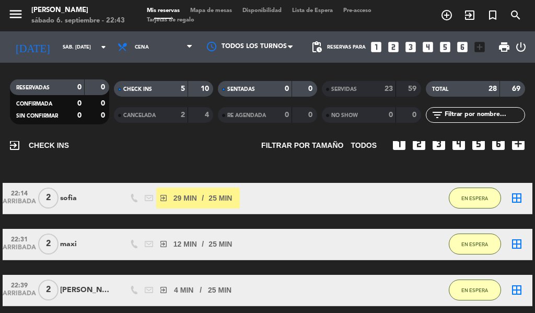
scroll to position [49, 0]
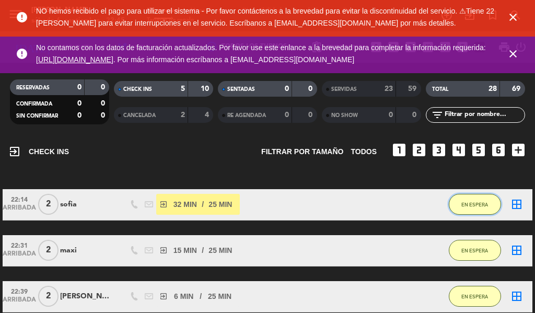
click at [470, 204] on span "EN ESPERA" at bounding box center [474, 205] width 27 height 6
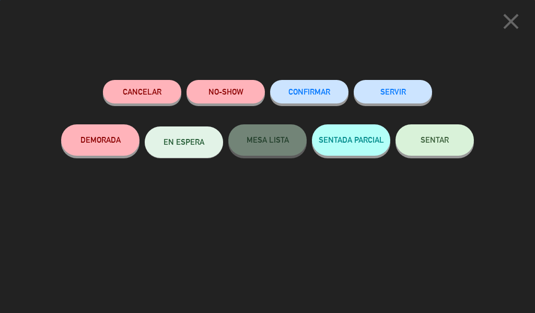
click at [410, 98] on button "SERVIR" at bounding box center [393, 92] width 78 height 24
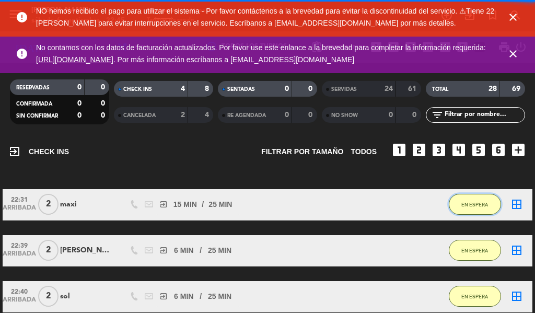
click at [478, 204] on span "EN ESPERA" at bounding box center [474, 205] width 27 height 6
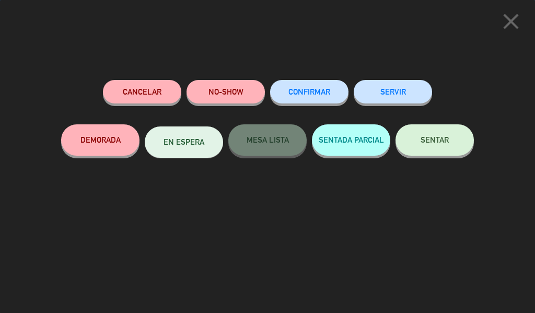
click at [397, 92] on button "SERVIR" at bounding box center [393, 92] width 78 height 24
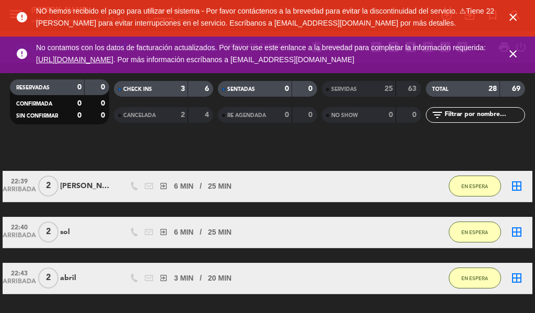
scroll to position [62, 0]
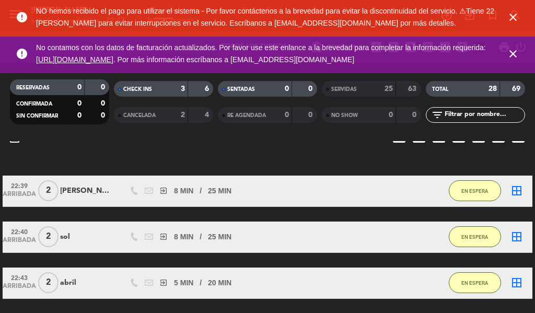
click at [512, 19] on icon "close" at bounding box center [513, 17] width 13 height 13
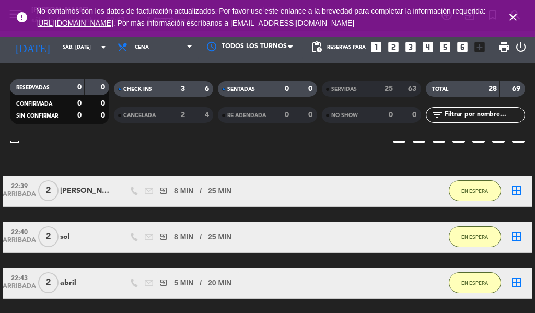
click at [508, 21] on icon "close" at bounding box center [513, 17] width 13 height 13
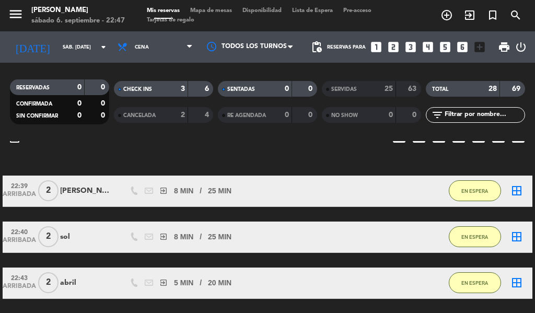
click at [470, 18] on icon "exit_to_app" at bounding box center [469, 15] width 13 height 13
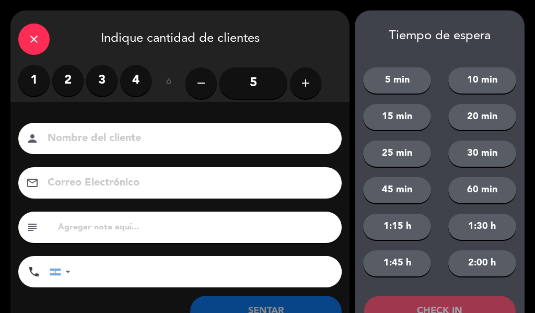
click at [61, 67] on label "2" at bounding box center [67, 80] width 31 height 31
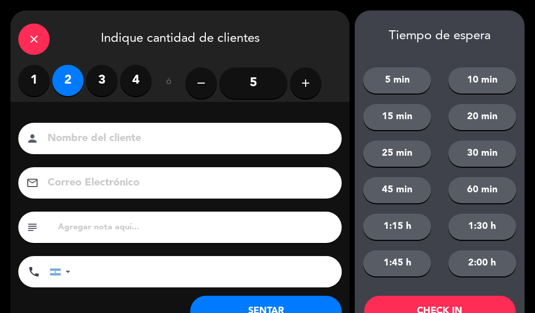
click at [400, 121] on button "15 min" at bounding box center [397, 117] width 68 height 26
click at [211, 133] on input at bounding box center [188, 139] width 282 height 18
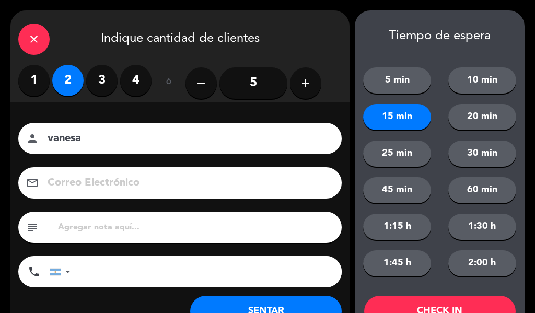
scroll to position [40, 0]
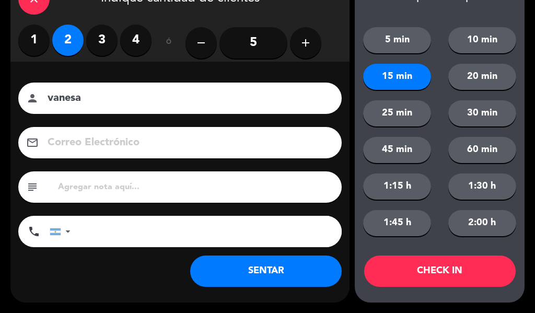
type input "vanesa"
click at [456, 277] on button "CHECK IN" at bounding box center [440, 271] width 152 height 31
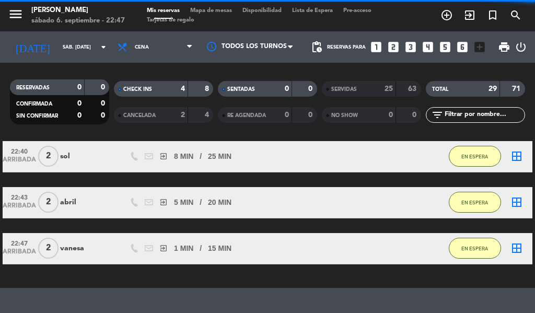
scroll to position [153, 0]
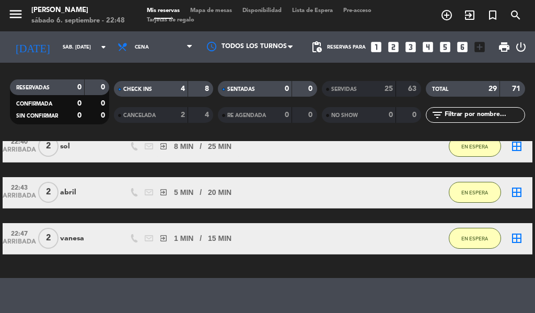
click at [467, 15] on icon "exit_to_app" at bounding box center [469, 15] width 13 height 13
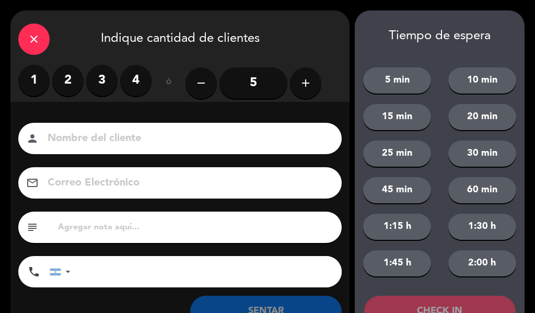
click at [68, 72] on label "2" at bounding box center [67, 80] width 31 height 31
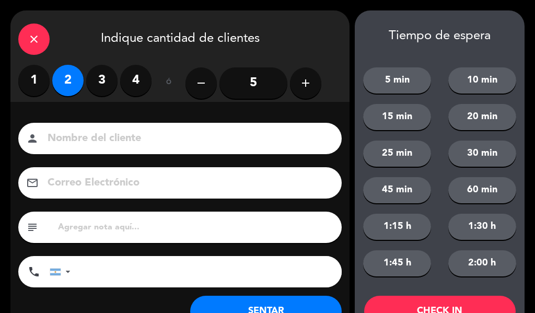
click at [98, 131] on input at bounding box center [188, 139] width 282 height 18
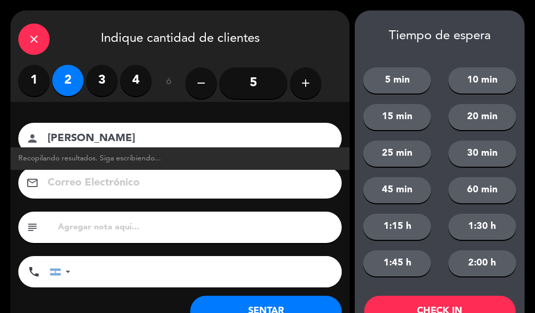
type input "[PERSON_NAME]"
click at [493, 118] on button "20 min" at bounding box center [482, 117] width 68 height 26
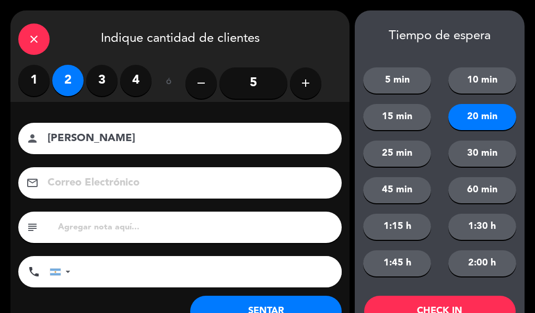
scroll to position [40, 0]
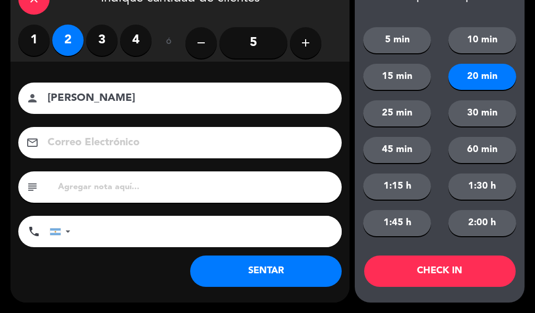
click at [444, 264] on button "CHECK IN" at bounding box center [440, 271] width 152 height 31
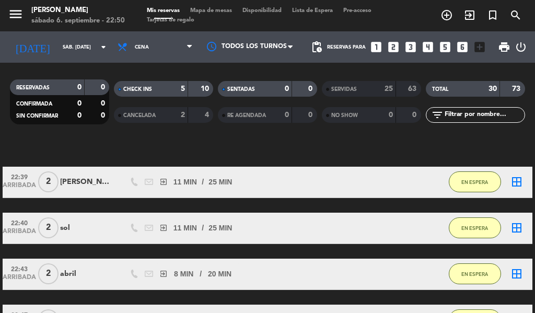
scroll to position [30, 0]
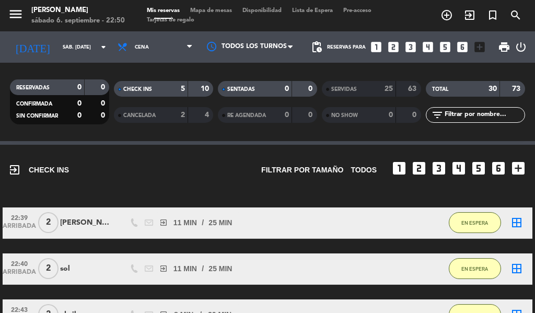
click at [471, 21] on icon "exit_to_app" at bounding box center [469, 15] width 13 height 13
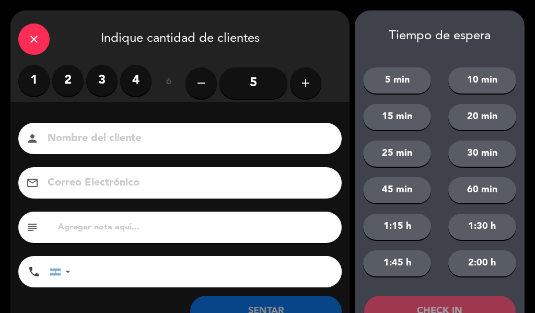
click at [192, 145] on input at bounding box center [188, 139] width 282 height 18
type input "[PERSON_NAME]"
click at [73, 85] on label "2" at bounding box center [67, 80] width 31 height 31
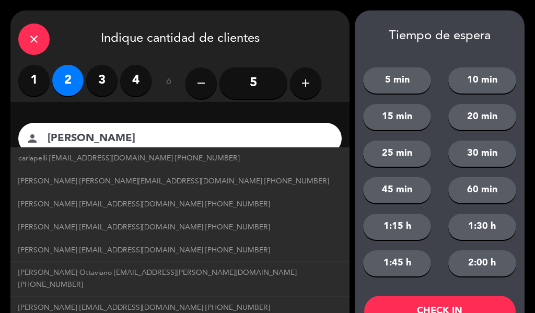
click at [417, 308] on button "CHECK IN" at bounding box center [440, 311] width 152 height 31
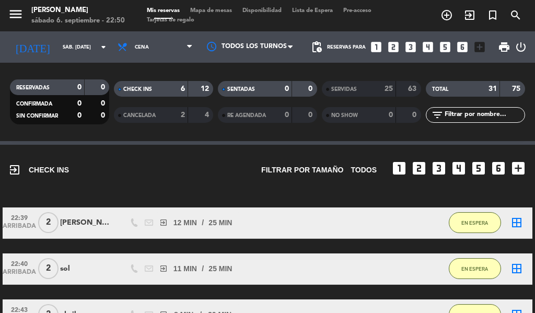
click at [467, 21] on icon "exit_to_app" at bounding box center [469, 15] width 13 height 13
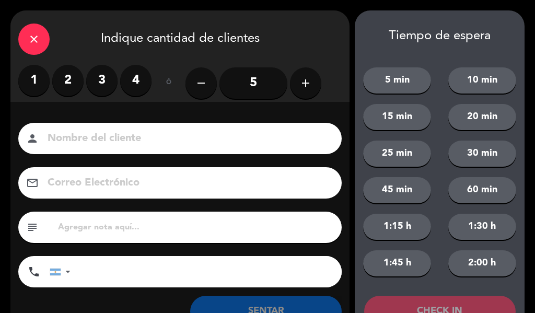
click at [71, 84] on label "2" at bounding box center [67, 80] width 31 height 31
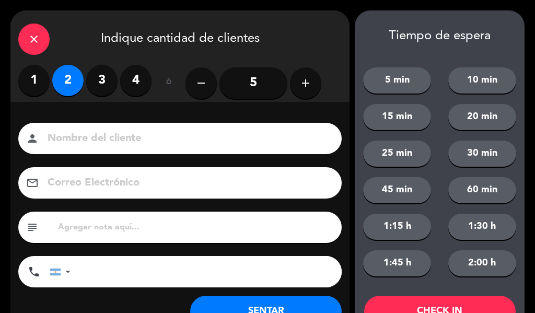
click at [165, 137] on input at bounding box center [188, 139] width 282 height 18
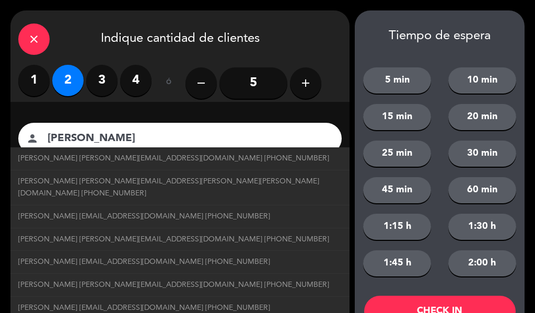
type input "[PERSON_NAME]"
click at [479, 119] on button "20 min" at bounding box center [482, 117] width 68 height 26
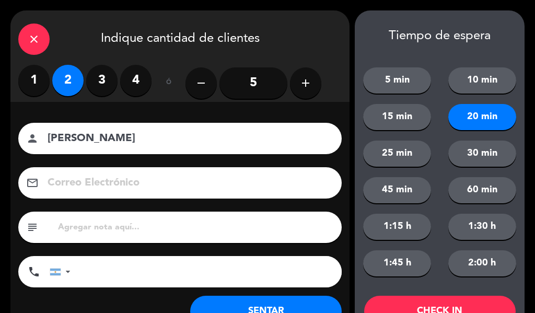
click at [419, 116] on button "15 min" at bounding box center [397, 117] width 68 height 26
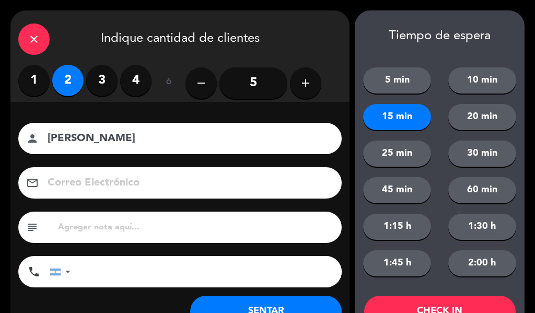
click at [297, 300] on button "SENTAR" at bounding box center [266, 311] width 152 height 31
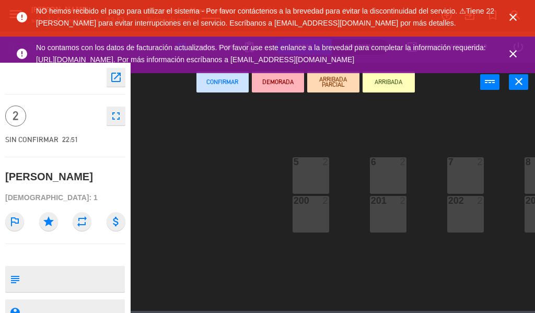
click at [515, 14] on icon "close" at bounding box center [513, 17] width 13 height 13
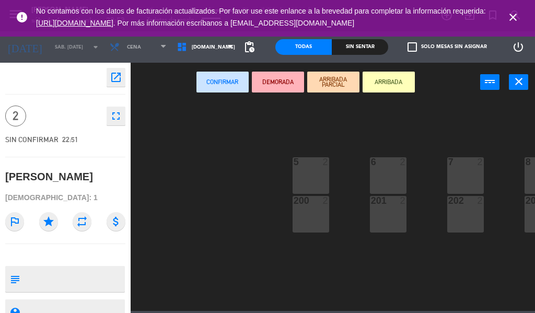
click at [513, 19] on icon "close" at bounding box center [513, 17] width 13 height 13
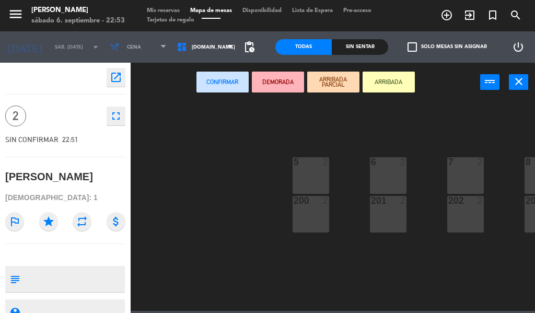
click at [222, 11] on span "Mapa de mesas" at bounding box center [211, 11] width 52 height 6
click at [169, 9] on span "Mis reservas" at bounding box center [163, 11] width 43 height 6
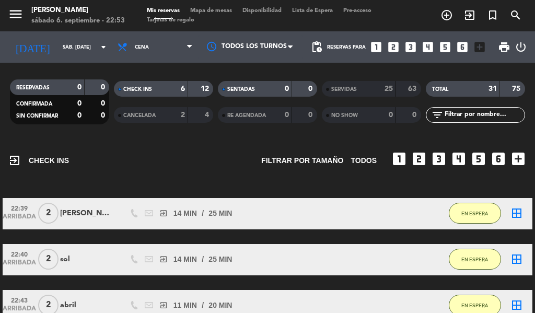
scroll to position [39, 0]
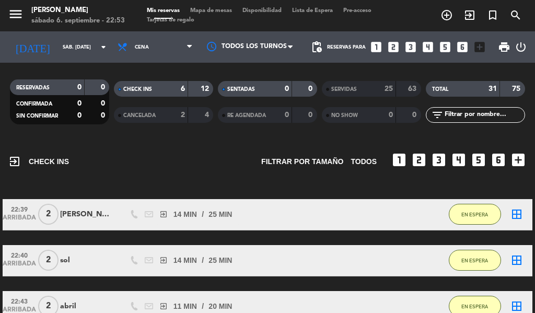
click at [466, 14] on icon "exit_to_app" at bounding box center [469, 15] width 13 height 13
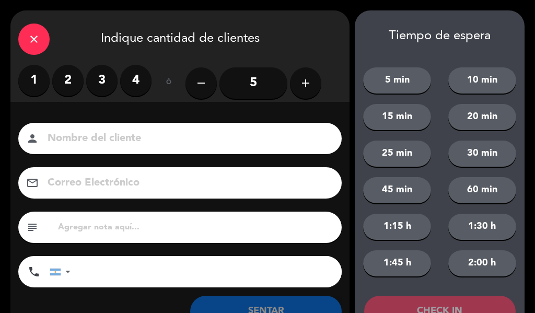
click at [108, 83] on label "3" at bounding box center [101, 80] width 31 height 31
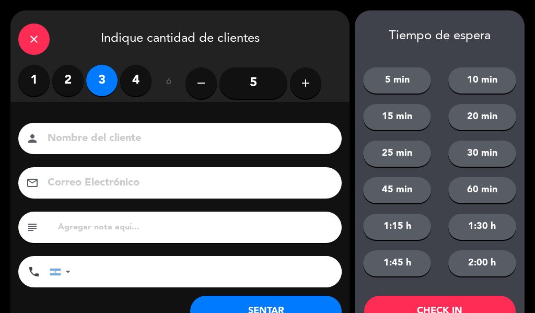
click at [118, 136] on input at bounding box center [188, 139] width 282 height 18
type input "[PERSON_NAME]"
click at [487, 124] on button "20 min" at bounding box center [482, 117] width 68 height 26
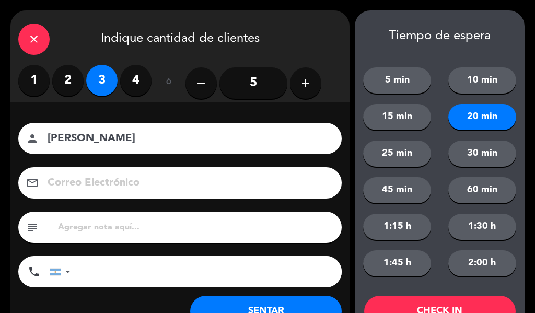
scroll to position [40, 0]
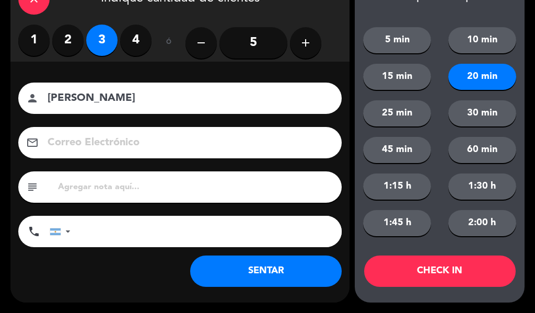
click at [449, 269] on button "CHECK IN" at bounding box center [440, 271] width 152 height 31
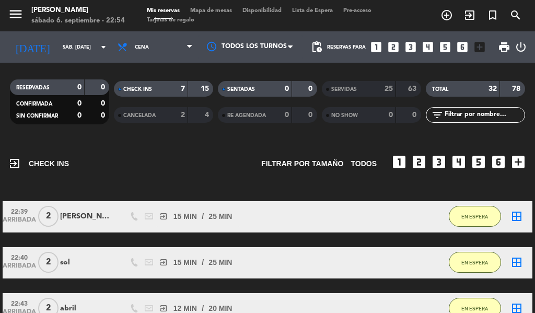
scroll to position [8, 0]
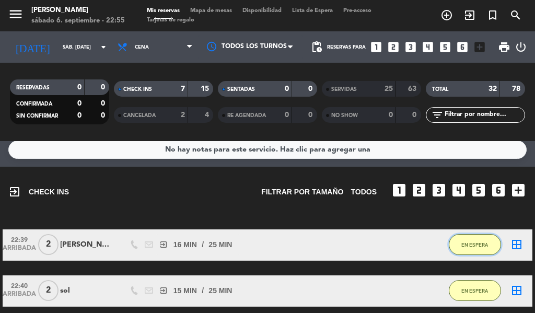
click at [483, 243] on span "EN ESPERA" at bounding box center [474, 245] width 27 height 6
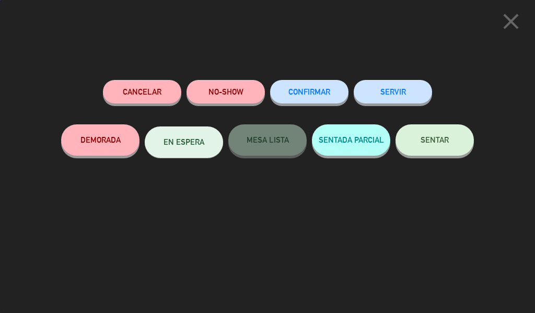
click at [408, 100] on button "SERVIR" at bounding box center [393, 92] width 78 height 24
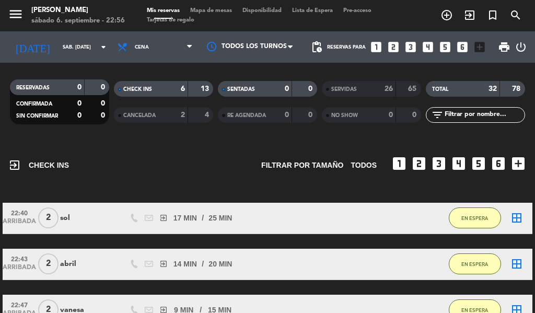
scroll to position [26, 0]
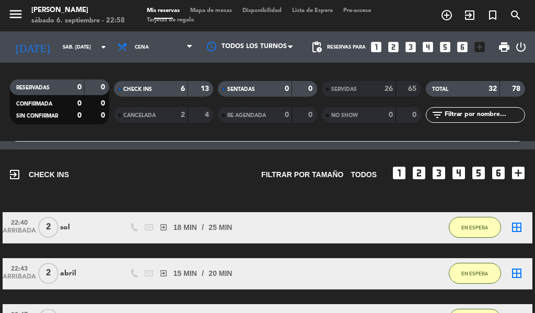
click at [468, 14] on icon "exit_to_app" at bounding box center [469, 15] width 13 height 13
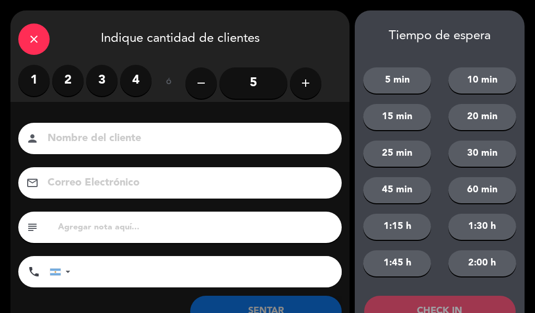
click at [67, 83] on label "2" at bounding box center [67, 80] width 31 height 31
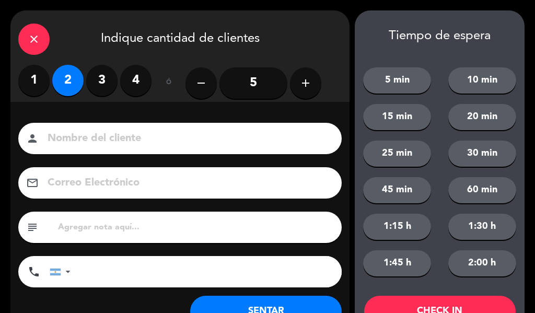
click at [102, 111] on div "Nombre del cliente person Correo Electrónico email subject phone [GEOGRAPHIC_DA…" at bounding box center [179, 222] width 339 height 241
click at [90, 145] on input at bounding box center [188, 139] width 282 height 18
type input "[PERSON_NAME]"
click at [472, 118] on button "20 min" at bounding box center [482, 117] width 68 height 26
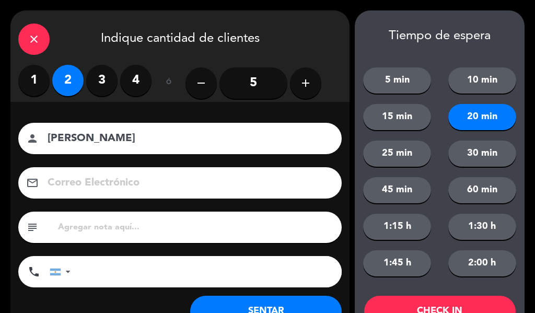
click at [411, 160] on button "25 min" at bounding box center [397, 154] width 68 height 26
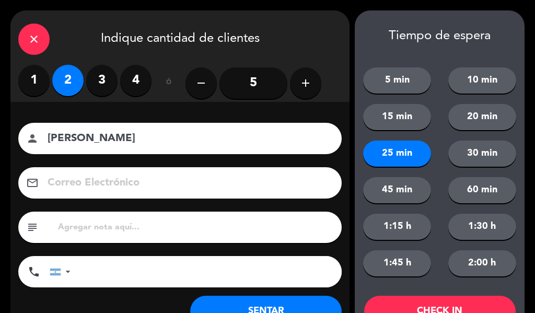
scroll to position [40, 0]
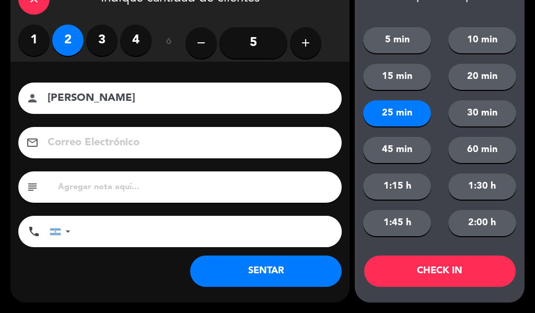
click at [478, 261] on button "CHECK IN" at bounding box center [440, 271] width 152 height 31
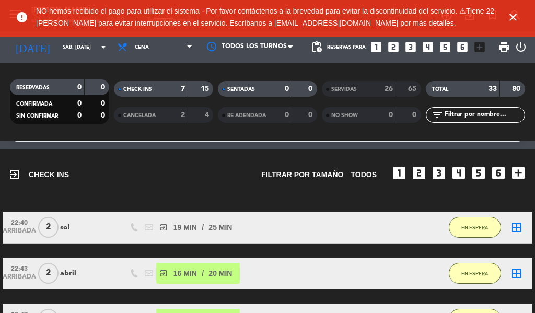
scroll to position [52, 0]
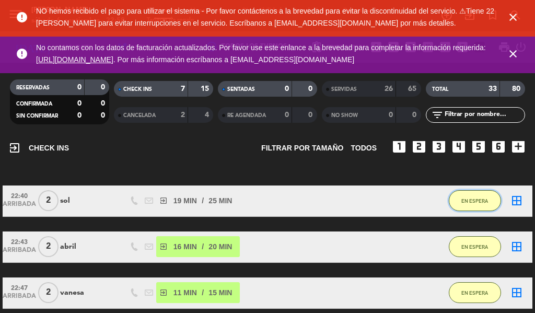
click at [477, 200] on span "EN ESPERA" at bounding box center [474, 201] width 27 height 6
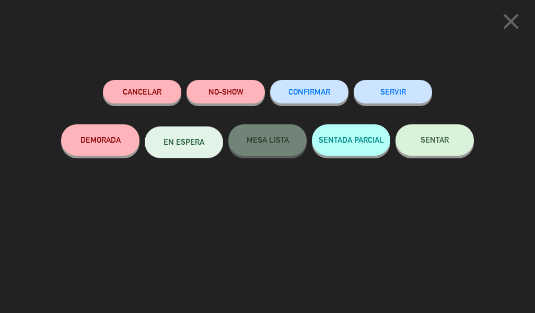
click at [399, 85] on button "SERVIR" at bounding box center [393, 92] width 78 height 24
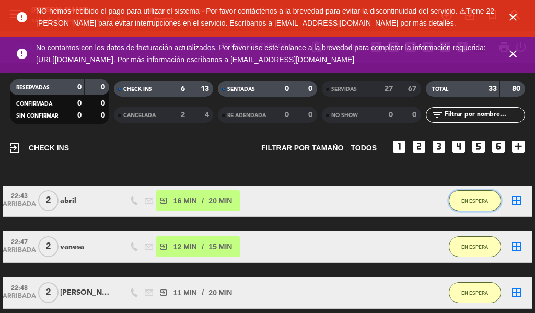
click at [478, 201] on span "EN ESPERA" at bounding box center [474, 201] width 27 height 6
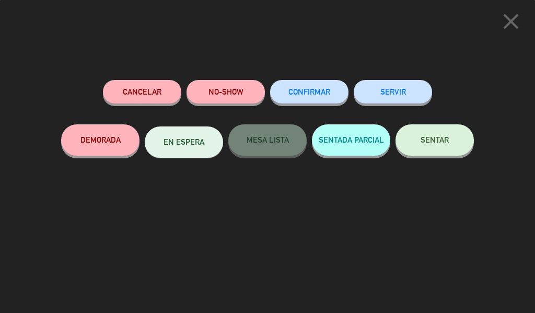
click at [396, 92] on button "SERVIR" at bounding box center [393, 92] width 78 height 24
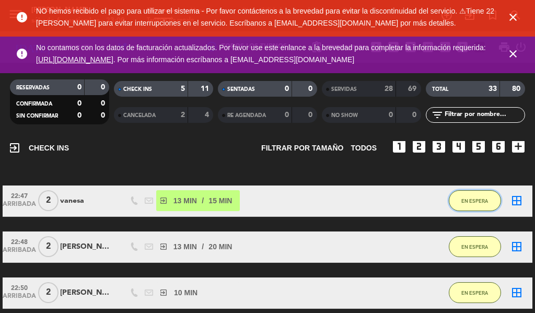
click at [474, 201] on span "EN ESPERA" at bounding box center [474, 201] width 27 height 6
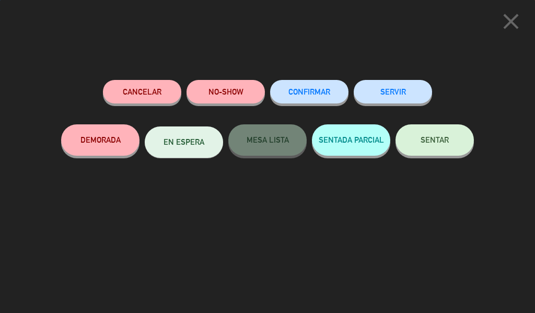
click at [410, 87] on button "SERVIR" at bounding box center [393, 92] width 78 height 24
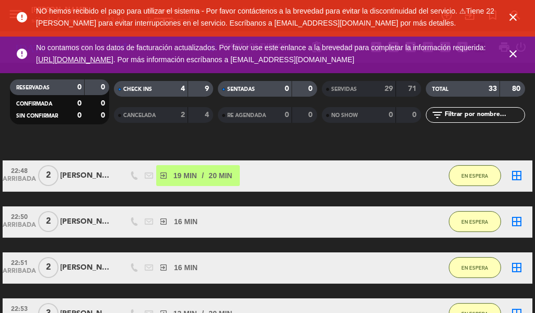
scroll to position [49, 0]
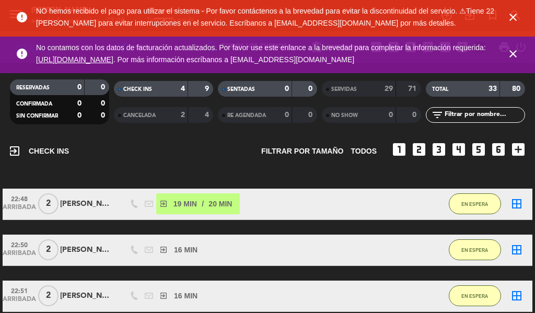
click at [514, 16] on icon "close" at bounding box center [513, 17] width 13 height 13
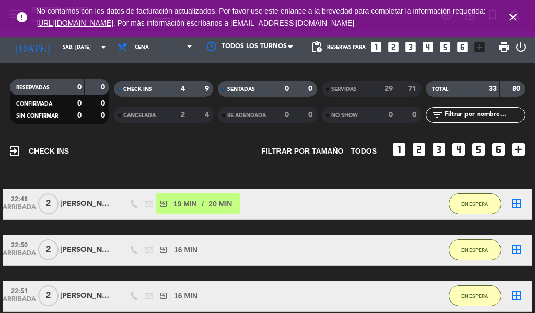
click at [515, 19] on icon "close" at bounding box center [513, 17] width 13 height 13
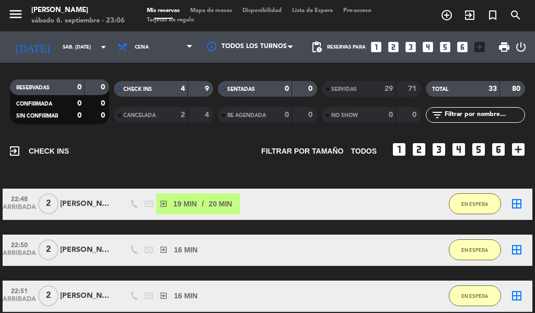
click at [474, 14] on icon "exit_to_app" at bounding box center [469, 15] width 13 height 13
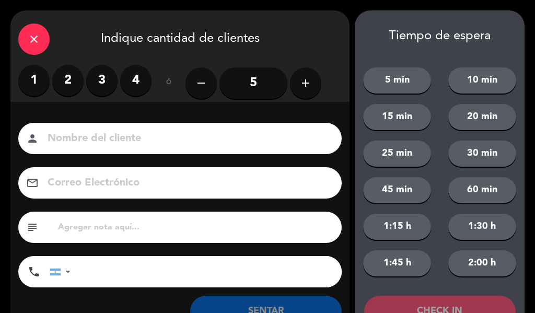
click at [195, 138] on input at bounding box center [188, 139] width 282 height 18
type input "conie"
click at [293, 30] on div "close Indique cantidad de clientes" at bounding box center [179, 37] width 339 height 54
click at [64, 81] on label "2" at bounding box center [67, 80] width 31 height 31
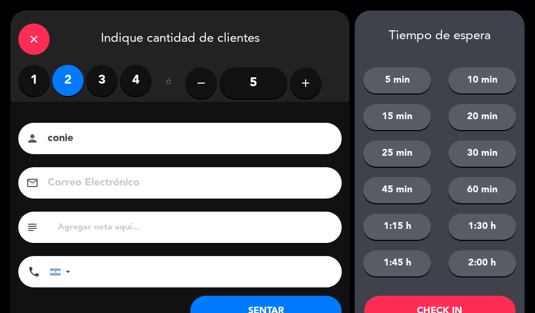
click at [247, 227] on input "text" at bounding box center [195, 227] width 277 height 15
click at [418, 155] on button "25 min" at bounding box center [397, 154] width 68 height 26
click at [144, 226] on input "text" at bounding box center [195, 227] width 277 height 15
click at [455, 297] on button "CHECK IN" at bounding box center [440, 311] width 152 height 31
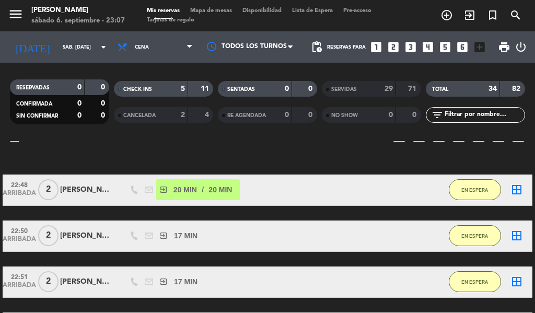
scroll to position [64, 0]
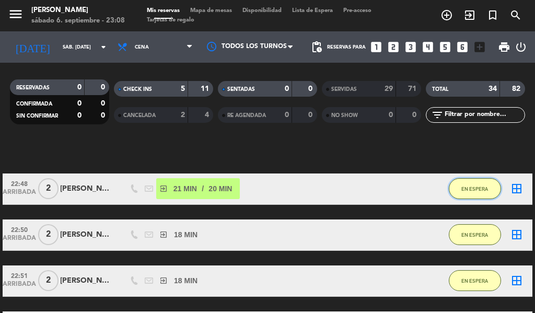
click at [473, 182] on button "EN ESPERA" at bounding box center [475, 188] width 52 height 21
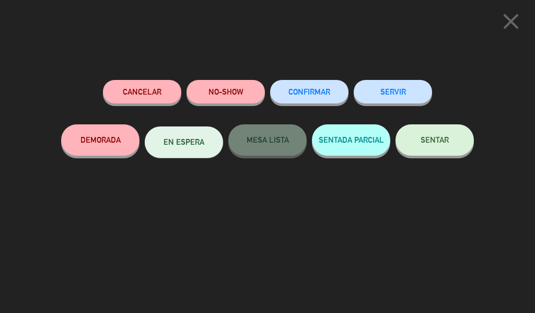
click at [405, 96] on button "SERVIR" at bounding box center [393, 92] width 78 height 24
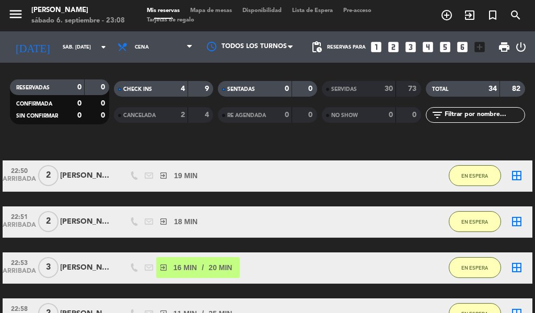
scroll to position [61, 0]
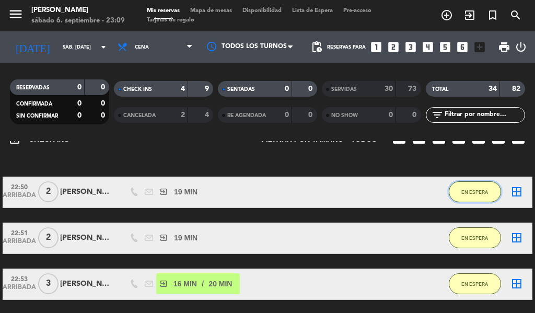
click at [473, 192] on span "EN ESPERA" at bounding box center [474, 192] width 27 height 6
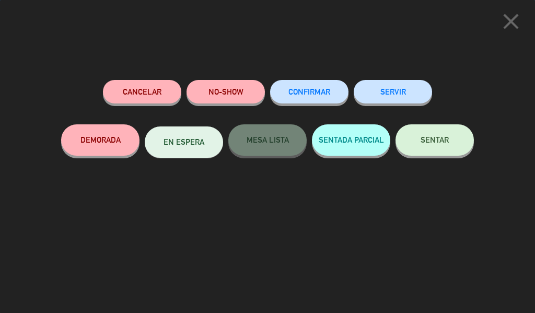
click at [398, 83] on button "SERVIR" at bounding box center [393, 92] width 78 height 24
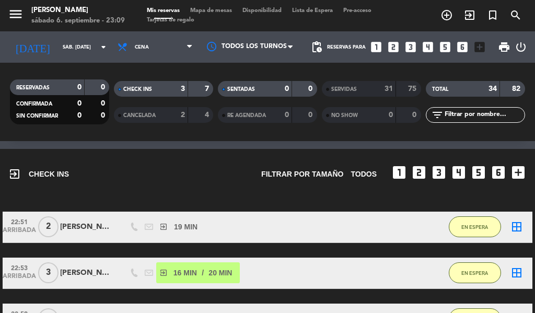
scroll to position [23, 0]
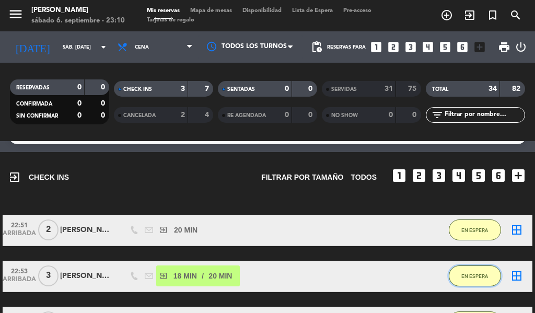
click at [480, 276] on span "EN ESPERA" at bounding box center [474, 276] width 27 height 6
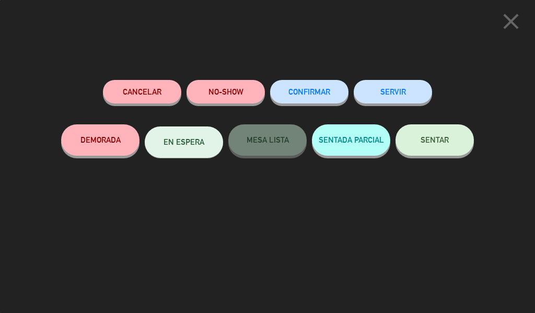
click at [404, 96] on button "SERVIR" at bounding box center [393, 92] width 78 height 24
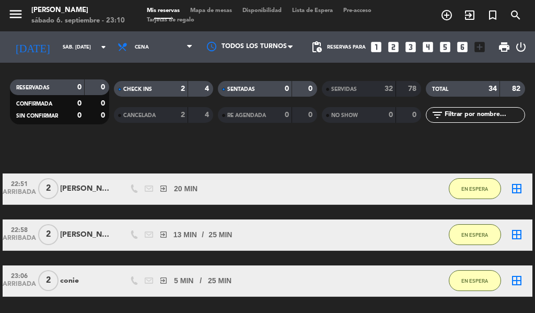
scroll to position [48, 0]
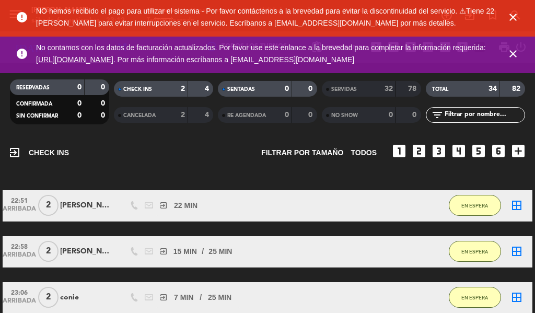
click at [516, 17] on icon "close" at bounding box center [513, 17] width 13 height 13
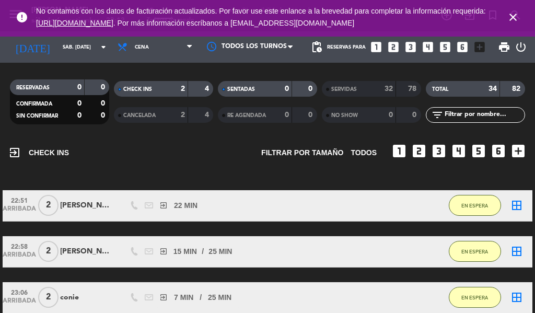
click at [516, 15] on icon "close" at bounding box center [513, 17] width 13 height 13
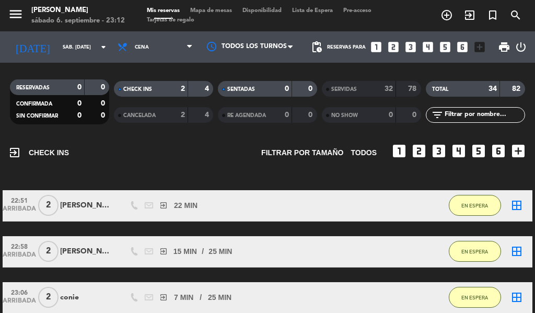
click at [466, 17] on icon "exit_to_app" at bounding box center [469, 15] width 13 height 13
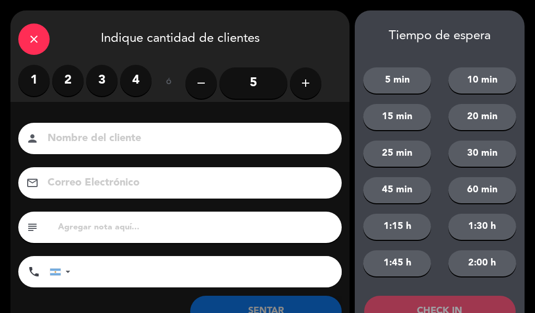
click at [107, 83] on label "3" at bounding box center [101, 80] width 31 height 31
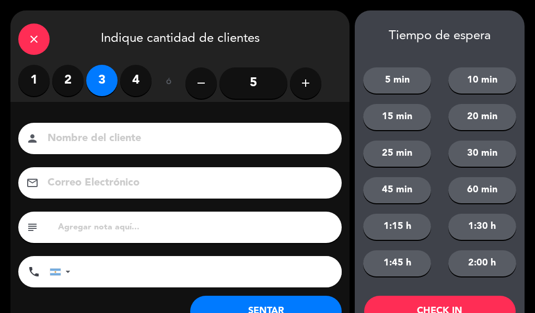
click at [95, 130] on input at bounding box center [188, 139] width 282 height 18
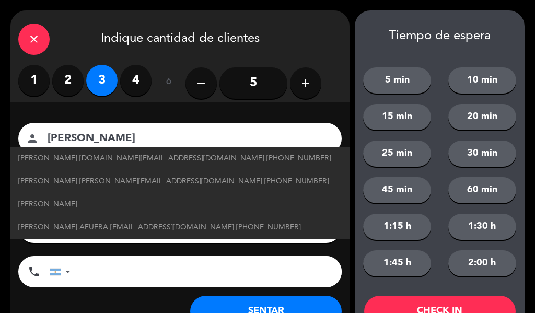
type input "[PERSON_NAME]"
click at [407, 148] on button "25 min" at bounding box center [397, 154] width 68 height 26
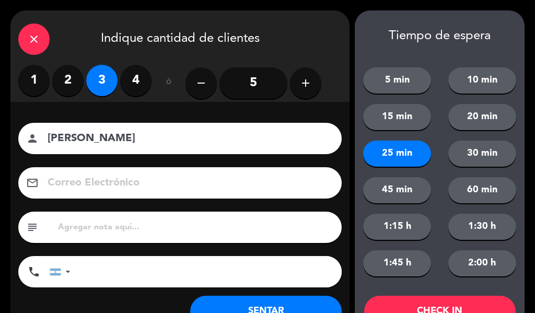
scroll to position [40, 0]
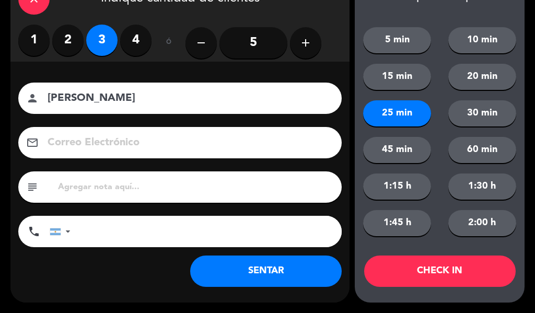
click at [449, 270] on button "CHECK IN" at bounding box center [440, 271] width 152 height 31
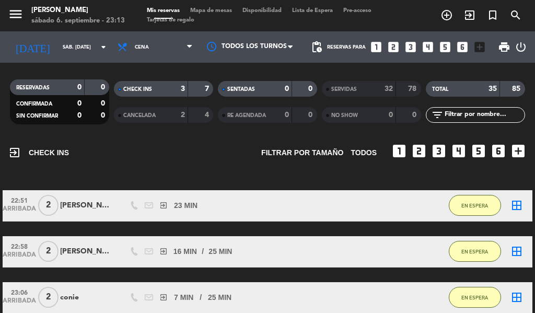
click at [467, 17] on icon "exit_to_app" at bounding box center [469, 15] width 13 height 13
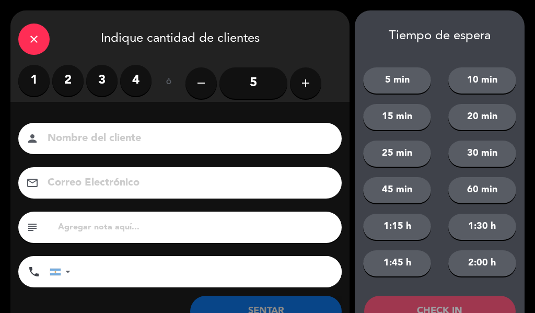
click at [140, 84] on label "4" at bounding box center [135, 80] width 31 height 31
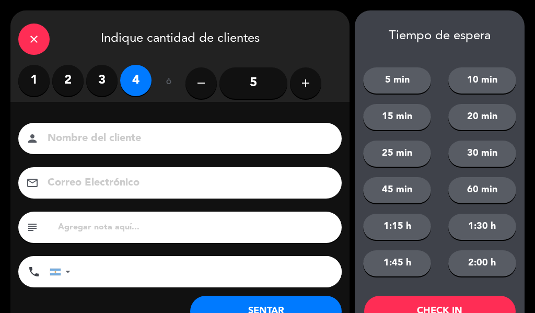
click at [137, 131] on input at bounding box center [188, 139] width 282 height 18
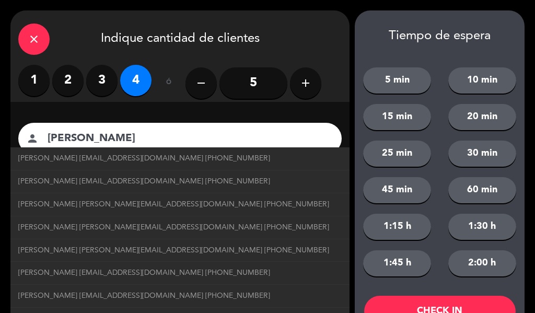
type input "[PERSON_NAME]"
click at [474, 123] on button "20 min" at bounding box center [482, 117] width 68 height 26
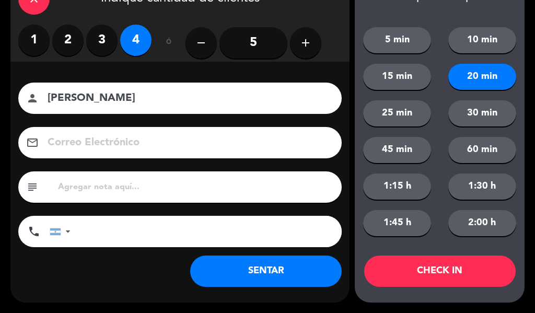
click at [446, 267] on button "CHECK IN" at bounding box center [440, 271] width 152 height 31
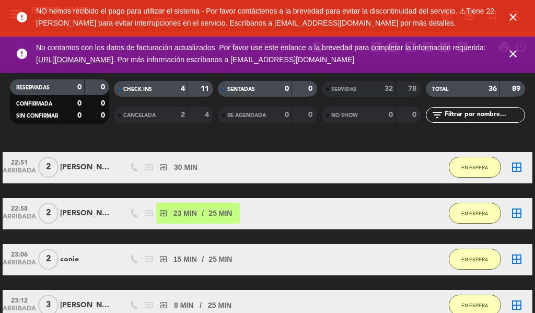
scroll to position [63, 0]
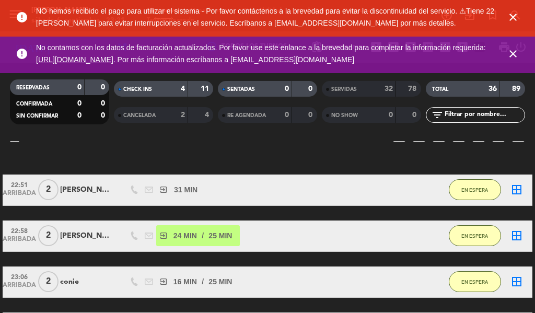
click at [510, 22] on icon "close" at bounding box center [513, 17] width 13 height 13
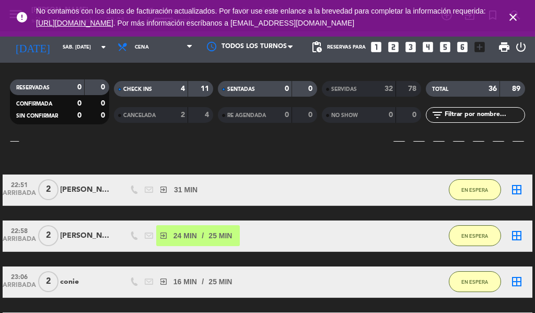
click at [517, 18] on icon "close" at bounding box center [513, 17] width 13 height 13
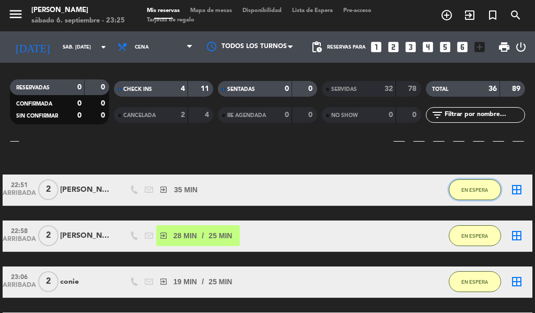
click at [466, 186] on button "EN ESPERA" at bounding box center [475, 189] width 52 height 21
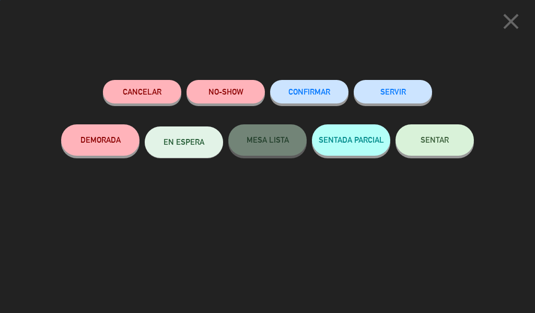
click at [388, 85] on button "SERVIR" at bounding box center [393, 92] width 78 height 24
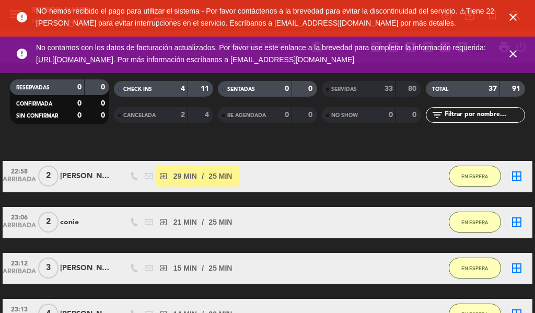
scroll to position [78, 0]
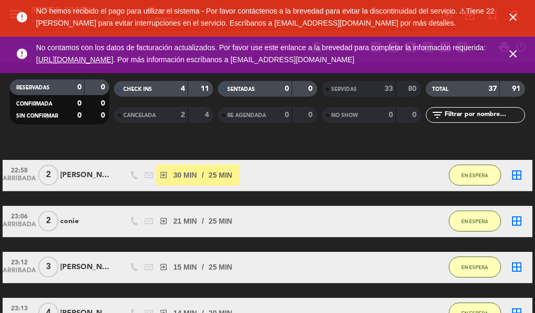
click at [516, 15] on icon "close" at bounding box center [513, 17] width 13 height 13
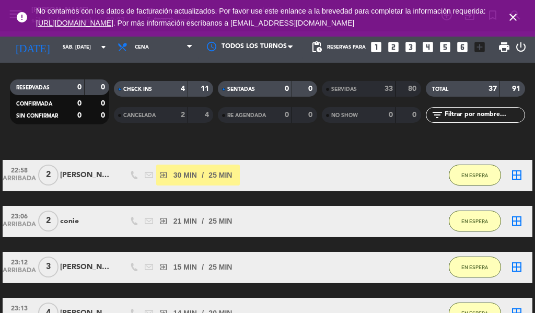
click at [509, 22] on icon "close" at bounding box center [513, 17] width 13 height 13
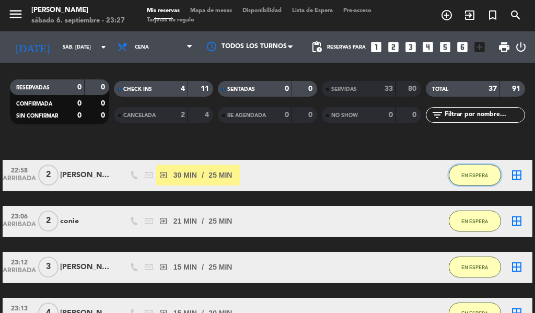
click at [472, 175] on span "EN ESPERA" at bounding box center [474, 175] width 27 height 6
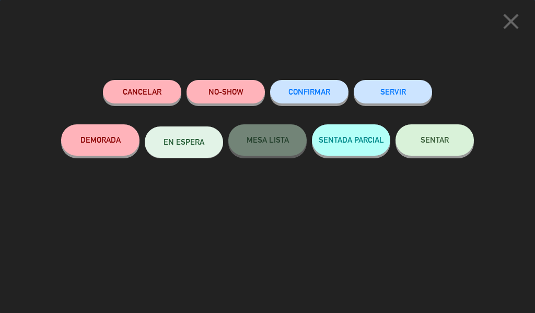
click at [406, 83] on button "SERVIR" at bounding box center [393, 92] width 78 height 24
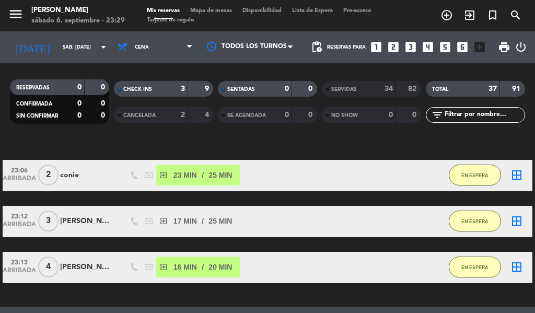
scroll to position [28, 0]
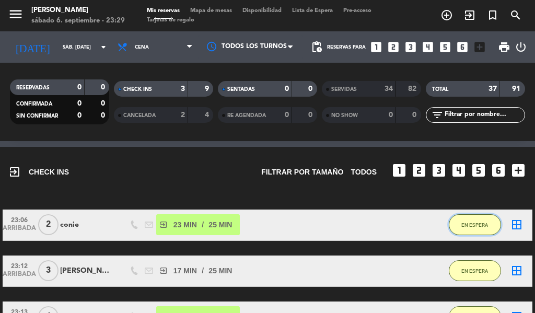
click at [469, 223] on span "EN ESPERA" at bounding box center [474, 225] width 27 height 6
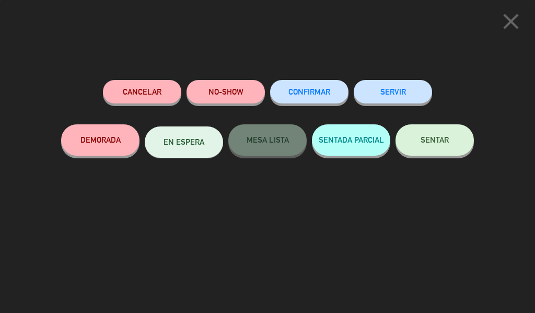
click at [400, 96] on button "SERVIR" at bounding box center [393, 92] width 78 height 24
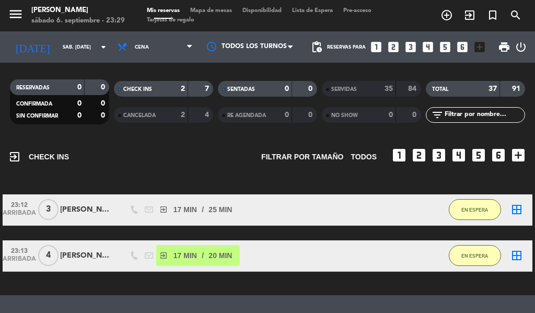
scroll to position [42, 0]
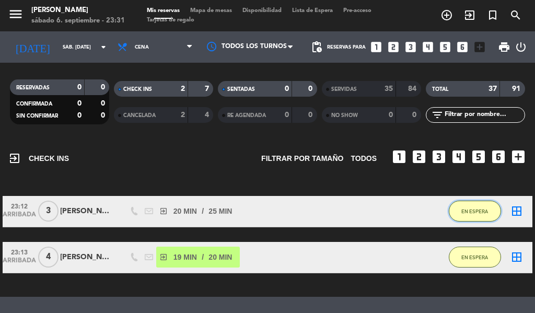
click at [478, 208] on span "EN ESPERA" at bounding box center [474, 211] width 27 height 6
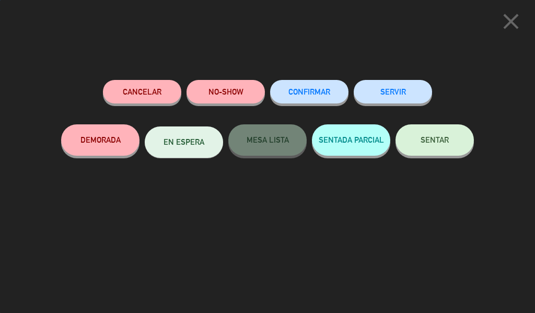
click at [408, 90] on button "SERVIR" at bounding box center [393, 92] width 78 height 24
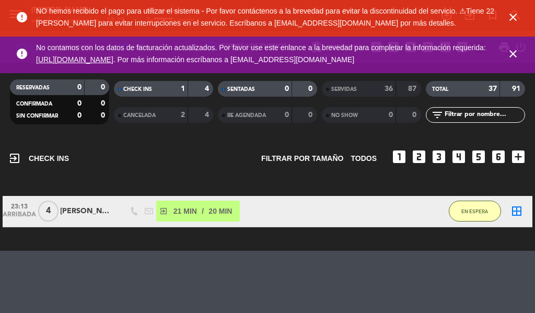
click at [511, 18] on icon "close" at bounding box center [513, 17] width 13 height 13
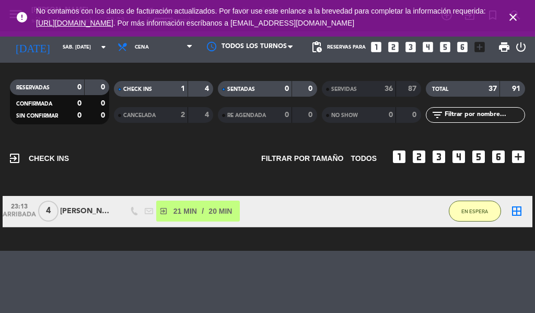
click at [514, 19] on icon "close" at bounding box center [513, 17] width 13 height 13
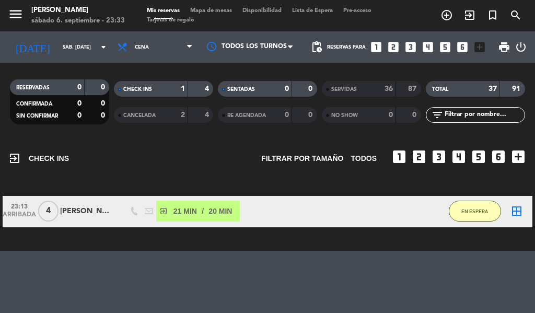
click at [467, 13] on icon "exit_to_app" at bounding box center [469, 15] width 13 height 13
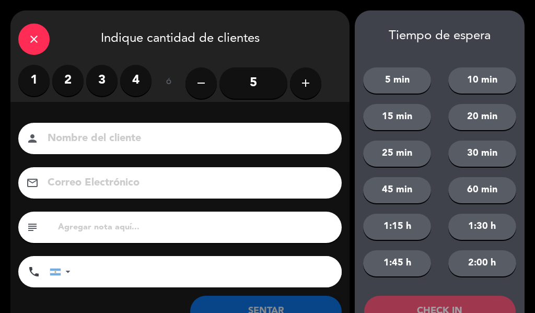
click at [99, 67] on label "3" at bounding box center [101, 80] width 31 height 31
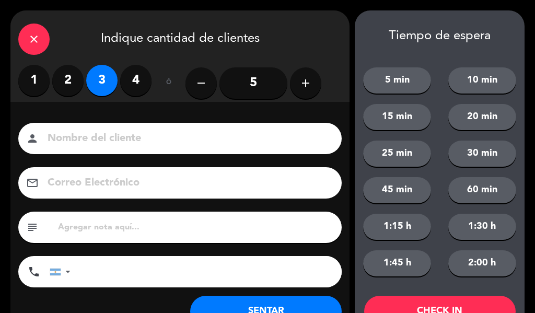
click at [122, 134] on input at bounding box center [188, 139] width 282 height 18
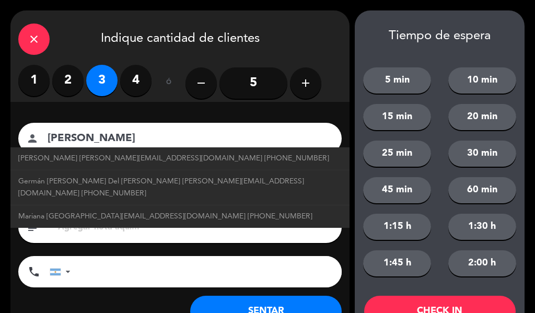
type input "[PERSON_NAME]"
click at [472, 111] on button "20 min" at bounding box center [482, 117] width 68 height 26
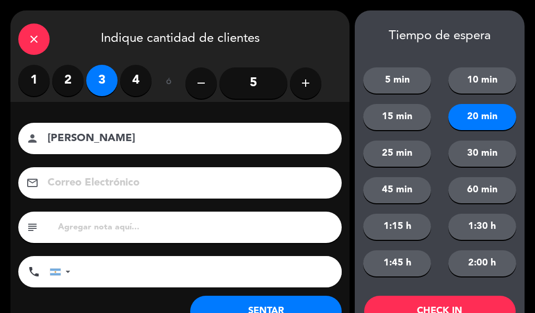
scroll to position [40, 0]
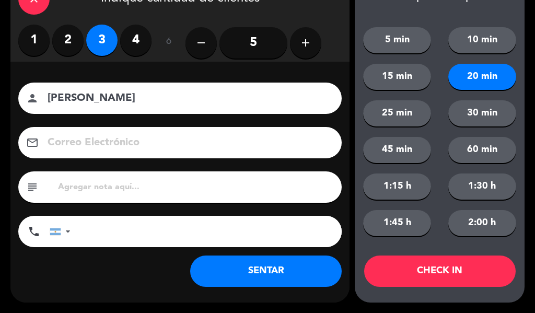
click at [452, 268] on button "CHECK IN" at bounding box center [440, 271] width 152 height 31
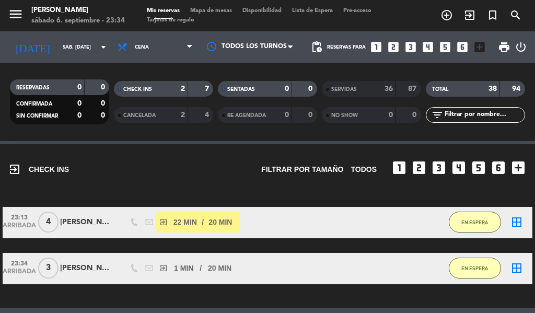
scroll to position [0, 0]
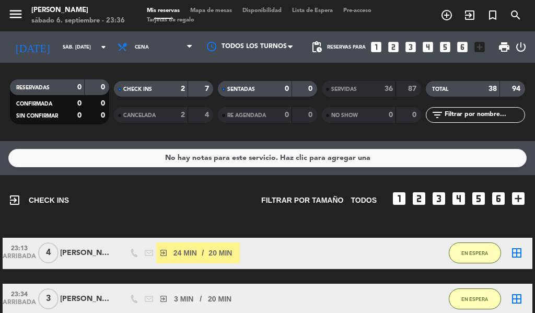
click at [464, 18] on icon "exit_to_app" at bounding box center [469, 15] width 13 height 13
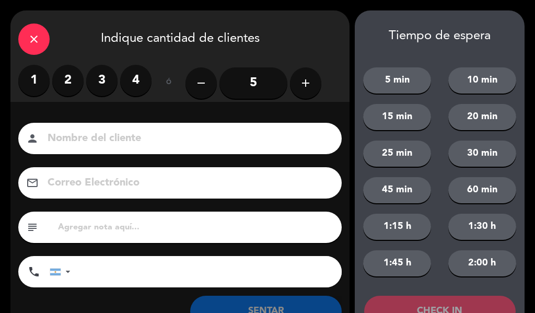
click at [68, 79] on label "2" at bounding box center [67, 80] width 31 height 31
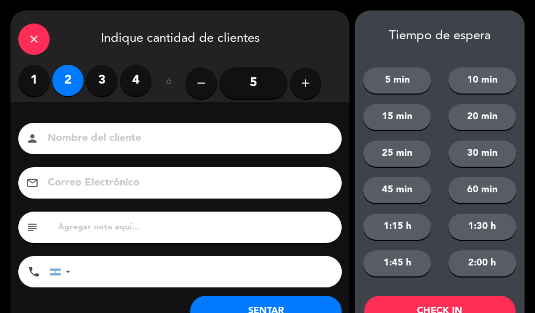
click at [91, 143] on input at bounding box center [188, 139] width 282 height 18
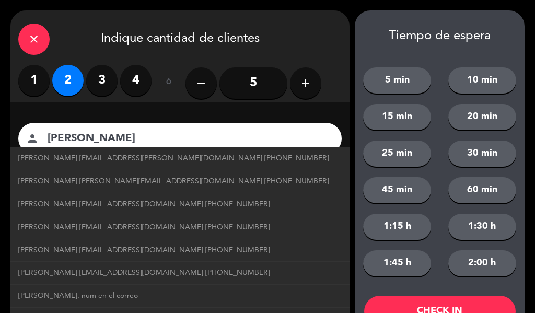
type input "[PERSON_NAME]"
click at [418, 121] on button "15 min" at bounding box center [397, 117] width 68 height 26
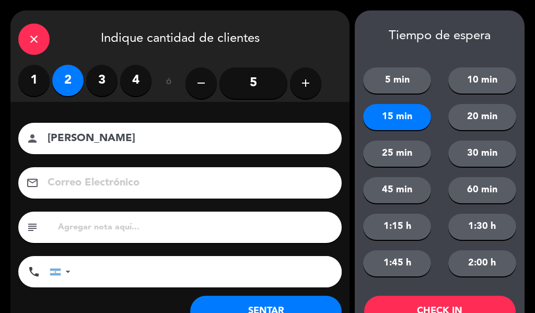
click at [496, 115] on button "20 min" at bounding box center [482, 117] width 68 height 26
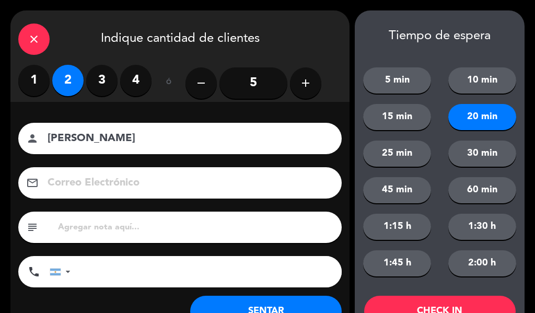
scroll to position [40, 0]
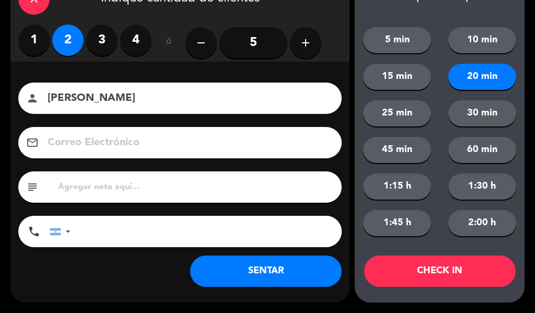
click at [436, 277] on button "CHECK IN" at bounding box center [440, 271] width 152 height 31
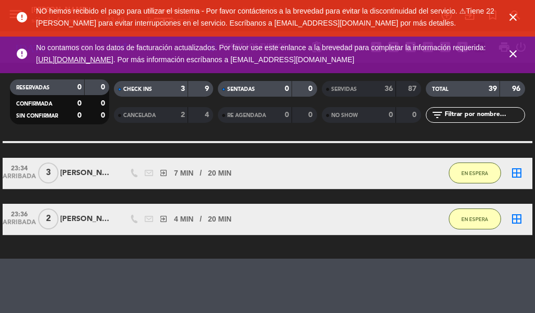
scroll to position [127, 0]
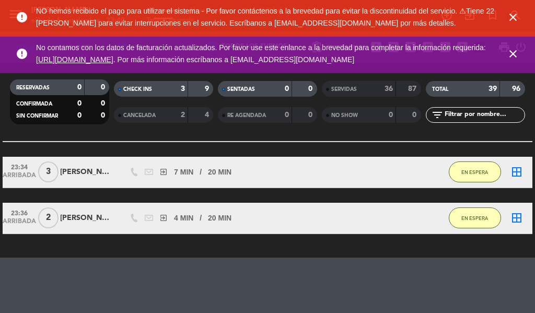
click at [516, 17] on icon "close" at bounding box center [513, 17] width 13 height 13
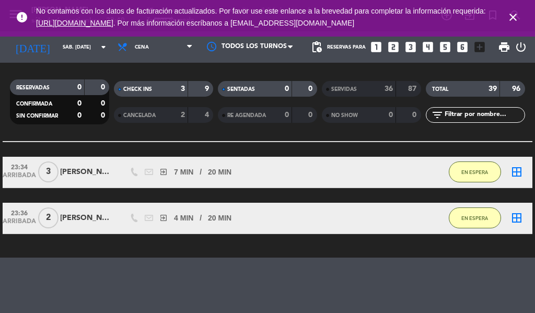
click at [517, 18] on icon "close" at bounding box center [513, 17] width 13 height 13
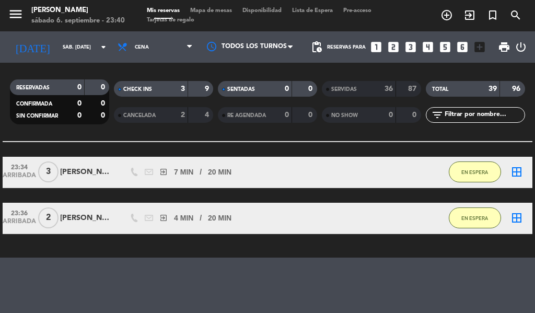
click at [468, 20] on icon "exit_to_app" at bounding box center [469, 15] width 13 height 13
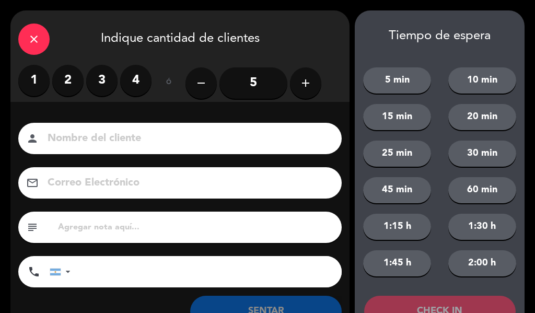
click at [66, 85] on label "2" at bounding box center [67, 80] width 31 height 31
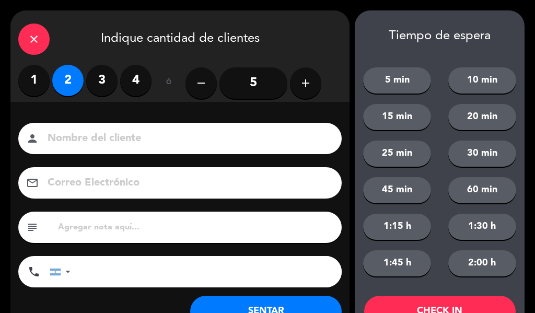
click at [101, 144] on input at bounding box center [188, 139] width 282 height 18
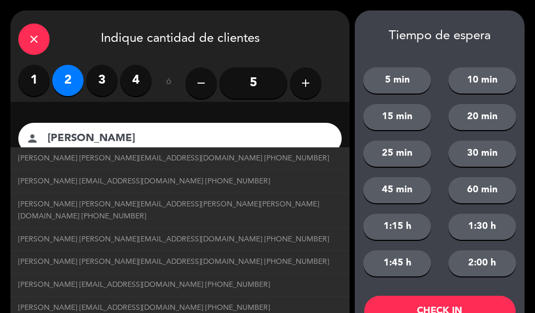
type input "[PERSON_NAME]"
click at [481, 115] on button "20 min" at bounding box center [482, 117] width 68 height 26
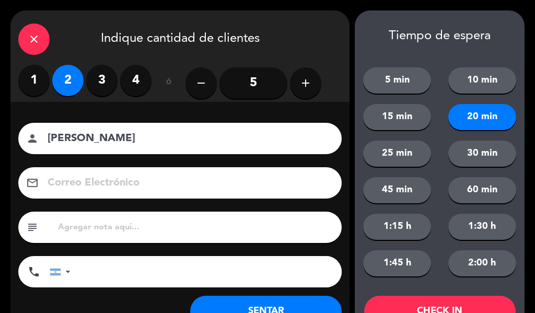
scroll to position [40, 0]
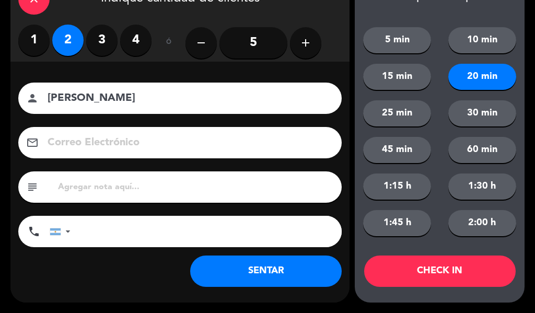
click at [455, 266] on button "CHECK IN" at bounding box center [440, 271] width 152 height 31
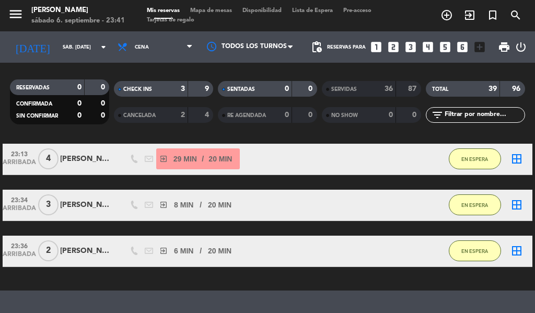
scroll to position [92, 0]
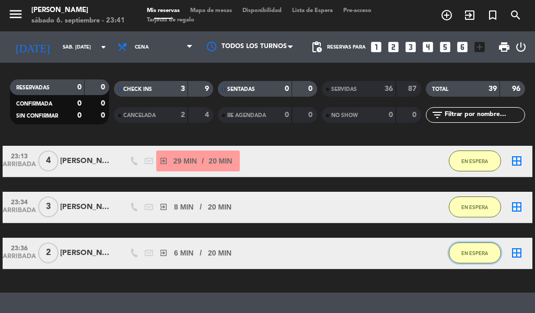
click at [458, 255] on button "EN ESPERA" at bounding box center [475, 252] width 52 height 21
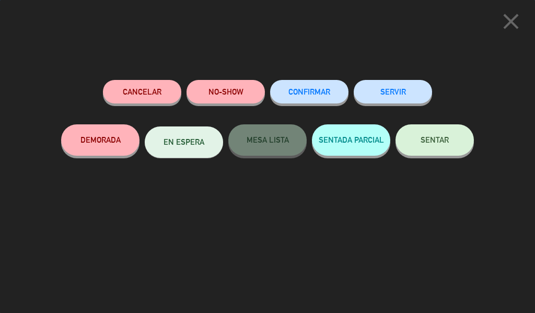
click at [394, 95] on button "SERVIR" at bounding box center [393, 92] width 78 height 24
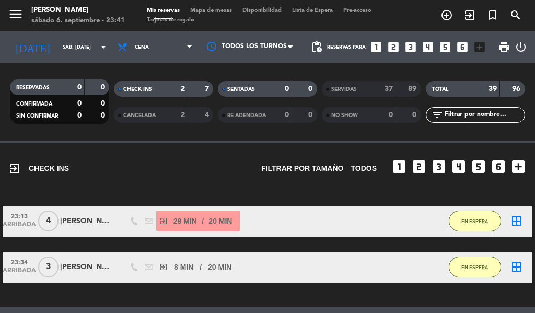
scroll to position [0, 0]
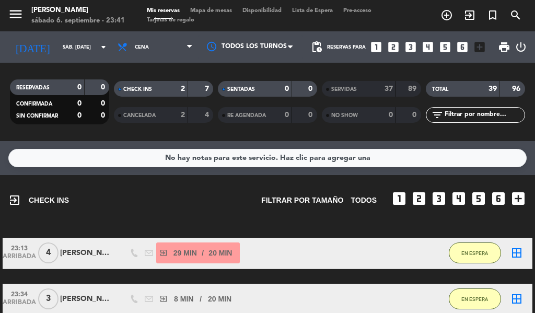
click at [469, 12] on icon "exit_to_app" at bounding box center [469, 15] width 13 height 13
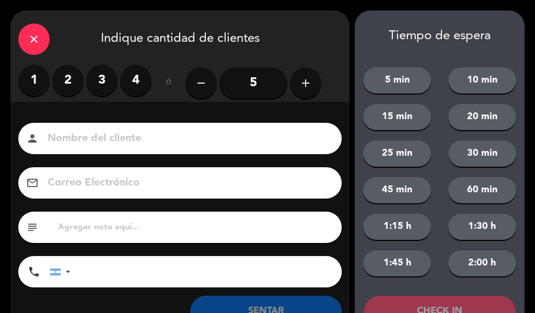
click at [72, 88] on label "2" at bounding box center [67, 80] width 31 height 31
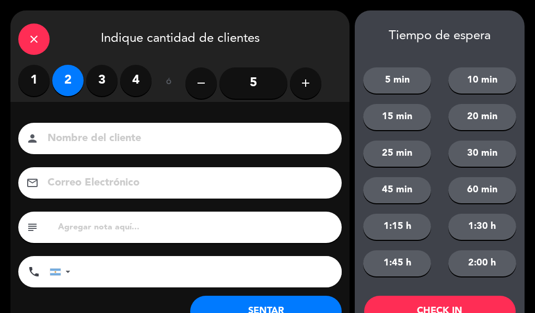
click at [102, 137] on input at bounding box center [188, 139] width 282 height 18
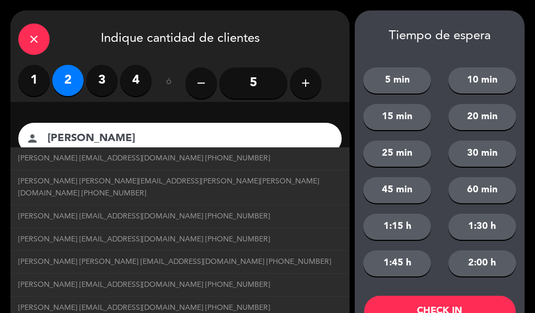
type input "[PERSON_NAME]"
click at [473, 112] on button "20 min" at bounding box center [482, 117] width 68 height 26
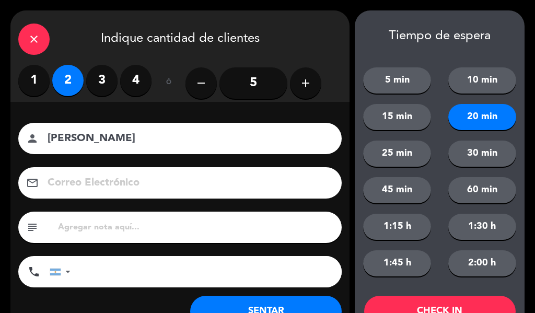
scroll to position [40, 0]
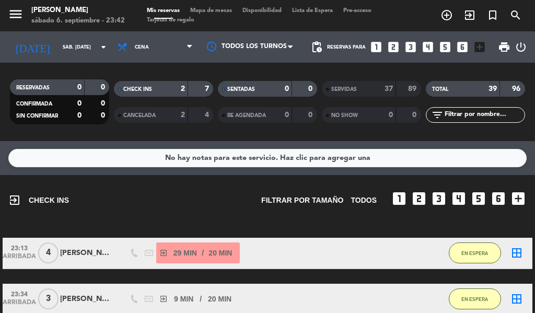
click at [473, 12] on icon "exit_to_app" at bounding box center [469, 15] width 13 height 13
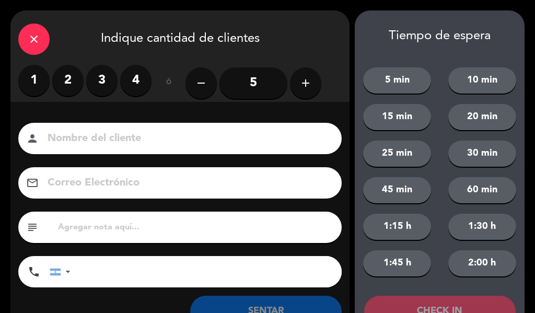
click at [74, 88] on label "2" at bounding box center [67, 80] width 31 height 31
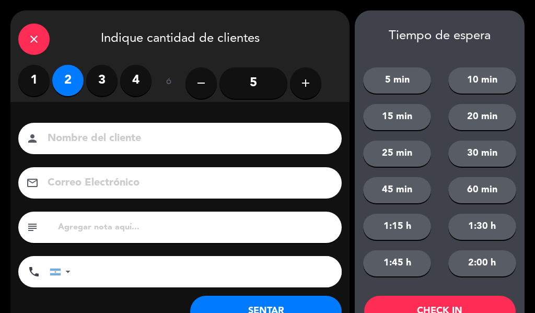
click at [184, 147] on input at bounding box center [188, 139] width 282 height 18
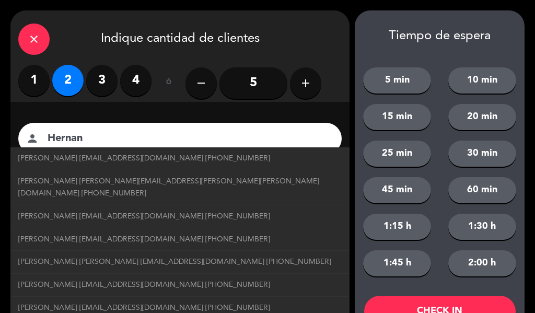
type input "Hernan"
click at [167, 101] on div "ó" at bounding box center [169, 83] width 34 height 37
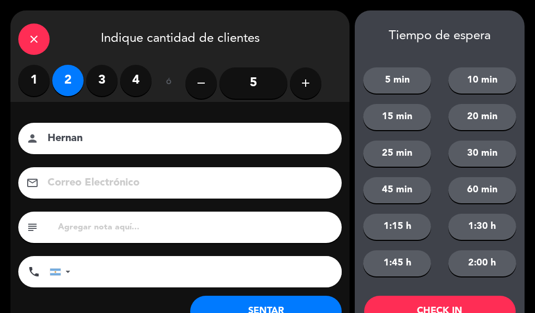
click at [479, 124] on button "20 min" at bounding box center [482, 117] width 68 height 26
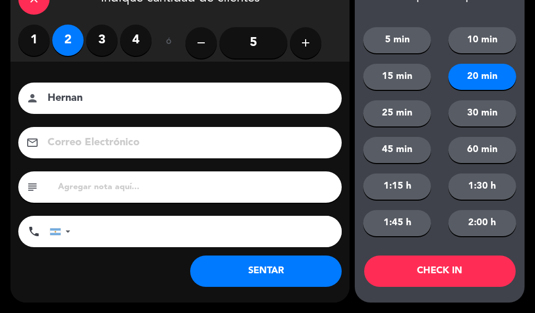
click at [433, 275] on button "CHECK IN" at bounding box center [440, 271] width 152 height 31
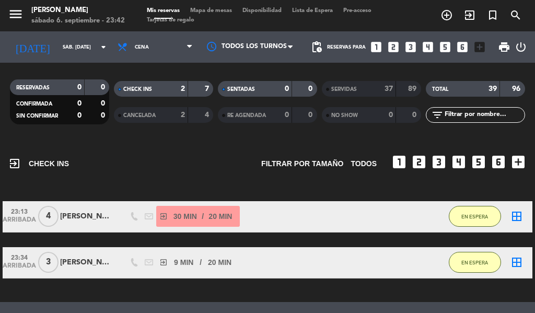
scroll to position [0, 0]
